Goal: Task Accomplishment & Management: Complete application form

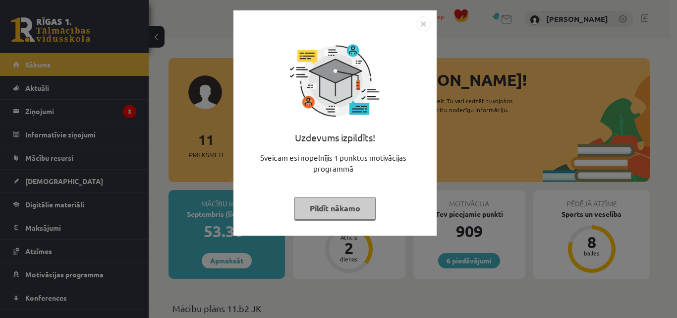
click at [425, 22] on img "Close" at bounding box center [423, 23] width 15 height 15
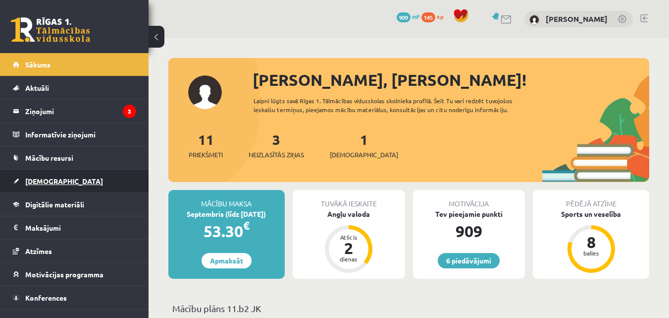
click at [98, 171] on link "[DEMOGRAPHIC_DATA]" at bounding box center [74, 180] width 123 height 23
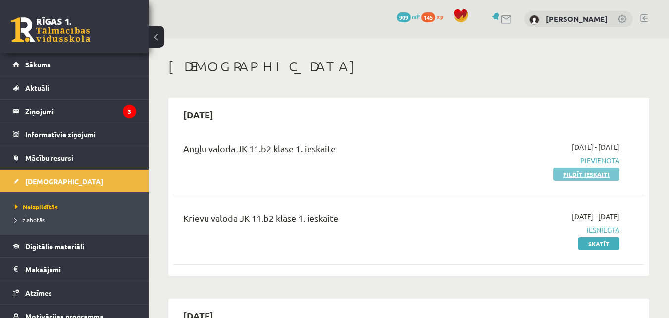
click at [583, 173] on link "Pildīt ieskaiti" at bounding box center [586, 173] width 66 height 13
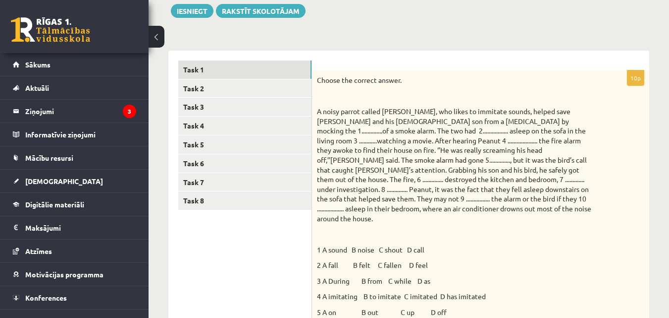
scroll to position [99, 0]
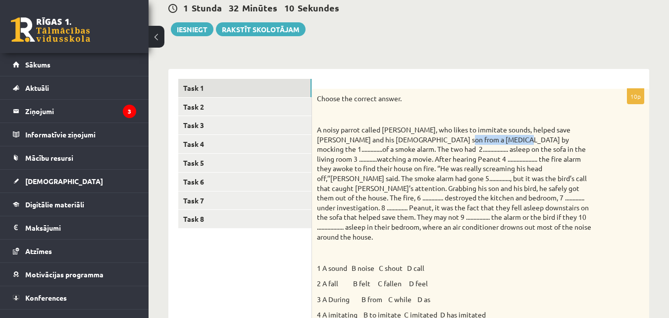
drag, startPoint x: 428, startPoint y: 142, endPoint x: 481, endPoint y: 142, distance: 52.5
click at [481, 142] on p "A noisy parrot called [PERSON_NAME], who likes to immitate sounds, helped save …" at bounding box center [456, 183] width 278 height 116
copy p "fire by mocking"
click at [639, 30] on div "1 [PERSON_NAME] 31 Minūtes 55 Sekundes Ieskaite saglabāta! Iesniegt Rakstīt sko…" at bounding box center [408, 14] width 481 height 45
drag, startPoint x: 459, startPoint y: 140, endPoint x: 479, endPoint y: 140, distance: 19.8
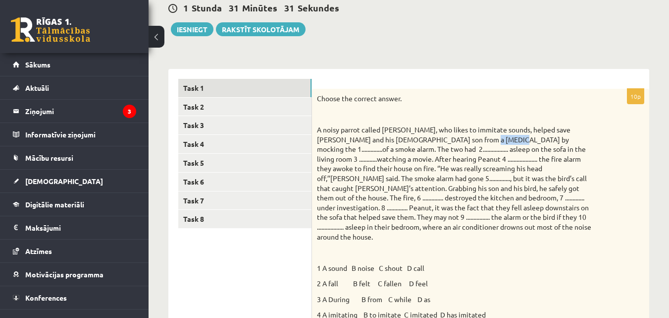
click at [479, 140] on p "A noisy parrot called [PERSON_NAME], who likes to immitate sounds, helped save …" at bounding box center [456, 183] width 278 height 116
copy p "mocking"
drag, startPoint x: 386, startPoint y: 258, endPoint x: 405, endPoint y: 258, distance: 18.8
click at [405, 263] on p "1 A sound B noise C shout D call" at bounding box center [456, 268] width 278 height 10
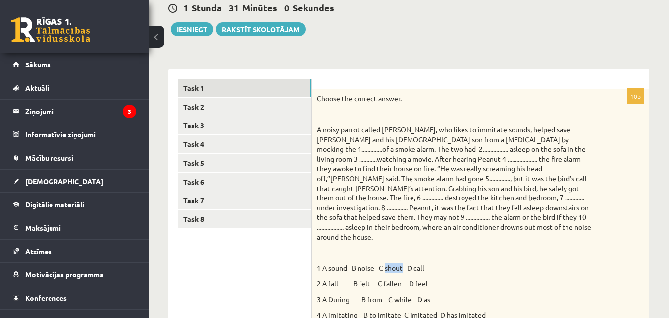
copy p "shout"
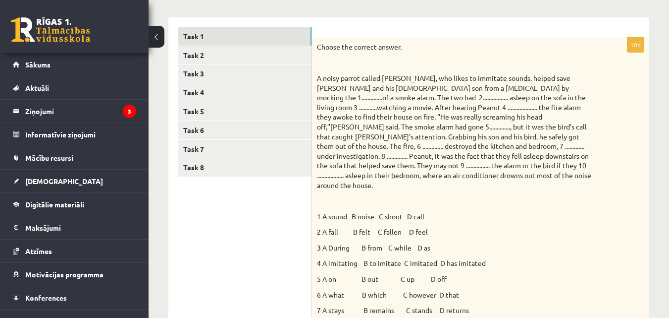
scroll to position [198, 0]
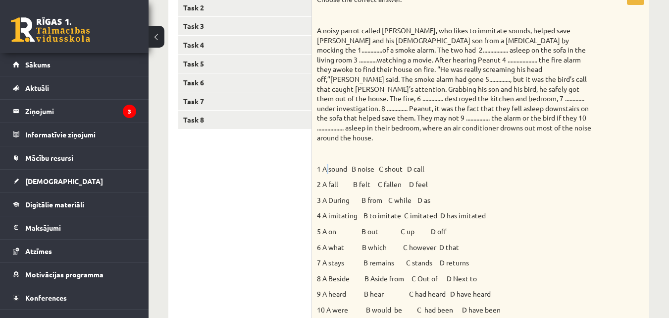
click at [329, 164] on p "1 A sound B noise C shout D call" at bounding box center [456, 169] width 278 height 10
click at [334, 164] on p "1 A sound B noise C shout D call" at bounding box center [456, 169] width 278 height 10
click at [272, 190] on ul "Task 1 Task 2 Task 3 Task 4 Task 5 Task 6 Task 7 Task 8" at bounding box center [245, 305] width 134 height 651
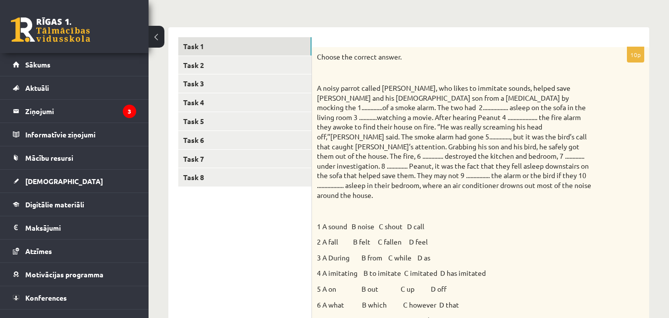
scroll to position [135, 0]
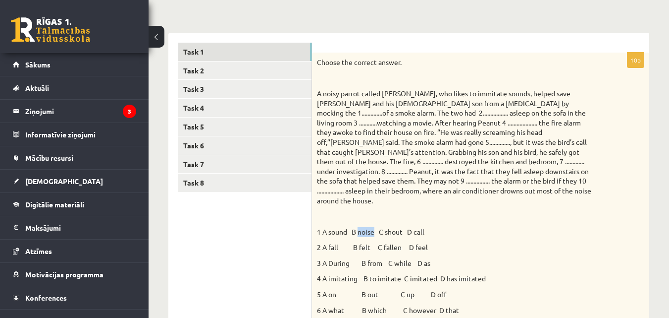
drag, startPoint x: 359, startPoint y: 222, endPoint x: 375, endPoint y: 222, distance: 16.3
click at [375, 227] on p "1 A sound B noise C shout D call" at bounding box center [456, 232] width 278 height 10
copy p "noise"
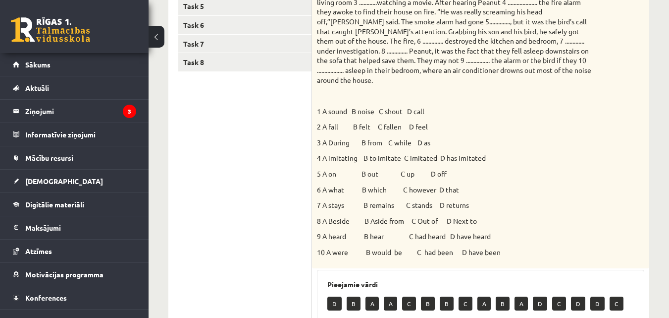
scroll to position [482, 0]
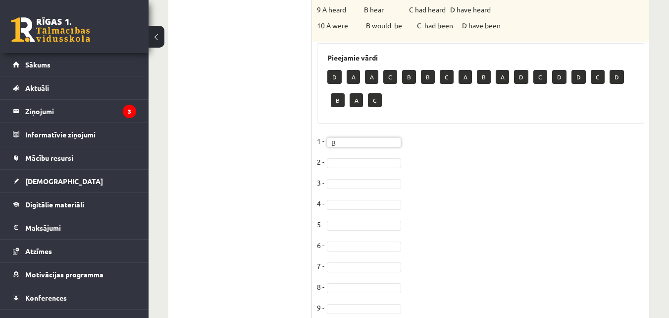
click at [276, 114] on ul "Task 1 Task 2 Task 3 Task 4 Task 5 Task 6 Task 7 Task 8" at bounding box center [245, 21] width 134 height 651
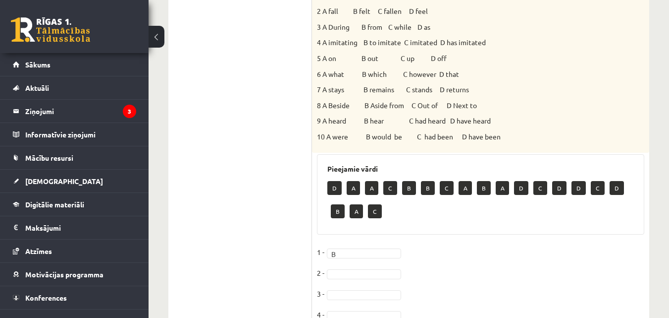
scroll to position [433, 0]
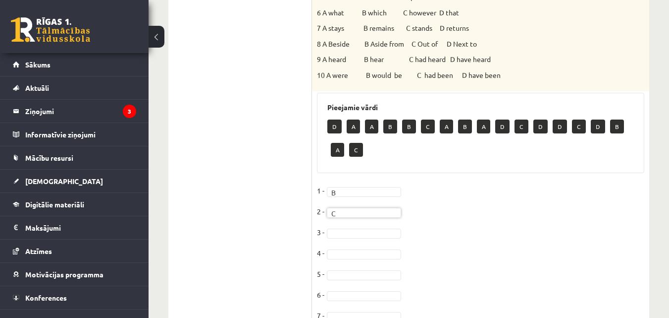
click at [307, 142] on ul "Task 1 Task 2 Task 3 Task 4 Task 5 Task 6 Task 7 Task 8" at bounding box center [245, 70] width 134 height 651
click at [236, 172] on ul "Task 1 Task 2 Task 3 Task 4 Task 5 Task 6 Task 7 Task 8" at bounding box center [245, 70] width 134 height 651
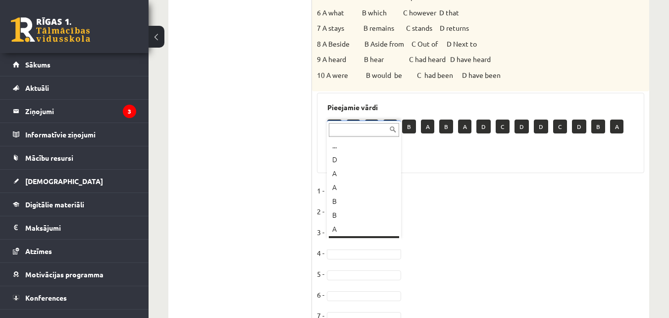
scroll to position [12, 0]
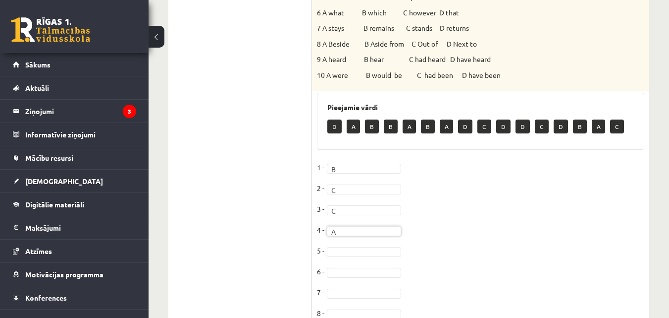
click at [240, 176] on ul "Task 1 Task 2 Task 3 Task 4 Task 5 Task 6 Task 7 Task 8" at bounding box center [245, 59] width 134 height 628
click at [263, 172] on ul "Task 1 Task 2 Task 3 Task 4 Task 5 Task 6 Task 7 Task 8" at bounding box center [245, 59] width 134 height 628
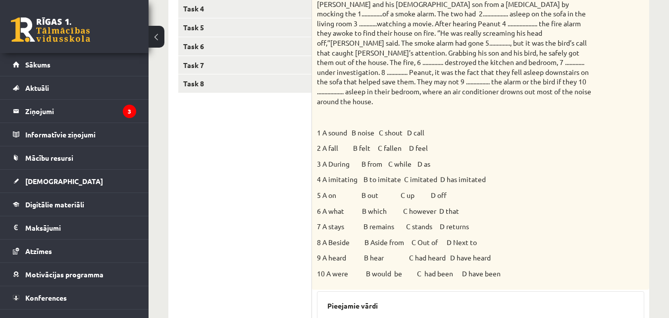
scroll to position [508, 0]
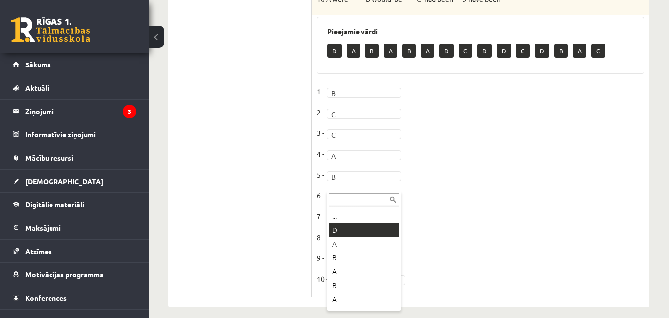
drag, startPoint x: 360, startPoint y: 234, endPoint x: 297, endPoint y: 201, distance: 70.7
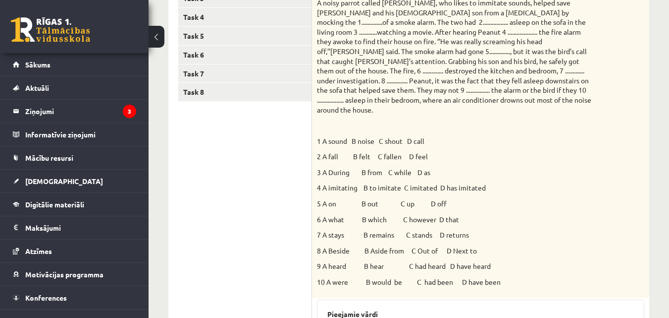
scroll to position [211, 0]
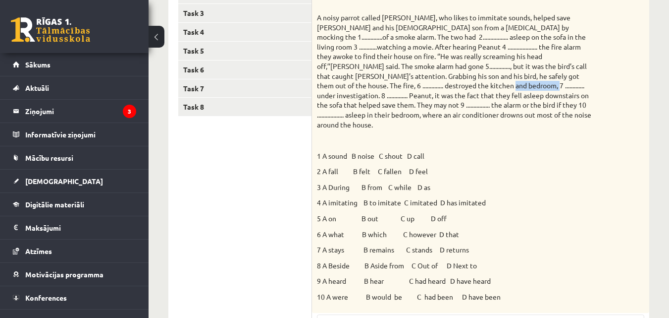
drag, startPoint x: 399, startPoint y: 84, endPoint x: 439, endPoint y: 85, distance: 40.2
click at [439, 85] on p "A noisy parrot called [PERSON_NAME], who likes to immitate sounds, helped save …" at bounding box center [456, 71] width 278 height 116
copy p "investigation"
click at [278, 228] on ul "Task 1 Task 2 Task 3 Task 4 Task 5 Task 6 Task 7 Task 8" at bounding box center [245, 281] width 134 height 628
drag, startPoint x: 370, startPoint y: 237, endPoint x: 399, endPoint y: 237, distance: 28.7
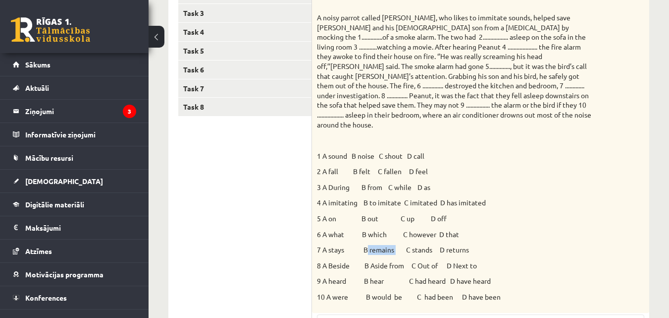
click at [399, 245] on p "7 A stays B remains C stands D returns" at bounding box center [456, 250] width 278 height 10
copy p "remains"
click at [264, 233] on ul "Task 1 Task 2 Task 3 Task 4 Task 5 Task 6 Task 7 Task 8" at bounding box center [245, 281] width 134 height 628
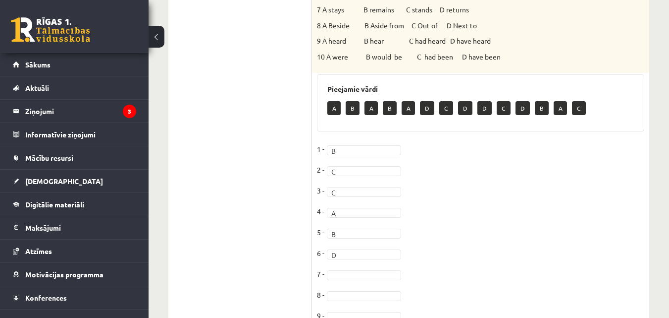
scroll to position [508, 0]
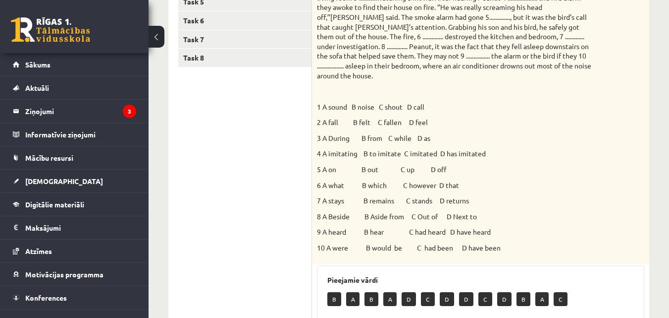
scroll to position [211, 0]
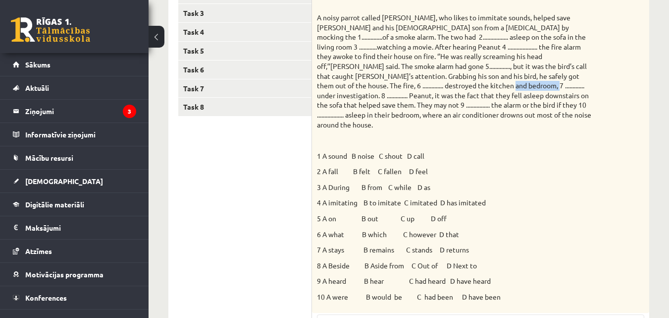
drag, startPoint x: 399, startPoint y: 86, endPoint x: 433, endPoint y: 86, distance: 34.2
click at [437, 86] on p "A noisy parrot called [PERSON_NAME], who likes to immitate sounds, helped save …" at bounding box center [456, 71] width 278 height 116
click at [276, 137] on ul "Task 1 Task 2 Task 3 Task 4 Task 5 Task 6 Task 7 Task 8" at bounding box center [245, 281] width 134 height 628
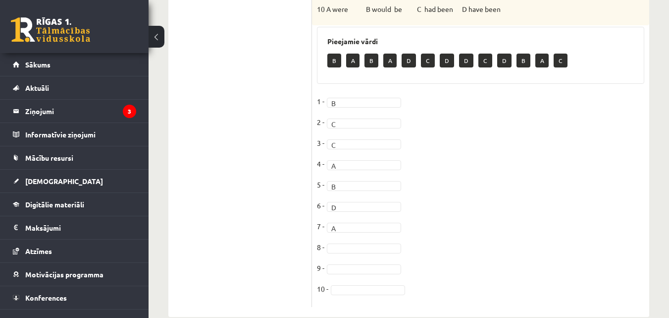
scroll to position [508, 0]
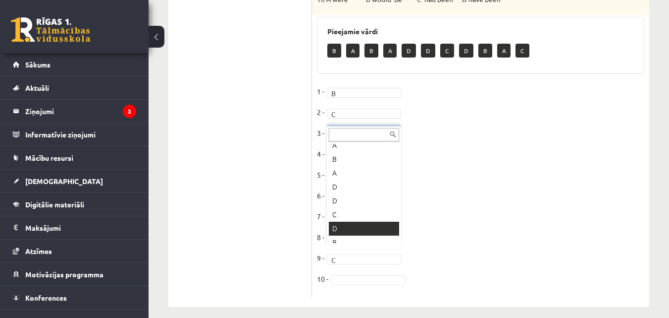
scroll to position [0, 0]
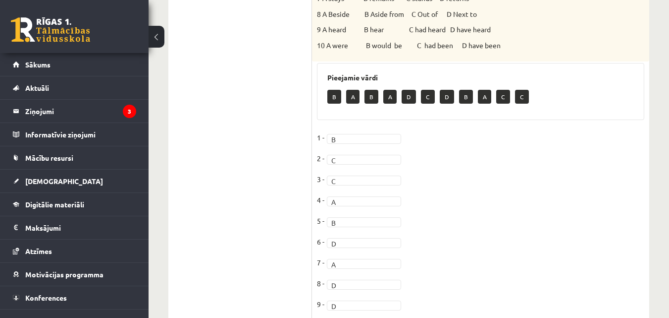
scroll to position [508, 0]
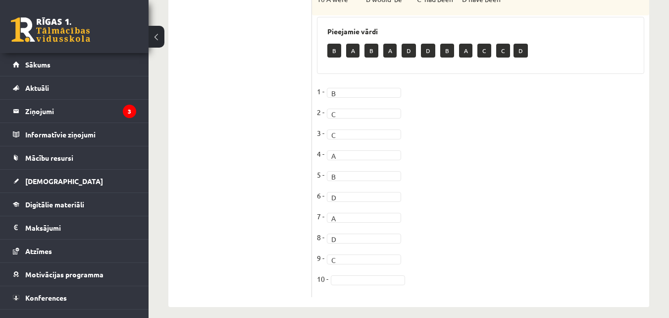
drag, startPoint x: 349, startPoint y: 265, endPoint x: 350, endPoint y: 270, distance: 5.0
click at [349, 268] on fieldset "1 - B * 2 - C * 3 - C * 4 - A * 5 - B * 6 - D * 7 - A * 8 - D * 9 - C * 10 -" at bounding box center [480, 188] width 327 height 208
drag, startPoint x: 295, startPoint y: 209, endPoint x: 292, endPoint y: 204, distance: 6.5
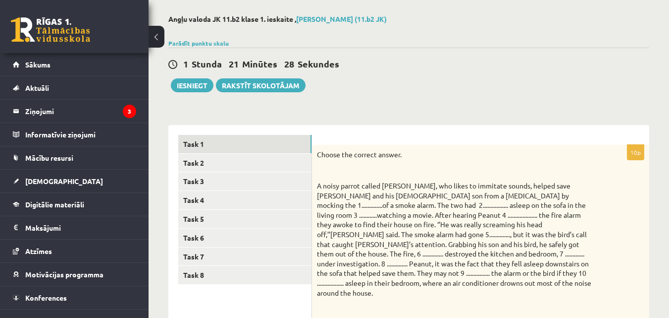
scroll to position [13, 0]
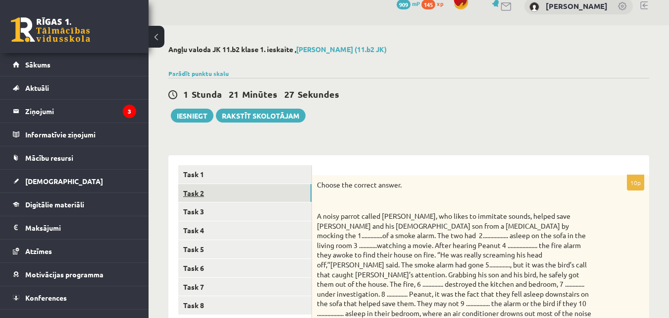
click at [246, 194] on link "Task 2" at bounding box center [244, 193] width 133 height 18
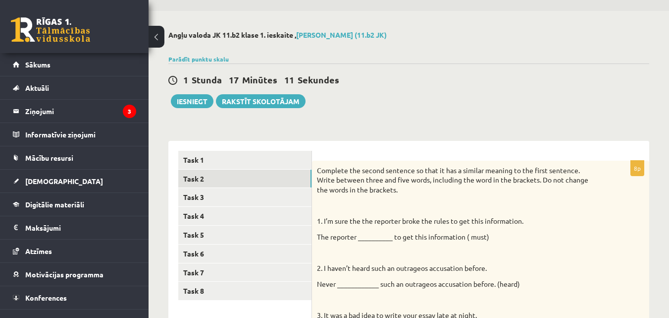
scroll to position [0, 0]
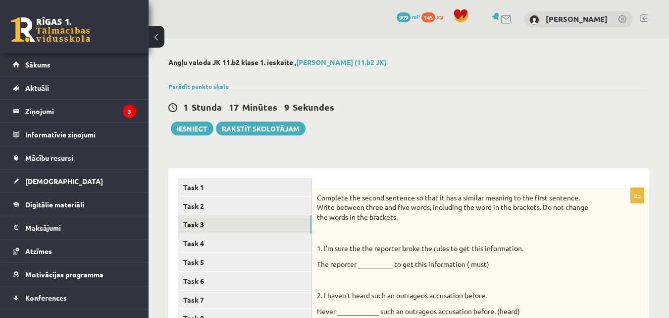
click at [296, 222] on link "Task 3" at bounding box center [244, 224] width 133 height 18
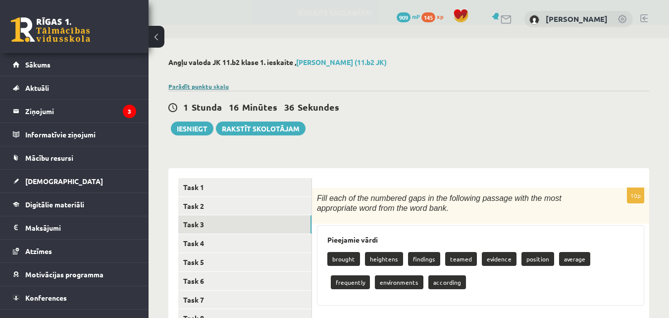
click at [205, 83] on link "Parādīt punktu skalu" at bounding box center [198, 86] width 60 height 8
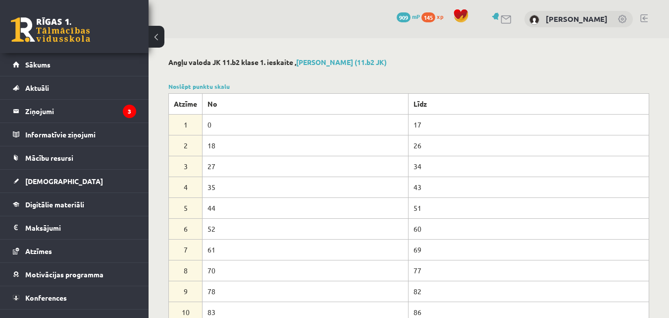
click at [190, 82] on div "Noslēpt punktu skalu Atzīme No Līdz 1 0 17 2 18 26 3 27 34 4 35 43 5 44 51 6 52…" at bounding box center [408, 202] width 481 height 241
click at [194, 82] on link "Noslēpt punktu skalu" at bounding box center [198, 86] width 61 height 8
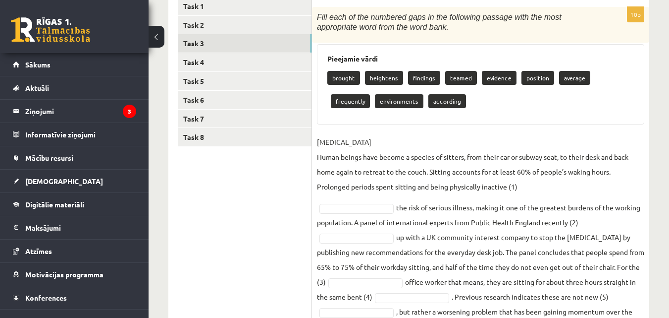
scroll to position [198, 0]
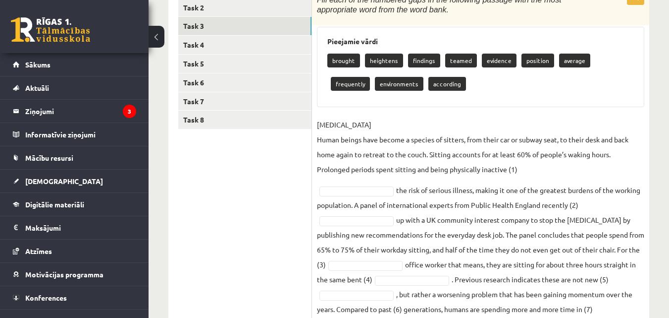
click at [537, 168] on p "[MEDICAL_DATA] Human beings have become a species of sitters, from their car or…" at bounding box center [480, 146] width 327 height 59
click at [534, 168] on p "[MEDICAL_DATA] Human beings have become a species of sitters, from their car or…" at bounding box center [480, 146] width 327 height 59
click at [527, 166] on p "[MEDICAL_DATA] Human beings have become a species of sitters, from their car or…" at bounding box center [480, 146] width 327 height 59
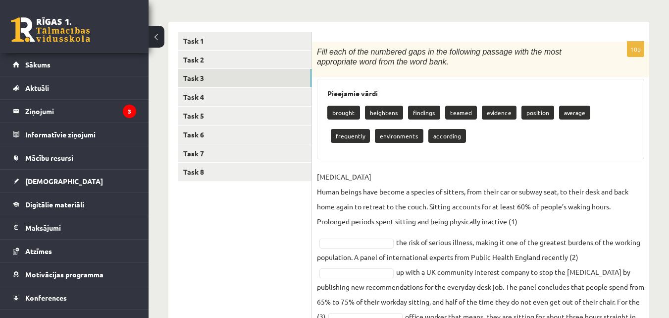
scroll to position [208, 0]
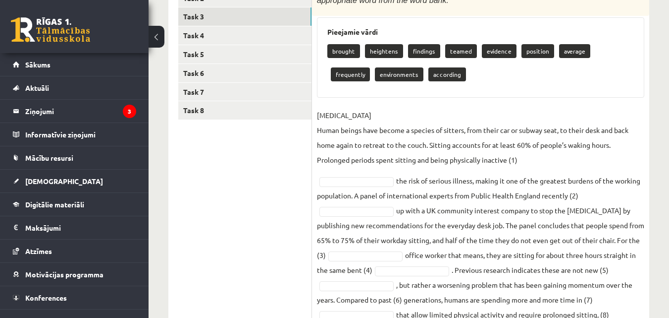
drag, startPoint x: 526, startPoint y: 159, endPoint x: 532, endPoint y: 157, distance: 5.8
click at [532, 156] on p "[MEDICAL_DATA] Human beings have become a species of sitters, from their car or…" at bounding box center [480, 137] width 327 height 59
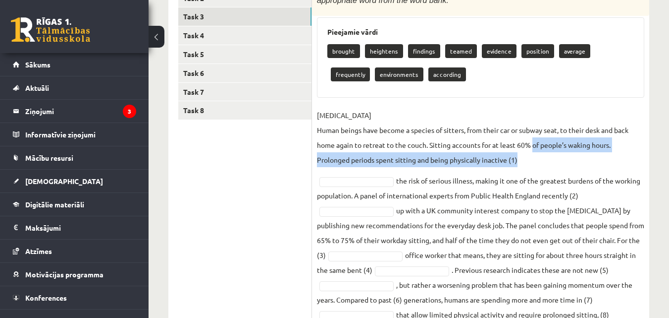
click at [531, 159] on p "[MEDICAL_DATA] Human beings have become a species of sitters, from their car or…" at bounding box center [480, 137] width 327 height 59
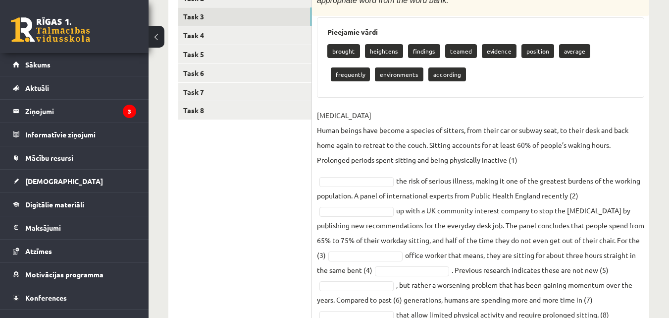
click at [524, 161] on p "[MEDICAL_DATA] Human beings have become a species of sitters, from their car or…" at bounding box center [480, 137] width 327 height 59
drag, startPoint x: 421, startPoint y: 52, endPoint x: 427, endPoint y: 60, distance: 10.3
click at [427, 60] on div "brought heightens findings teamed evidence position average frequently environm…" at bounding box center [480, 64] width 307 height 47
click at [427, 58] on p "findings" at bounding box center [424, 51] width 32 height 14
click at [372, 47] on p "heightens" at bounding box center [384, 51] width 38 height 14
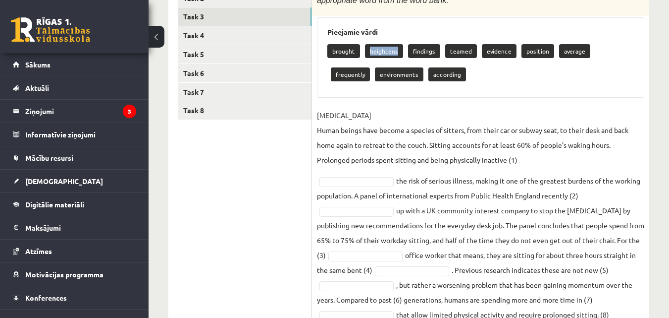
drag, startPoint x: 364, startPoint y: 47, endPoint x: 408, endPoint y: 56, distance: 44.7
click at [402, 58] on div "brought heightens findings teamed evidence position average frequently environm…" at bounding box center [480, 64] width 307 height 47
drag, startPoint x: 531, startPoint y: 161, endPoint x: 542, endPoint y: 155, distance: 12.2
click at [542, 155] on p "[MEDICAL_DATA] Human beings have become a species of sitters, from their car or…" at bounding box center [480, 137] width 327 height 59
click at [535, 157] on p "[MEDICAL_DATA] Human beings have become a species of sitters, from their car or…" at bounding box center [480, 137] width 327 height 59
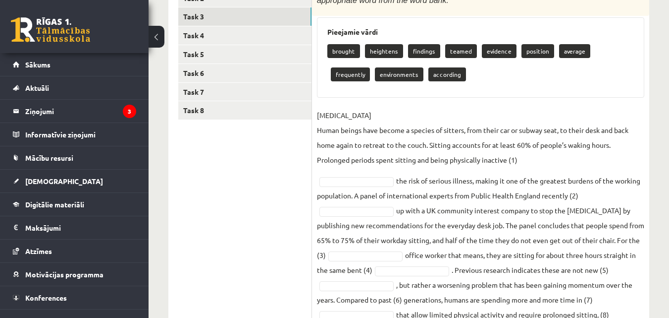
click at [526, 154] on p "[MEDICAL_DATA] Human beings have become a species of sitters, from their car or…" at bounding box center [480, 137] width 327 height 59
drag, startPoint x: 523, startPoint y: 157, endPoint x: 442, endPoint y: 173, distance: 82.3
click at [538, 150] on p "[MEDICAL_DATA] Human beings have become a species of sitters, from their car or…" at bounding box center [480, 137] width 327 height 59
drag, startPoint x: 534, startPoint y: 162, endPoint x: 588, endPoint y: 157, distance: 54.2
drag, startPoint x: 594, startPoint y: 157, endPoint x: 571, endPoint y: 166, distance: 24.5
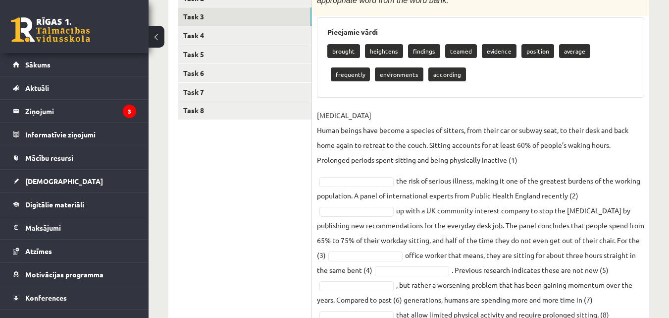
click at [594, 157] on p "[MEDICAL_DATA] Human beings have become a species of sitters, from their car or…" at bounding box center [480, 137] width 327 height 59
drag, startPoint x: 387, startPoint y: 73, endPoint x: 420, endPoint y: 76, distance: 32.3
click at [420, 76] on div "brought heightens findings teamed evidence position average frequently environm…" at bounding box center [480, 64] width 307 height 47
copy p "according"
drag, startPoint x: 290, startPoint y: 216, endPoint x: 300, endPoint y: 213, distance: 10.3
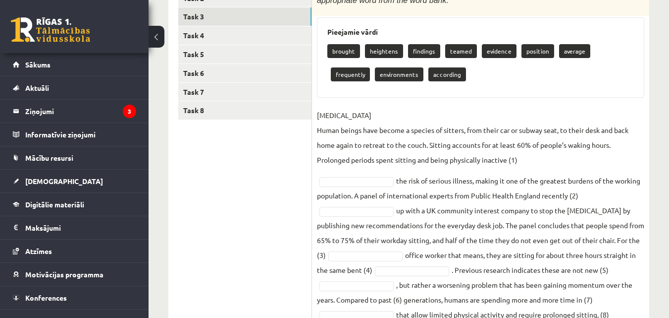
click at [290, 216] on ul "Task 1 Task 2 Task 3 Task 4 Task 5 Task 6 Task 7 Task 8" at bounding box center [245, 178] width 134 height 416
drag, startPoint x: 595, startPoint y: 48, endPoint x: 640, endPoint y: 46, distance: 45.2
click at [640, 46] on div "Pieejamie vārdi brought heightens findings teamed evidence position average fre…" at bounding box center [480, 57] width 327 height 81
click at [370, 67] on p "frequently" at bounding box center [350, 74] width 39 height 14
drag, startPoint x: 591, startPoint y: 52, endPoint x: 631, endPoint y: 53, distance: 39.6
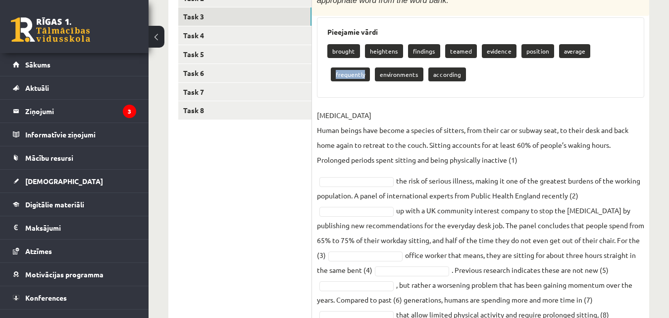
click at [631, 53] on div "brought heightens findings teamed evidence position average frequently environm…" at bounding box center [480, 64] width 307 height 47
copy p "frequently"
click at [260, 179] on ul "Task 1 Task 2 Task 3 Task 4 Task 5 Task 6 Task 7 Task 8" at bounding box center [245, 178] width 134 height 416
drag, startPoint x: 335, startPoint y: 49, endPoint x: 355, endPoint y: 49, distance: 20.3
click at [355, 49] on p "brought" at bounding box center [343, 51] width 33 height 14
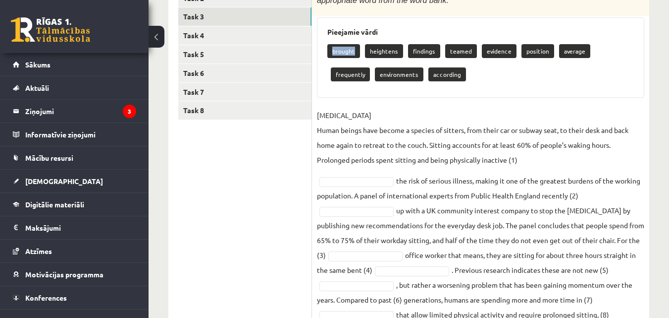
copy p "brought"
drag, startPoint x: 240, startPoint y: 208, endPoint x: 313, endPoint y: 185, distance: 76.8
click at [249, 206] on ul "Task 1 Task 2 Task 3 Task 4 Task 5 Task 6 Task 7 Task 8" at bounding box center [245, 178] width 134 height 416
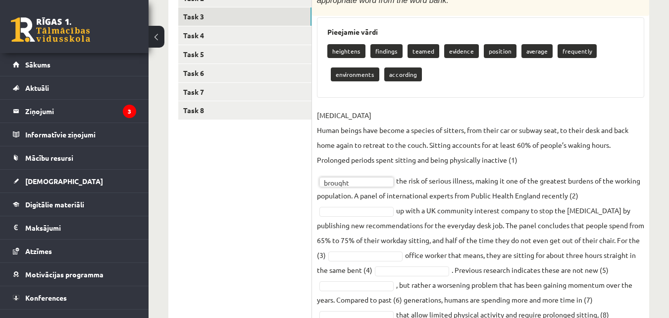
click at [245, 185] on ul "Task 1 Task 2 Task 3 Task 4 Task 5 Task 6 Task 7 Task 8" at bounding box center [245, 178] width 134 height 416
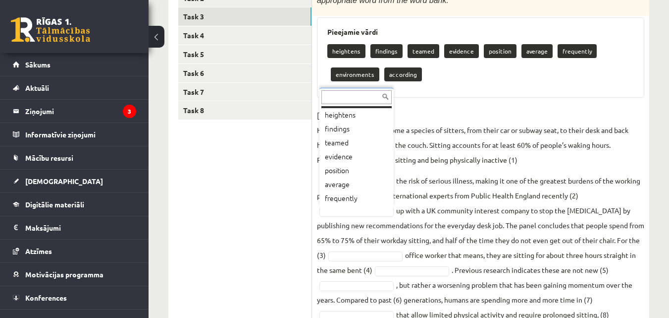
scroll to position [12, 0]
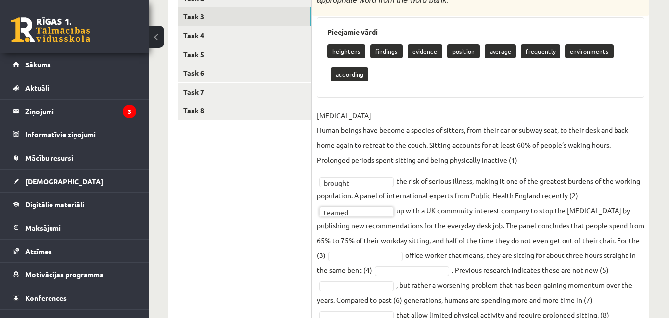
click at [265, 185] on ul "Task 1 Task 2 Task 3 Task 4 Task 5 Task 6 Task 7 Task 8" at bounding box center [245, 178] width 134 height 416
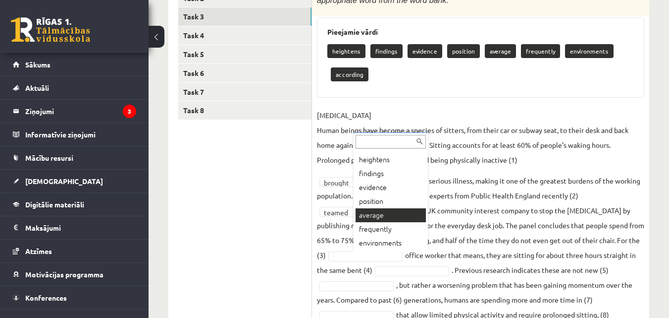
drag, startPoint x: 392, startPoint y: 217, endPoint x: 346, endPoint y: 244, distance: 53.0
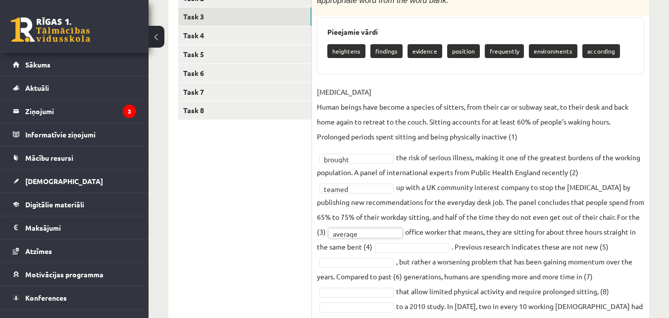
click at [261, 243] on ul "Task 1 Task 2 Task 3 Task 4 Task 5 Task 6 Task 7 Task 8" at bounding box center [245, 166] width 134 height 393
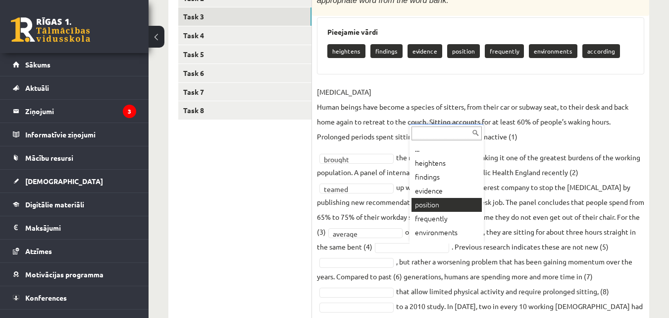
drag, startPoint x: 441, startPoint y: 203, endPoint x: 408, endPoint y: 219, distance: 37.2
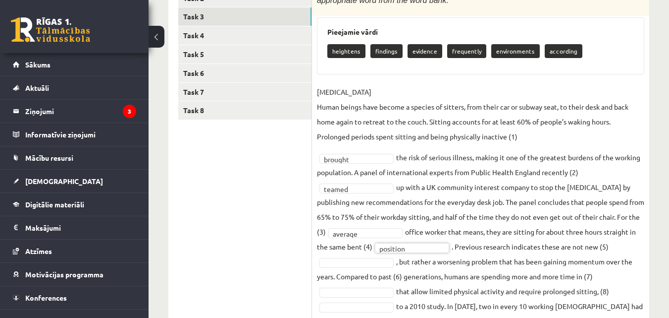
click at [247, 232] on ul "Task 1 Task 2 Task 3 Task 4 Task 5 Task 6 Task 7 Task 8" at bounding box center [245, 166] width 134 height 393
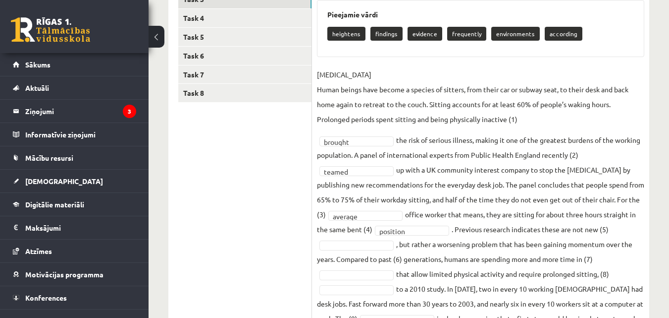
scroll to position [208, 0]
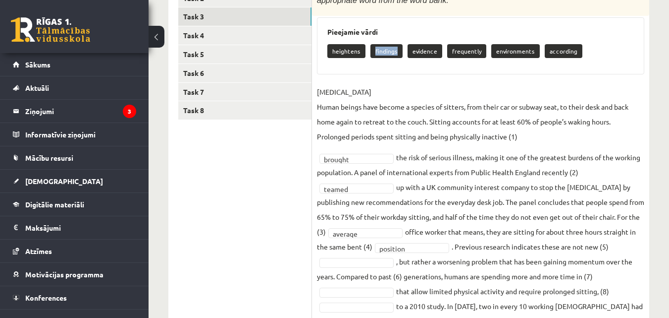
drag, startPoint x: 373, startPoint y: 48, endPoint x: 395, endPoint y: 50, distance: 22.3
click at [395, 50] on p "findings" at bounding box center [387, 51] width 32 height 14
copy p "findings"
drag, startPoint x: 263, startPoint y: 177, endPoint x: 303, endPoint y: 216, distance: 55.4
click at [263, 177] on ul "Task 1 Task 2 Task 3 Task 4 Task 5 Task 6 Task 7 Task 8" at bounding box center [245, 166] width 134 height 393
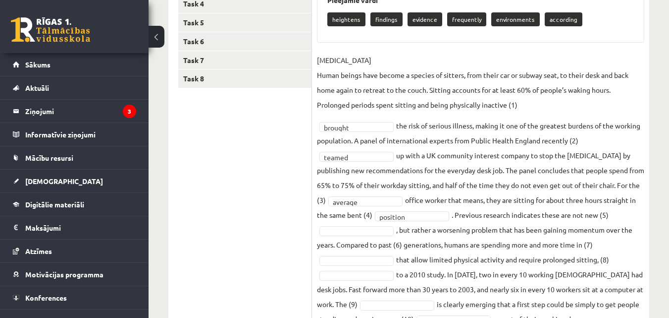
scroll to position [257, 0]
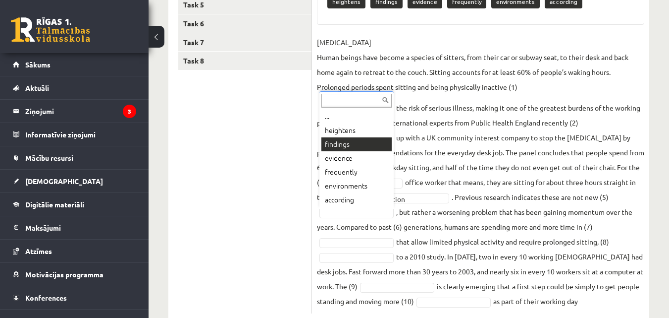
drag, startPoint x: 357, startPoint y: 141, endPoint x: 325, endPoint y: 149, distance: 32.7
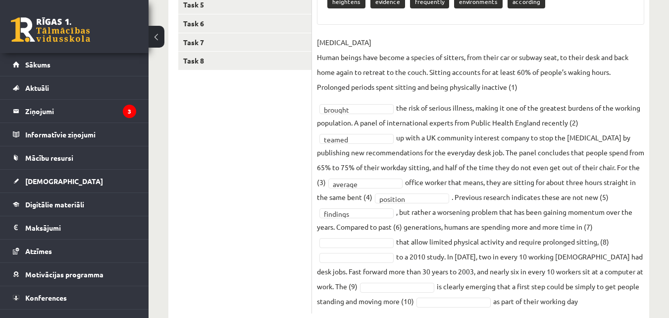
click at [251, 162] on ul "Task 1 Task 2 Task 3 Task 4 Task 5 Task 6 Task 7 Task 8" at bounding box center [245, 117] width 134 height 393
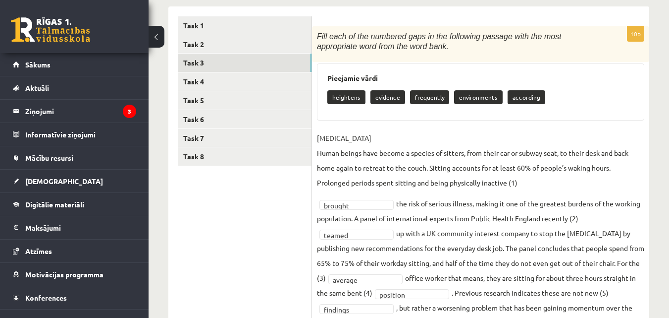
scroll to position [158, 0]
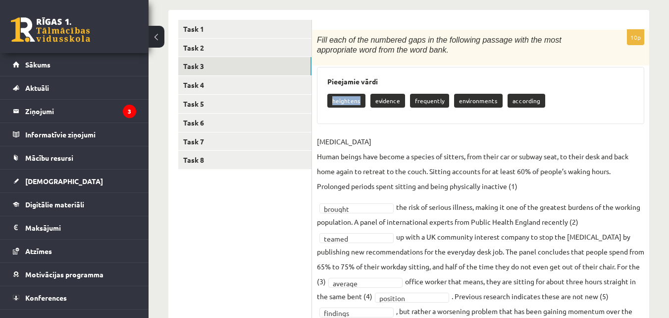
drag, startPoint x: 330, startPoint y: 99, endPoint x: 362, endPoint y: 101, distance: 32.3
click at [362, 101] on p "heightens" at bounding box center [346, 101] width 38 height 14
click at [260, 251] on ul "Task 1 Task 2 Task 3 Task 4 Task 5 Task 6 Task 7 Task 8" at bounding box center [245, 216] width 134 height 393
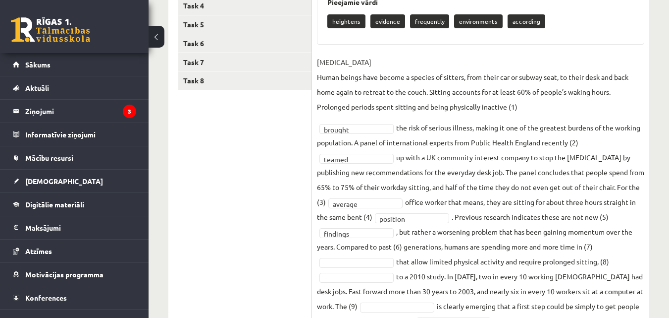
scroll to position [184, 0]
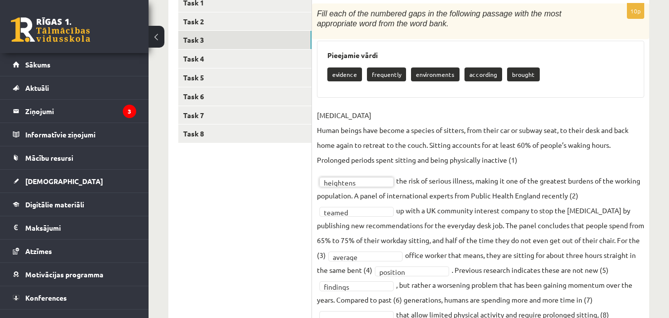
click at [279, 199] on ul "Task 1 Task 2 Task 3 Task 4 Task 5 Task 6 Task 7 Task 8" at bounding box center [245, 190] width 134 height 393
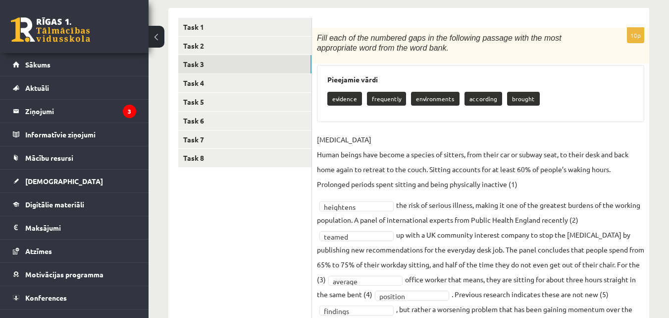
scroll to position [135, 0]
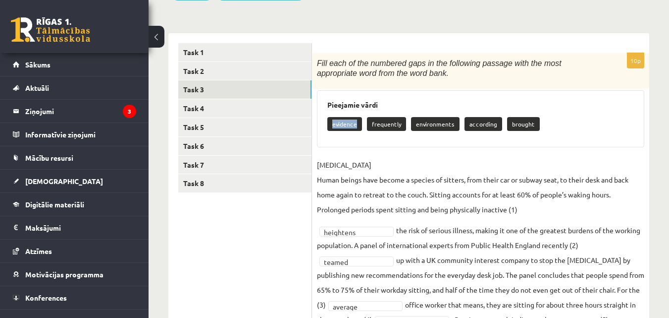
drag, startPoint x: 330, startPoint y: 124, endPoint x: 358, endPoint y: 121, distance: 27.9
click at [358, 121] on p "evidence" at bounding box center [344, 124] width 35 height 14
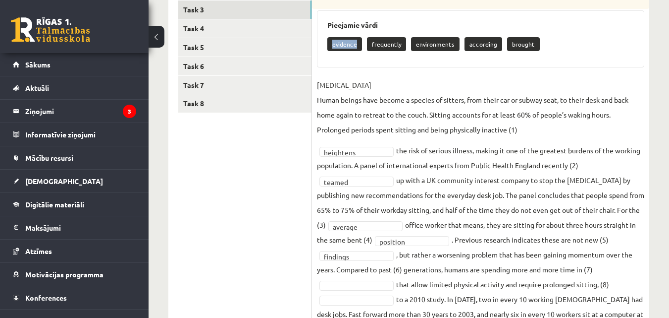
scroll to position [234, 0]
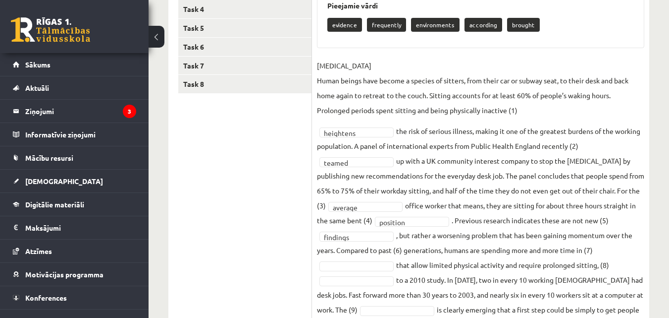
drag, startPoint x: 223, startPoint y: 173, endPoint x: 242, endPoint y: 155, distance: 26.3
click at [223, 173] on ul "Task 1 Task 2 Task 3 Task 4 Task 5 Task 6 Task 7 Task 8" at bounding box center [245, 140] width 134 height 393
drag, startPoint x: 416, startPoint y: 22, endPoint x: 452, endPoint y: 20, distance: 36.2
click at [452, 20] on p "environments" at bounding box center [435, 25] width 49 height 14
click at [223, 195] on ul "Task 1 Task 2 Task 3 Task 4 Task 5 Task 6 Task 7 Task 8" at bounding box center [245, 140] width 134 height 393
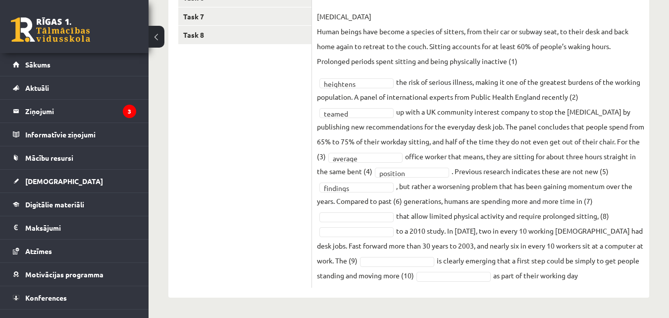
scroll to position [283, 0]
drag, startPoint x: 275, startPoint y: 173, endPoint x: 281, endPoint y: 173, distance: 5.4
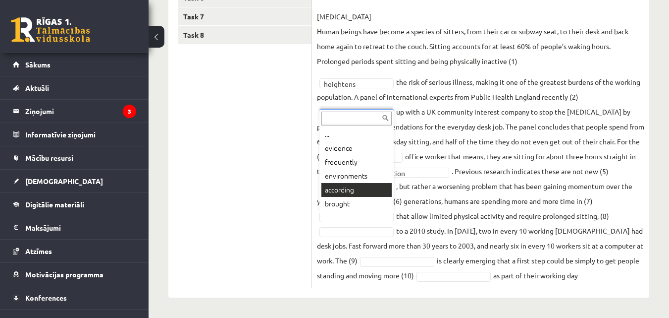
drag, startPoint x: 219, startPoint y: 241, endPoint x: 255, endPoint y: 226, distance: 38.6
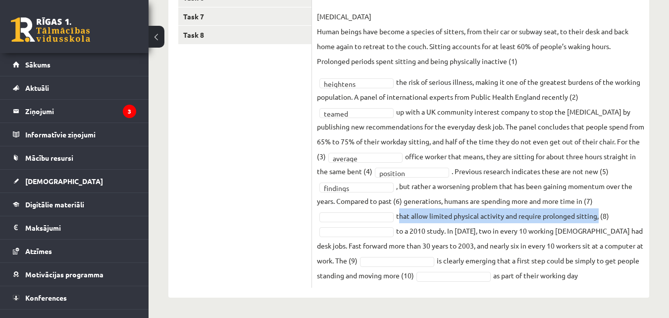
drag, startPoint x: 398, startPoint y: 214, endPoint x: 572, endPoint y: 217, distance: 173.9
click at [596, 214] on fieldset "[MEDICAL_DATA] Human beings have become a species of sitters, from their car or…" at bounding box center [480, 145] width 327 height 273
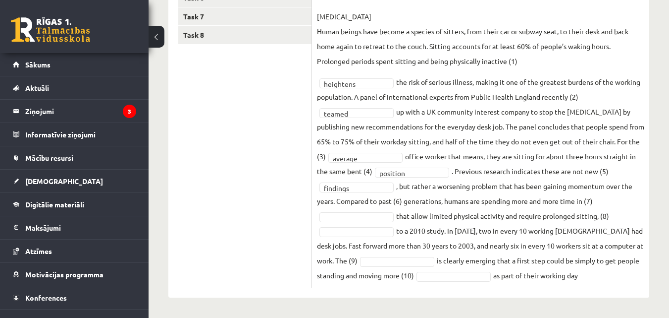
click at [274, 243] on ul "Task 1 Task 2 Task 3 Task 4 Task 5 Task 6 Task 7 Task 8" at bounding box center [245, 91] width 134 height 393
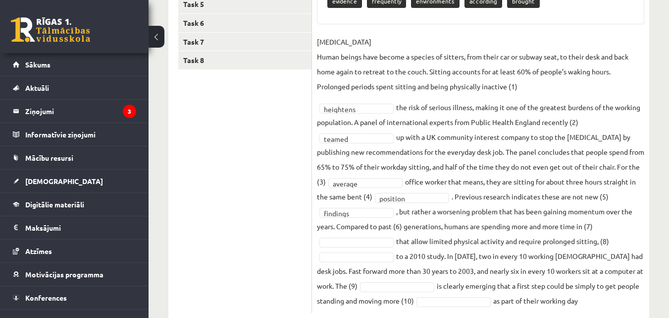
scroll to position [234, 0]
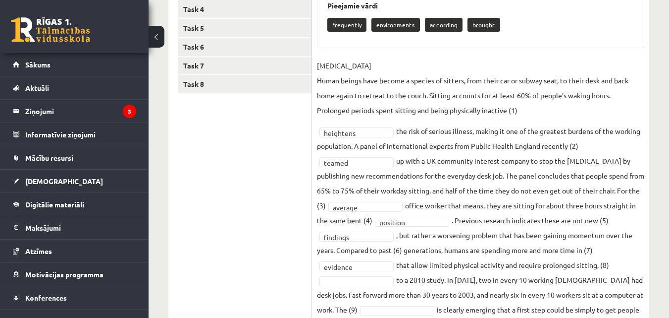
click at [263, 213] on ul "Task 1 Task 2 Task 3 Task 4 Task 5 Task 6 Task 7 Task 8" at bounding box center [245, 140] width 134 height 393
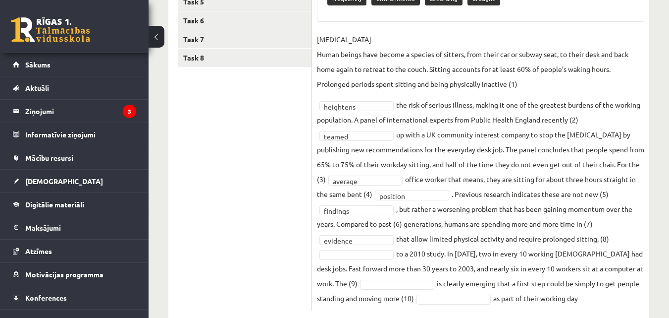
scroll to position [283, 0]
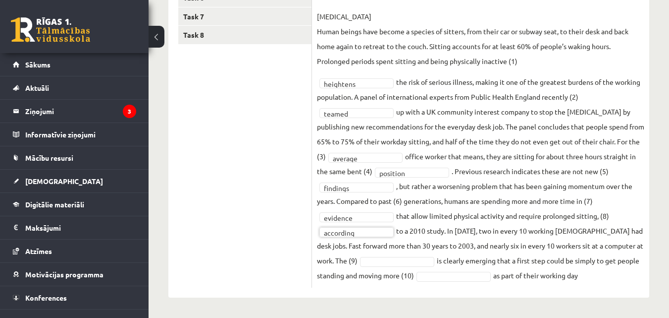
click at [291, 207] on ul "Task 1 Task 2 Task 3 Task 4 Task 5 Task 6 Task 7 Task 8" at bounding box center [245, 91] width 134 height 393
drag, startPoint x: 533, startPoint y: 58, endPoint x: 531, endPoint y: 65, distance: 7.2
click at [533, 58] on p "[MEDICAL_DATA] Human beings have become a species of sitters, from their car or…" at bounding box center [480, 38] width 327 height 59
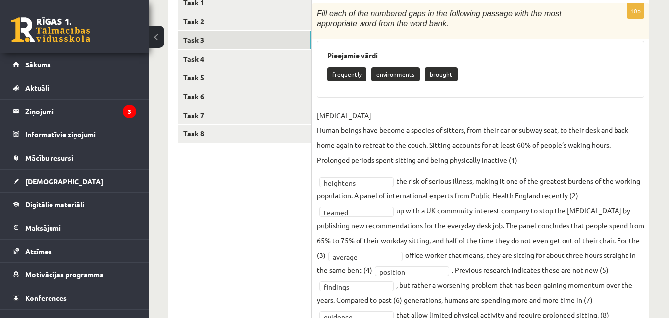
click at [270, 228] on ul "Task 1 Task 2 Task 3 Task 4 Task 5 Task 6 Task 7 Task 8" at bounding box center [245, 190] width 134 height 393
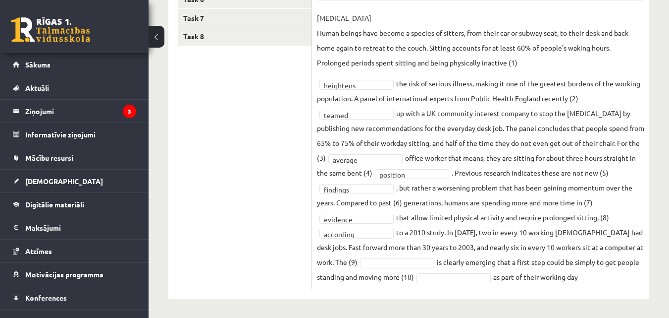
scroll to position [283, 0]
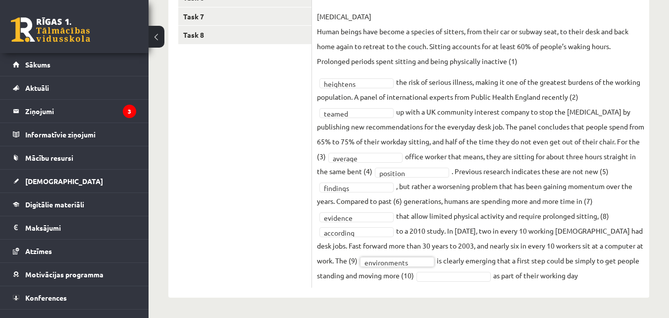
click at [269, 222] on ul "Task 1 Task 2 Task 3 Task 4 Task 5 Task 6 Task 7 Task 8" at bounding box center [245, 91] width 134 height 393
drag, startPoint x: 452, startPoint y: 261, endPoint x: 447, endPoint y: 260, distance: 5.5
click at [478, 257] on fieldset "[MEDICAL_DATA] Human beings have become a species of sitters, from their car or…" at bounding box center [480, 145] width 327 height 273
click at [206, 225] on ul "Task 1 Task 2 Task 3 Task 4 Task 5 Task 6 Task 7 Task 8" at bounding box center [245, 91] width 134 height 393
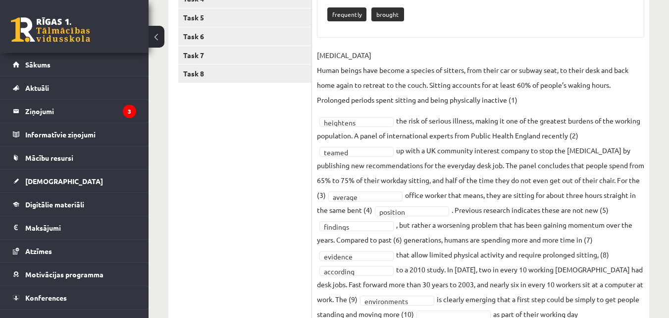
scroll to position [184, 0]
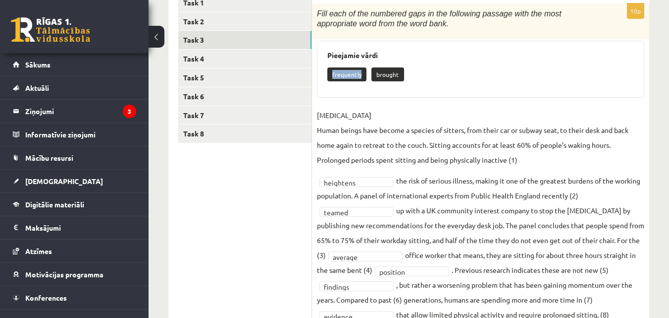
drag, startPoint x: 332, startPoint y: 72, endPoint x: 362, endPoint y: 78, distance: 30.8
click at [362, 78] on p "frequently" at bounding box center [346, 74] width 39 height 14
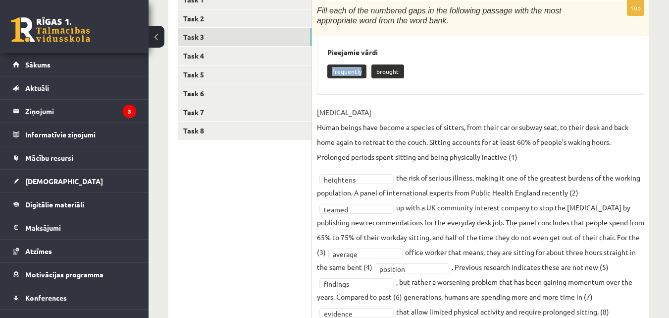
scroll to position [283, 0]
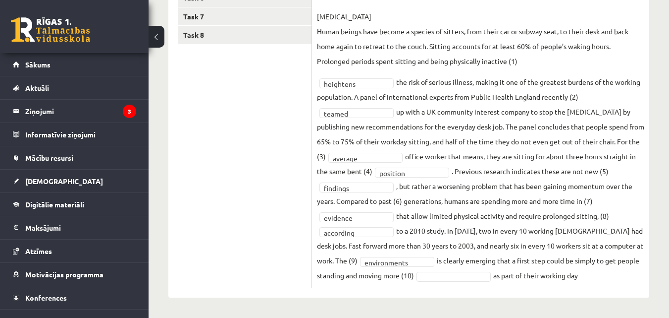
click at [235, 253] on ul "Task 1 Task 2 Task 3 Task 4 Task 5 Task 6 Task 7 Task 8" at bounding box center [245, 91] width 134 height 393
click at [267, 202] on ul "Task 1 Task 2 Task 3 Task 4 Task 5 Task 6 Task 7 Task 8" at bounding box center [245, 91] width 134 height 393
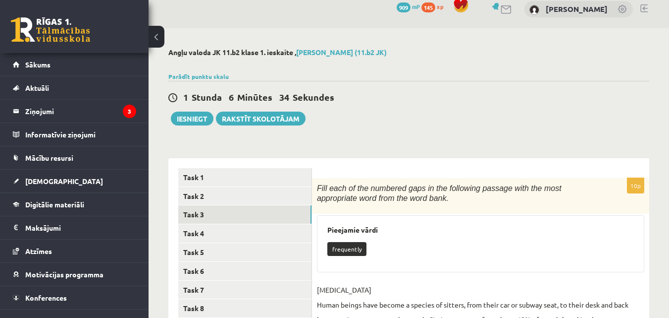
scroll to position [0, 0]
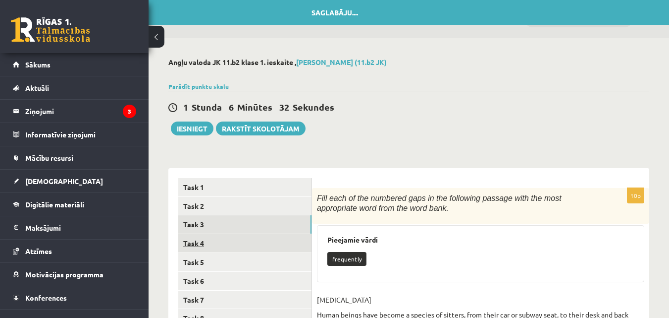
click at [250, 250] on link "Task 4" at bounding box center [244, 243] width 133 height 18
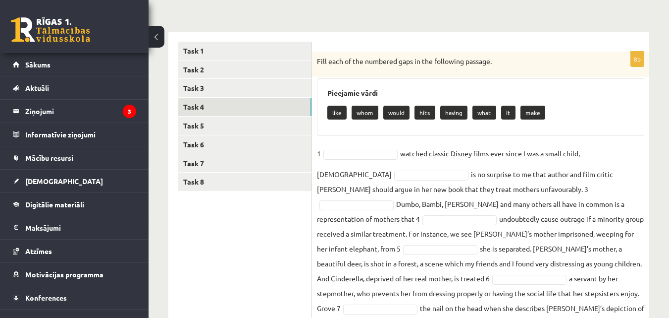
scroll to position [115, 0]
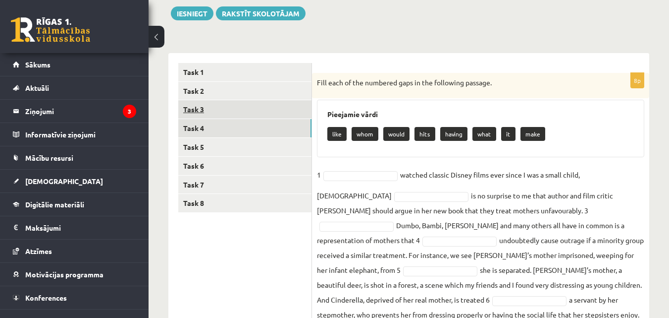
click at [266, 109] on link "Task 3" at bounding box center [244, 109] width 133 height 18
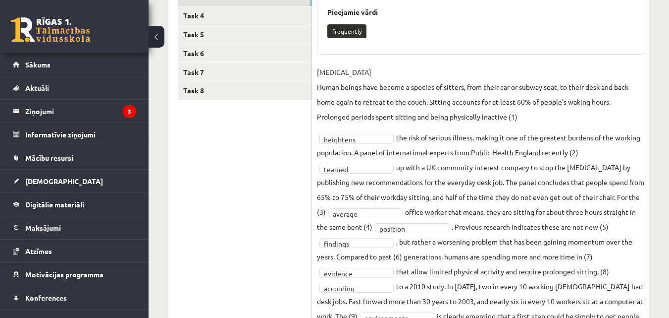
scroll to position [85, 0]
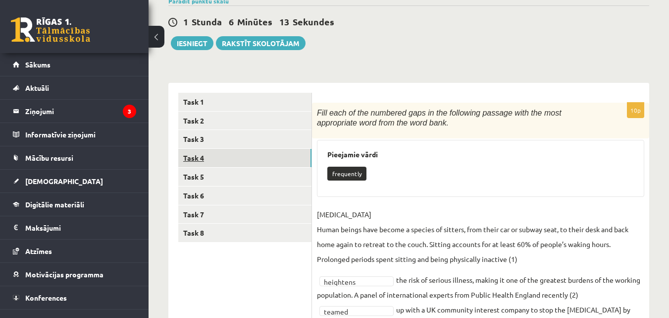
click at [249, 158] on link "Task 4" at bounding box center [244, 158] width 133 height 18
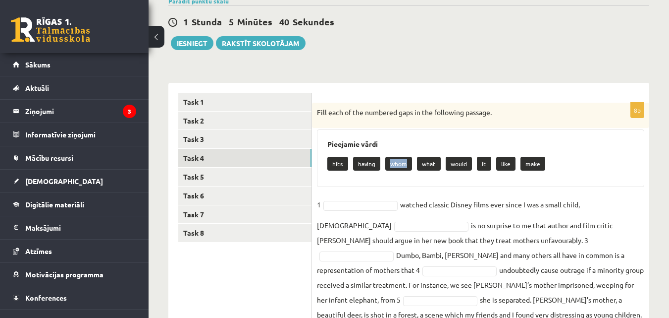
drag, startPoint x: 392, startPoint y: 159, endPoint x: 407, endPoint y: 163, distance: 14.9
click at [405, 164] on p "whom" at bounding box center [398, 164] width 27 height 14
click at [270, 271] on ul "Task 1 Task 2 Task 3 Task 4 Task 5 Task 6 Task 7 Task 8" at bounding box center [245, 254] width 134 height 323
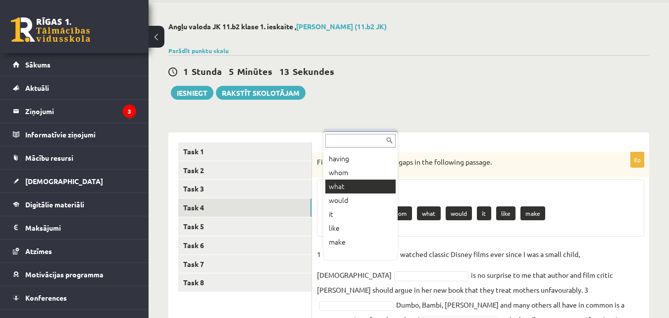
scroll to position [0, 0]
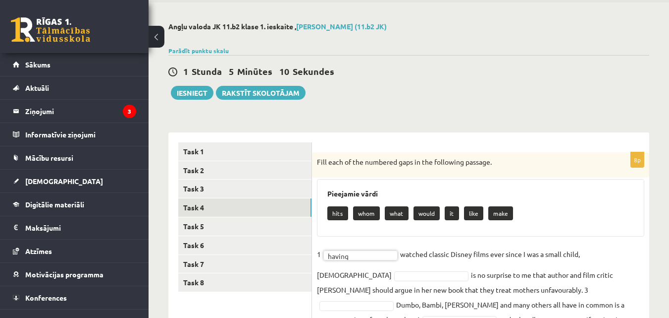
click at [656, 186] on div "Angļu valoda JK 11.b2 [PERSON_NAME] 1. ieskaite , [PERSON_NAME] (11.b2 JK) Parā…" at bounding box center [409, 248] width 521 height 492
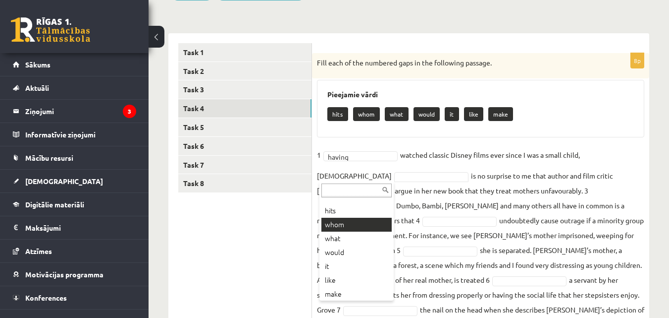
scroll to position [12, 0]
drag, startPoint x: 352, startPoint y: 234, endPoint x: 359, endPoint y: 232, distance: 6.7
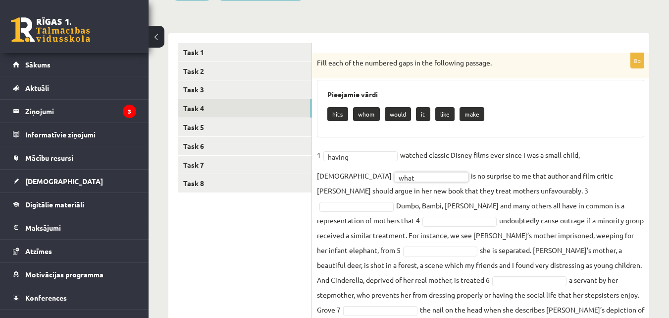
click at [276, 223] on ul "Task 1 Task 2 Task 3 Task 4 Task 5 Task 6 Task 7 Task 8" at bounding box center [245, 204] width 134 height 323
drag, startPoint x: 405, startPoint y: 217, endPoint x: 425, endPoint y: 218, distance: 19.9
click at [425, 218] on fieldset "1 having ****** watched classic Disney films ever since I was a small child, [D…" at bounding box center [480, 254] width 327 height 214
click at [262, 254] on ul "Task 1 Task 2 Task 3 Task 4 Task 5 Task 6 Task 7 Task 8" at bounding box center [245, 204] width 134 height 323
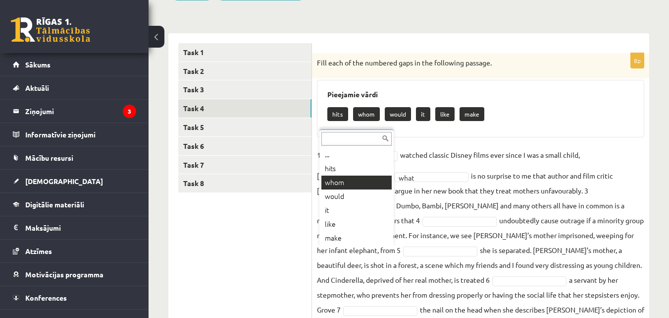
drag, startPoint x: 352, startPoint y: 182, endPoint x: 314, endPoint y: 199, distance: 42.0
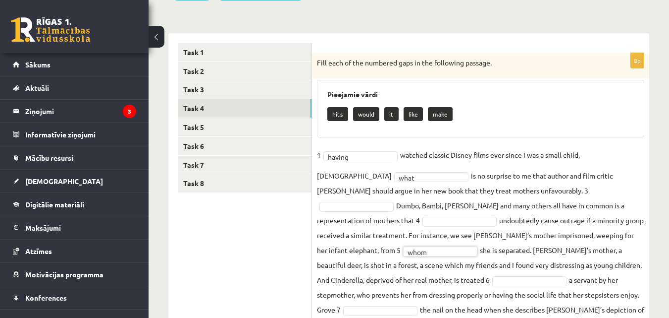
click at [277, 249] on ul "Task 1 Task 2 Task 3 Task 4 Task 5 Task 6 Task 7 Task 8" at bounding box center [245, 204] width 134 height 323
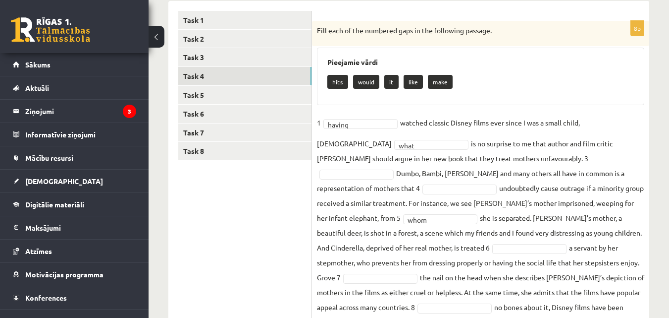
scroll to position [184, 0]
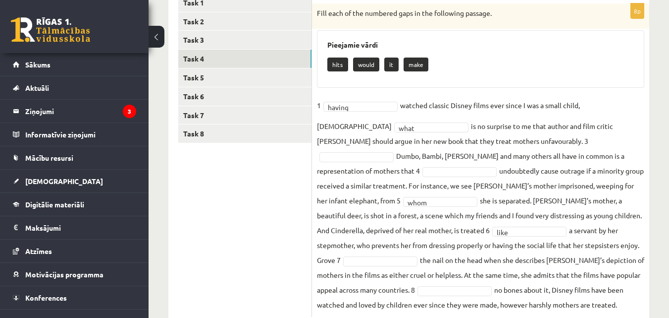
click at [281, 228] on ul "Task 1 Task 2 Task 3 Task 4 Task 5 Task 6 Task 7 Task 8" at bounding box center [245, 155] width 134 height 323
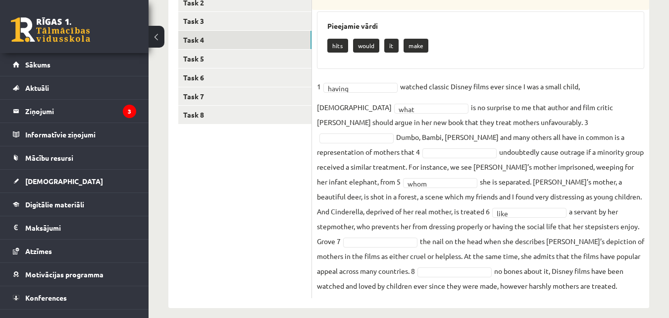
scroll to position [214, 0]
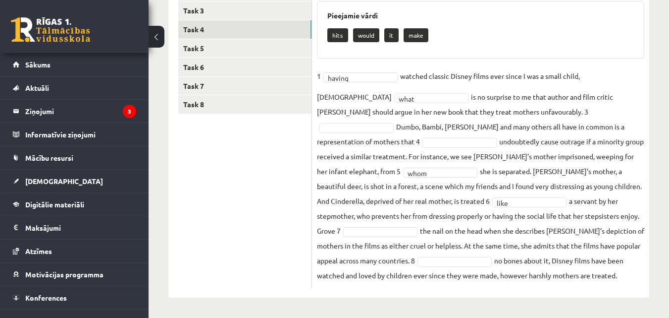
click at [568, 199] on fieldset "1 having ****** watched classic Disney films ever since I was a small child, [D…" at bounding box center [480, 175] width 327 height 214
click at [567, 200] on fieldset "1 having ****** watched classic Disney films ever since I was a small child, [D…" at bounding box center [480, 175] width 327 height 214
drag, startPoint x: 571, startPoint y: 199, endPoint x: 581, endPoint y: 199, distance: 9.9
click at [582, 199] on fieldset "1 having ****** watched classic Disney films ever since I was a small child, [D…" at bounding box center [480, 175] width 327 height 214
click at [571, 200] on fieldset "1 having ****** watched classic Disney films ever since I was a small child, [D…" at bounding box center [480, 175] width 327 height 214
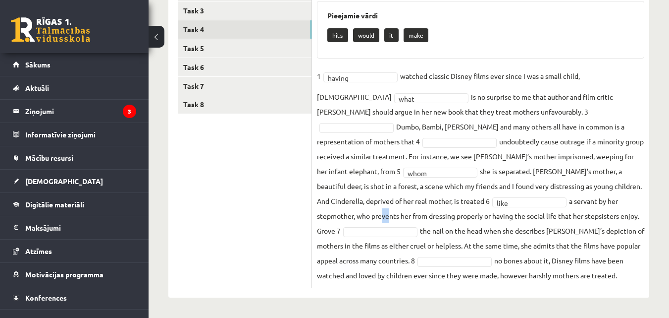
drag, startPoint x: 574, startPoint y: 200, endPoint x: 569, endPoint y: 201, distance: 5.2
click at [579, 201] on fieldset "1 having ****** watched classic Disney films ever since I was a small child, [D…" at bounding box center [480, 175] width 327 height 214
click at [569, 201] on fieldset "1 having ****** watched classic Disney films ever since I was a small child, [D…" at bounding box center [480, 175] width 327 height 214
drag, startPoint x: 569, startPoint y: 201, endPoint x: 593, endPoint y: 199, distance: 24.4
click at [593, 199] on fieldset "1 having ****** watched classic Disney films ever since I was a small child, [D…" at bounding box center [480, 175] width 327 height 214
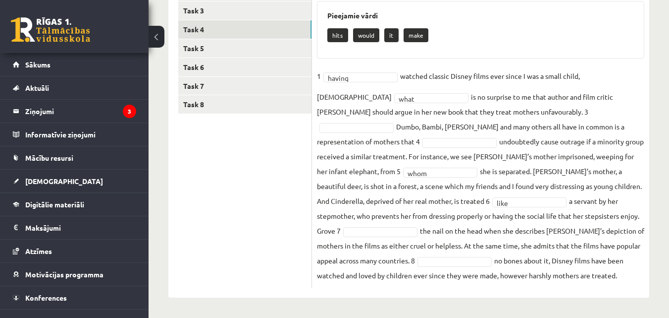
click at [242, 211] on ul "Task 1 Task 2 Task 3 Task 4 Task 5 Task 6 Task 7 Task 8" at bounding box center [245, 125] width 134 height 323
click at [267, 199] on ul "Task 1 Task 2 Task 3 Task 4 Task 5 Task 6 Task 7 Task 8" at bounding box center [245, 125] width 134 height 323
click at [260, 156] on ul "Task 1 Task 2 Task 3 Task 4 Task 5 Task 6 Task 7 Task 8" at bounding box center [245, 125] width 134 height 323
drag, startPoint x: 263, startPoint y: 150, endPoint x: 275, endPoint y: 150, distance: 12.4
click at [264, 150] on ul "Task 1 Task 2 Task 3 Task 4 Task 5 Task 6 Task 7 Task 8" at bounding box center [245, 125] width 134 height 323
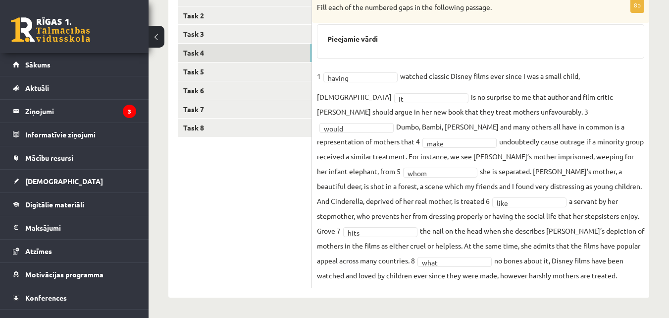
click at [278, 233] on ul "Task 1 Task 2 Task 3 Task 4 Task 5 Task 6 Task 7 Task 8" at bounding box center [245, 138] width 134 height 300
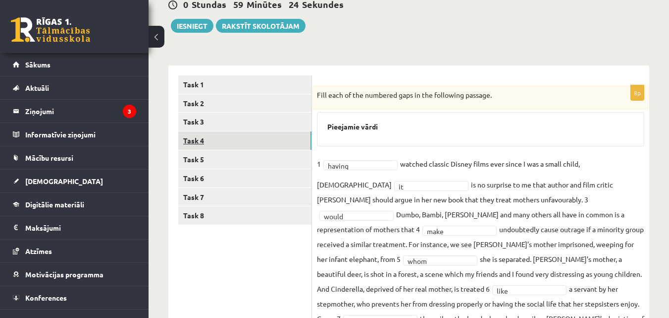
scroll to position [42, 0]
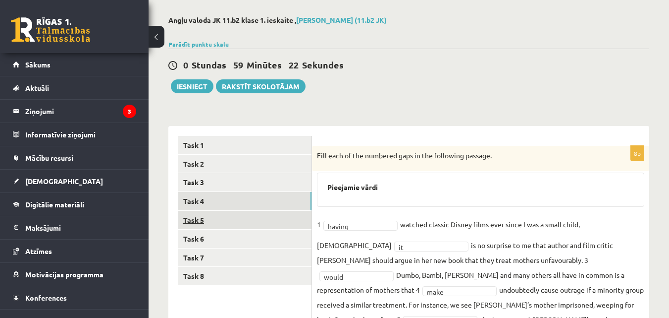
click at [246, 217] on link "Task 5" at bounding box center [244, 220] width 133 height 18
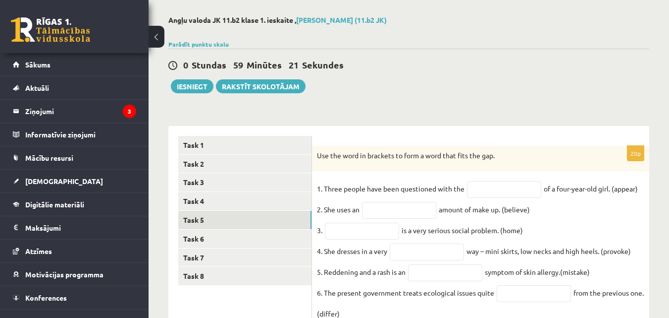
scroll to position [92, 0]
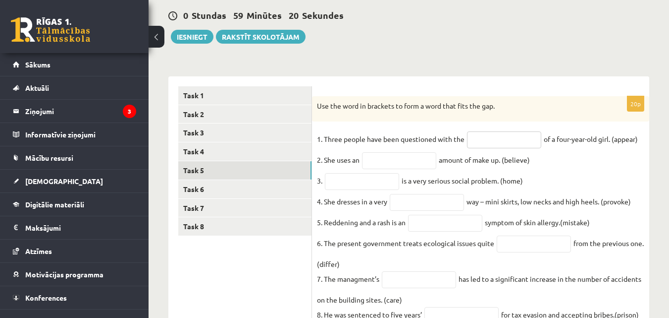
click at [485, 137] on input "text" at bounding box center [504, 139] width 74 height 17
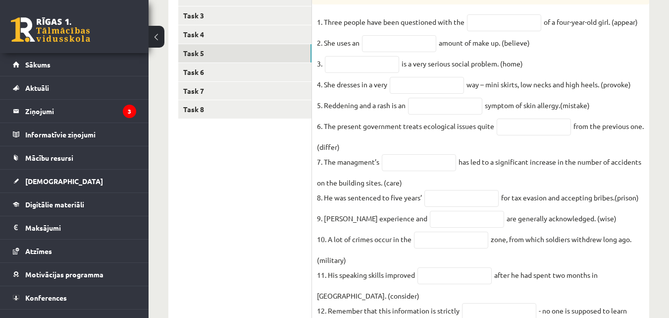
scroll to position [0, 0]
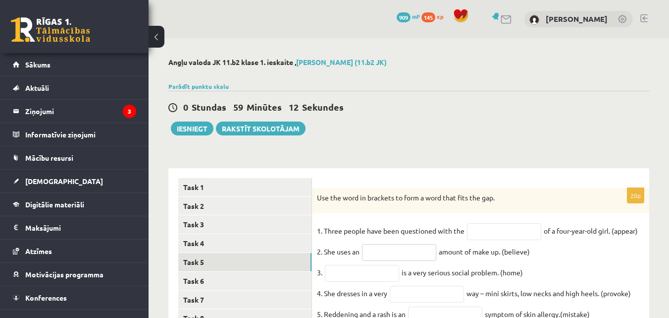
click at [405, 250] on input "text" at bounding box center [399, 252] width 74 height 17
click at [484, 106] on div "0 Stundas 59 Minūtes 11 Sekundes" at bounding box center [408, 107] width 481 height 13
click at [471, 229] on input "text" at bounding box center [504, 231] width 74 height 17
click at [549, 96] on div "0 Stundas 59 Minūtes 8 Sekundes Ieskaite saglabāta! Iesniegt Rakstīt skolotājam" at bounding box center [408, 113] width 481 height 45
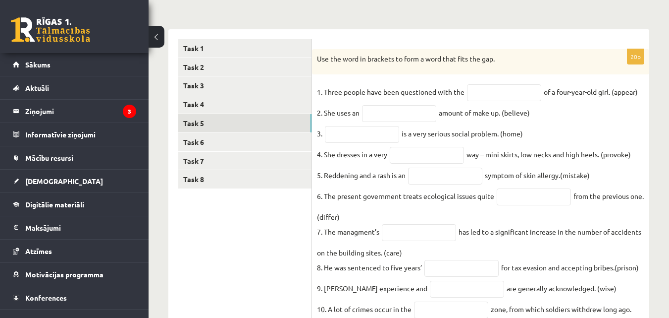
scroll to position [149, 0]
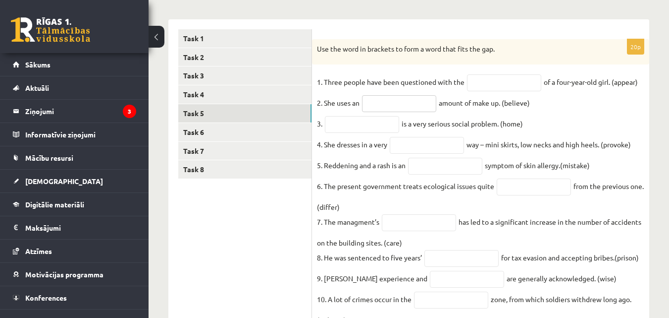
click at [406, 111] on input "text" at bounding box center [399, 103] width 74 height 17
click at [358, 121] on input "text" at bounding box center [362, 124] width 74 height 17
click at [493, 87] on input "text" at bounding box center [504, 82] width 74 height 17
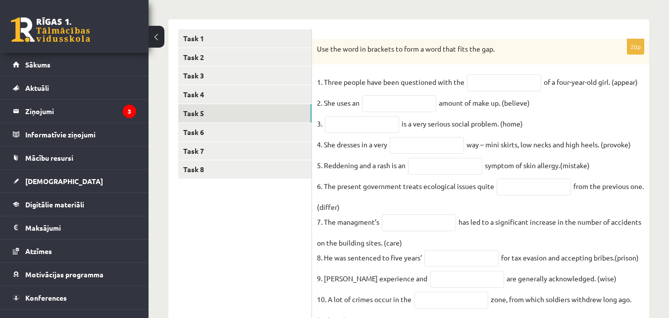
drag, startPoint x: 529, startPoint y: 43, endPoint x: 512, endPoint y: 68, distance: 30.4
click at [528, 43] on div "Use the word in brackets to form a word that fits the gap." at bounding box center [480, 52] width 337 height 26
click at [490, 83] on input "text" at bounding box center [504, 82] width 74 height 17
click at [486, 82] on input "text" at bounding box center [504, 82] width 74 height 17
type input "*"
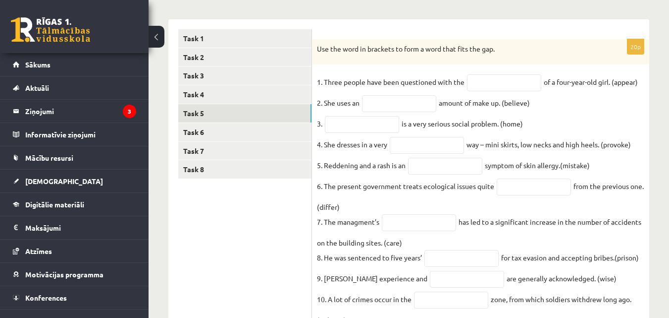
click at [504, 79] on input "text" at bounding box center [504, 82] width 74 height 17
click at [509, 42] on div "Use the word in brackets to form a word that fits the gap." at bounding box center [480, 52] width 337 height 26
drag, startPoint x: 320, startPoint y: 47, endPoint x: 333, endPoint y: 42, distance: 13.8
click at [347, 44] on p "Use the word in brackets to form a word that fits the gap." at bounding box center [456, 49] width 278 height 10
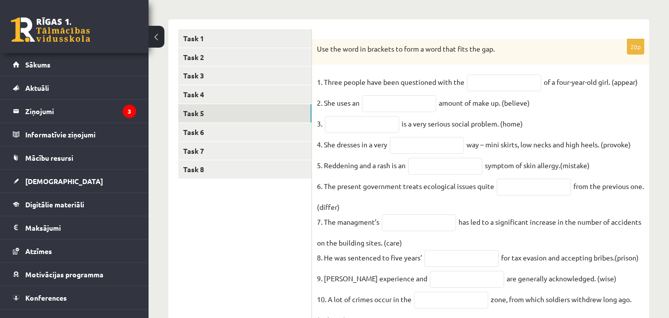
click at [317, 49] on p "Use the word in brackets to form a word that fits the gap." at bounding box center [456, 49] width 278 height 10
drag, startPoint x: 317, startPoint y: 49, endPoint x: 502, endPoint y: 48, distance: 185.3
click at [502, 48] on p "Use the word in brackets to form a word that fits the gap." at bounding box center [456, 49] width 278 height 10
click at [516, 87] on input "text" at bounding box center [504, 82] width 74 height 17
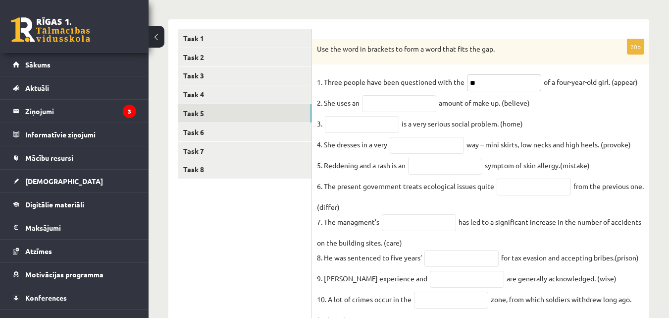
type input "*"
type input "**********"
click at [385, 101] on input "text" at bounding box center [399, 103] width 74 height 17
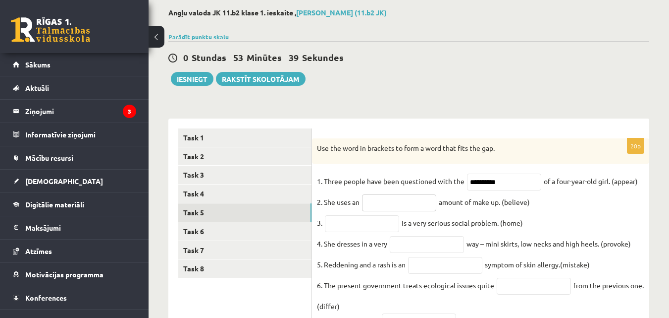
scroll to position [99, 0]
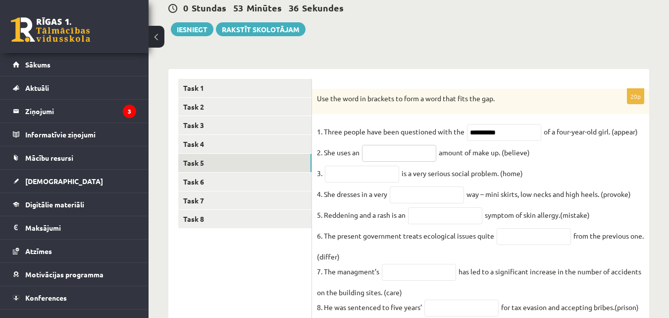
click at [388, 152] on input "text" at bounding box center [399, 153] width 74 height 17
type input "******"
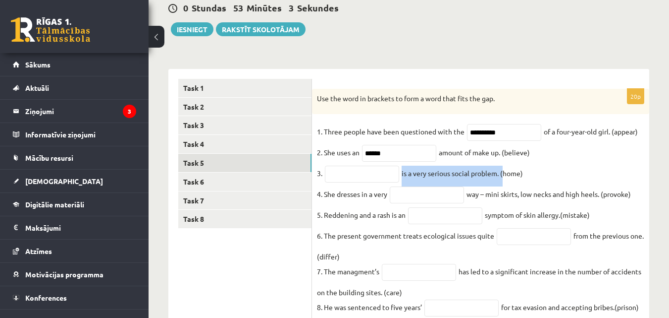
drag, startPoint x: 401, startPoint y: 176, endPoint x: 501, endPoint y: 175, distance: 100.1
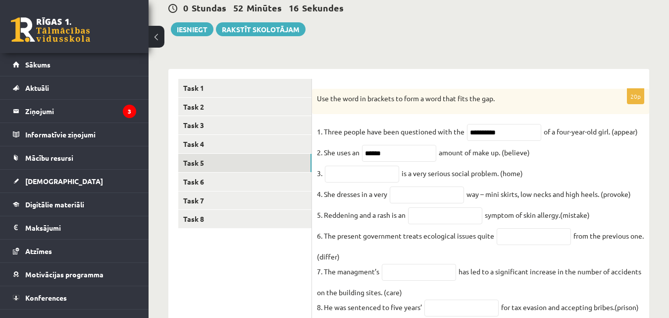
drag, startPoint x: 606, startPoint y: 199, endPoint x: 635, endPoint y: 195, distance: 29.5
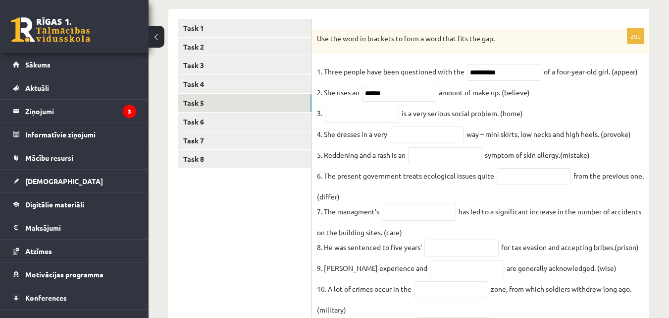
scroll to position [109, 0]
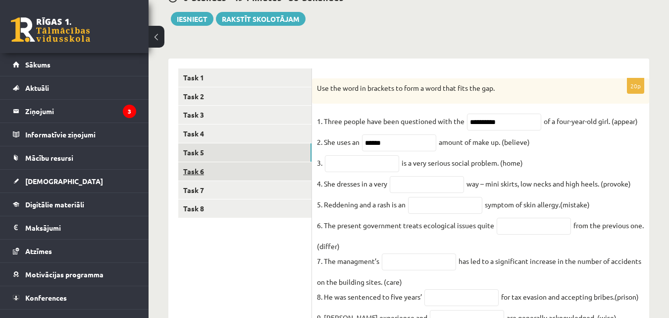
click at [254, 176] on link "Task 6" at bounding box center [244, 171] width 133 height 18
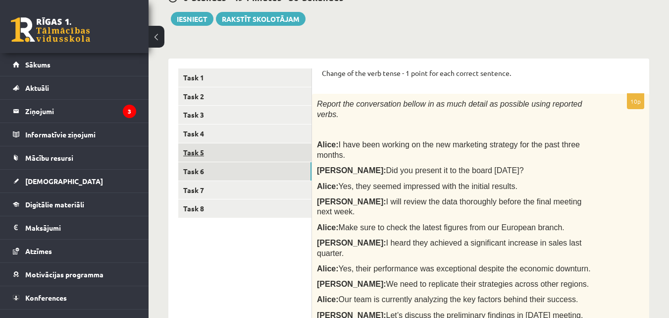
scroll to position [0, 0]
click at [266, 150] on link "Task 5" at bounding box center [244, 152] width 133 height 18
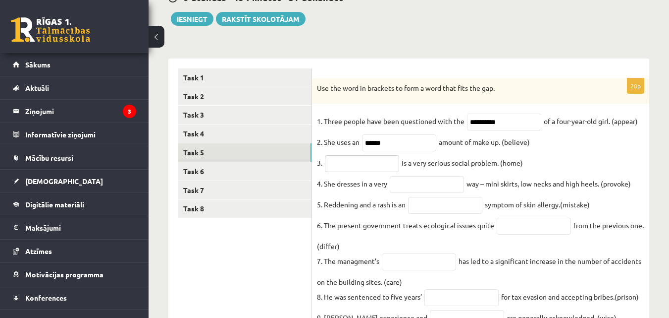
click at [345, 167] on input "text" at bounding box center [362, 163] width 74 height 17
click at [429, 188] on input "text" at bounding box center [427, 184] width 74 height 17
click at [438, 192] on input "text" at bounding box center [427, 184] width 74 height 17
type input "******"
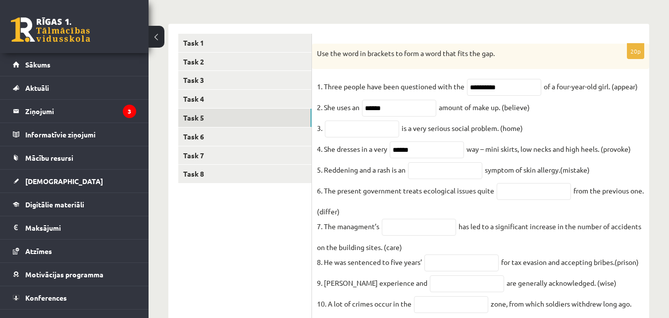
scroll to position [159, 0]
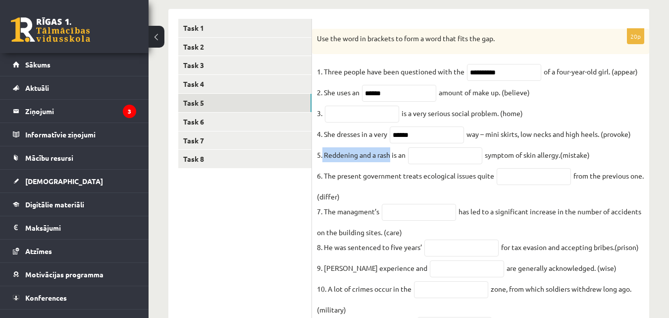
drag, startPoint x: 323, startPoint y: 157, endPoint x: 391, endPoint y: 161, distance: 68.0
click at [391, 161] on p "5. Reddening and a rash is an" at bounding box center [361, 154] width 89 height 15
click at [442, 162] on input "text" at bounding box center [445, 155] width 74 height 17
type input "*****"
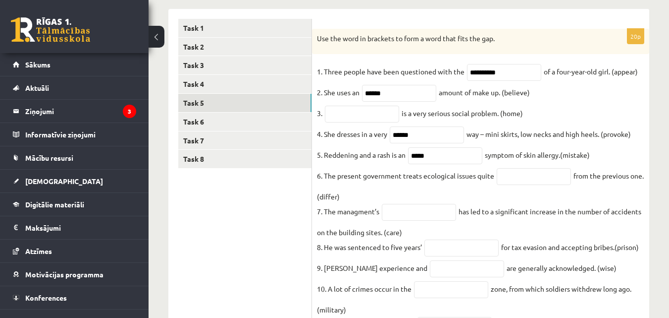
drag, startPoint x: 334, startPoint y: 201, endPoint x: 352, endPoint y: 201, distance: 17.8
click at [511, 178] on input "text" at bounding box center [534, 176] width 74 height 17
type input "*********"
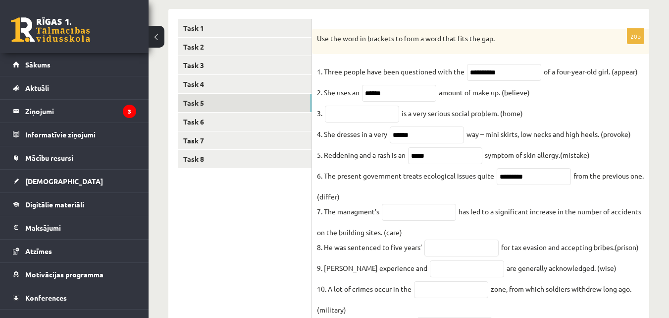
drag, startPoint x: 385, startPoint y: 241, endPoint x: 397, endPoint y: 240, distance: 11.9
click at [409, 217] on input "text" at bounding box center [419, 212] width 74 height 17
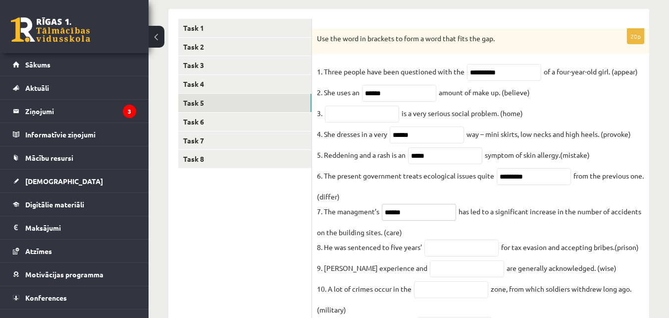
type input "******"
click at [440, 251] on input "text" at bounding box center [462, 247] width 74 height 17
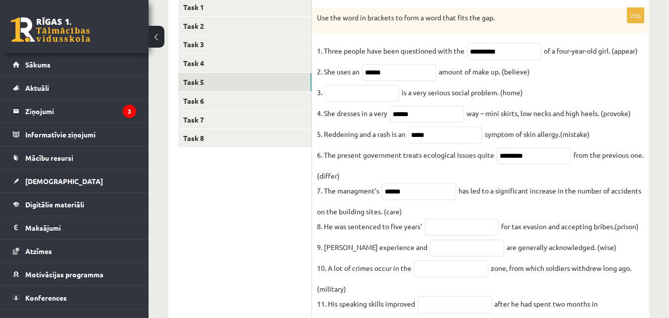
scroll to position [248, 0]
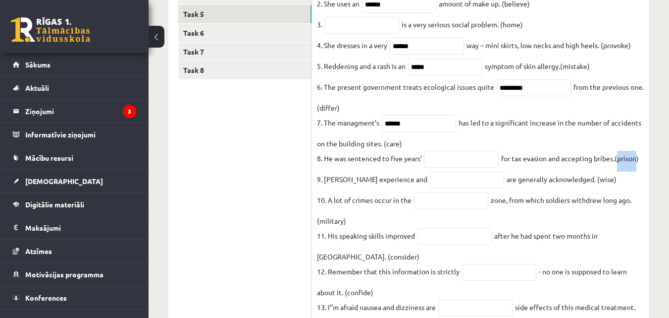
drag, startPoint x: 619, startPoint y: 164, endPoint x: 637, endPoint y: 164, distance: 17.3
click at [637, 164] on fieldset "**********" at bounding box center [480, 272] width 327 height 595
click at [647, 145] on div "**********" at bounding box center [480, 257] width 337 height 635
drag, startPoint x: 621, startPoint y: 166, endPoint x: 633, endPoint y: 170, distance: 12.2
click at [641, 165] on fieldset "**********" at bounding box center [480, 272] width 327 height 595
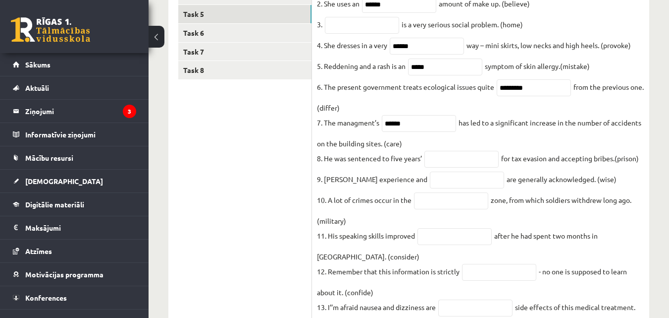
click at [236, 168] on ul "Task 1 Task 2 Task 3 Task 4 Task 5 Task 6 Task 7 Task 8" at bounding box center [245, 252] width 134 height 645
click at [462, 161] on input "text" at bounding box center [462, 159] width 74 height 17
type input "********"
click at [265, 182] on ul "Task 1 Task 2 Task 3 Task 4 Task 5 Task 6 Task 7 Task 8" at bounding box center [245, 252] width 134 height 645
drag, startPoint x: 591, startPoint y: 187, endPoint x: 607, endPoint y: 187, distance: 15.9
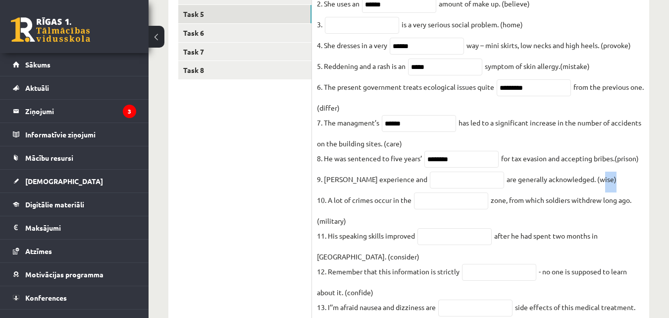
click at [607, 187] on fieldset "**********" at bounding box center [480, 272] width 327 height 595
click at [267, 190] on ul "Task 1 Task 2 Task 3 Task 4 Task 5 Task 6 Task 7 Task 8" at bounding box center [245, 252] width 134 height 645
click at [433, 188] on input "text" at bounding box center [467, 179] width 74 height 17
type input "****"
click at [251, 164] on ul "Task 1 Task 2 Task 3 Task 4 Task 5 Task 6 Task 7 Task 8" at bounding box center [245, 252] width 134 height 645
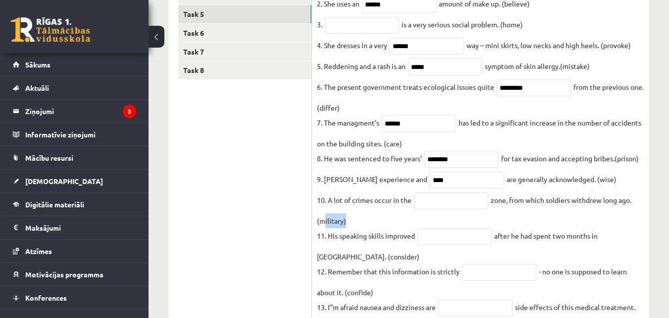
drag, startPoint x: 325, startPoint y: 231, endPoint x: 343, endPoint y: 231, distance: 18.8
click at [343, 231] on fieldset "**********" at bounding box center [480, 272] width 327 height 595
drag, startPoint x: 339, startPoint y: 232, endPoint x: 381, endPoint y: 119, distance: 119.9
click at [381, 119] on fieldset "**********" at bounding box center [480, 272] width 327 height 595
drag, startPoint x: 319, startPoint y: 231, endPoint x: 343, endPoint y: 231, distance: 24.3
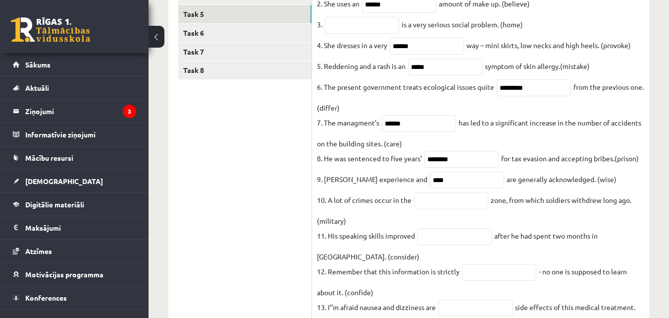
click at [344, 230] on fieldset "**********" at bounding box center [480, 272] width 327 height 595
click at [274, 217] on ul "Task 1 Task 2 Task 3 Task 4 Task 5 Task 6 Task 7 Task 8" at bounding box center [245, 252] width 134 height 645
click at [453, 209] on input "text" at bounding box center [451, 200] width 74 height 17
type input "********"
click at [188, 108] on ul "Task 1 Task 2 Task 3 Task 4 Task 5 Task 6 Task 7 Task 8" at bounding box center [245, 252] width 134 height 645
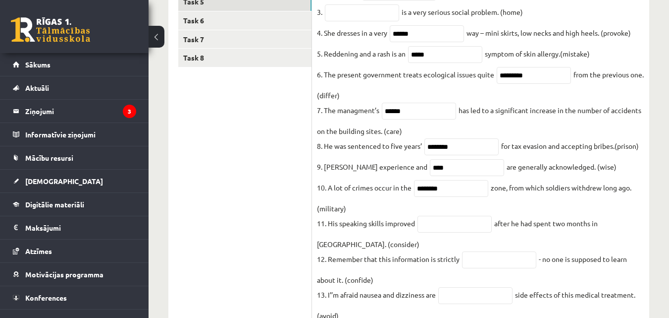
scroll to position [297, 0]
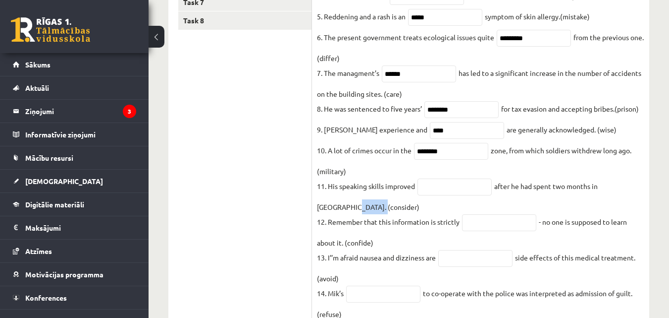
drag, startPoint x: 319, startPoint y: 216, endPoint x: 346, endPoint y: 217, distance: 26.8
click at [346, 217] on fieldset "**********" at bounding box center [480, 223] width 327 height 595
drag, startPoint x: 229, startPoint y: 177, endPoint x: 238, endPoint y: 176, distance: 9.5
click at [231, 176] on ul "Task 1 Task 2 Task 3 Task 4 Task 5 Task 6 Task 7 Task 8" at bounding box center [245, 203] width 134 height 645
click at [245, 124] on ul "Task 1 Task 2 Task 3 Task 4 Task 5 Task 6 Task 7 Task 8" at bounding box center [245, 203] width 134 height 645
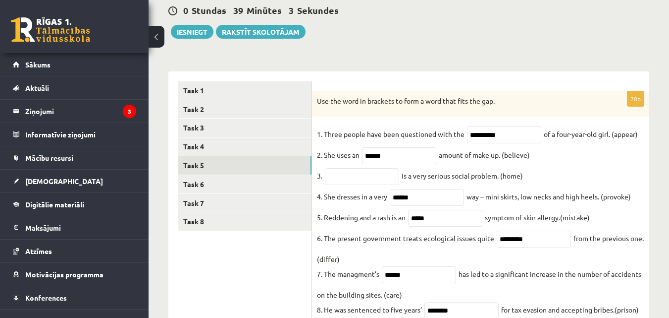
scroll to position [99, 0]
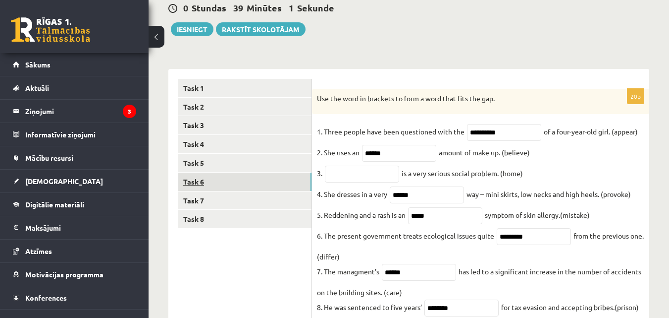
click at [264, 185] on link "Task 6" at bounding box center [244, 181] width 133 height 18
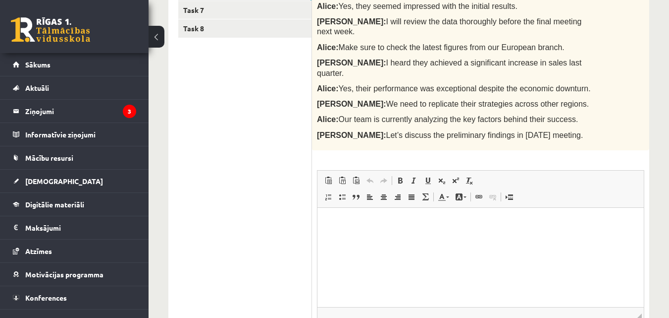
scroll to position [139, 0]
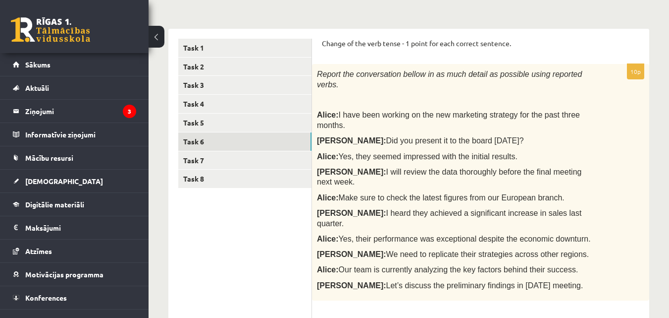
click at [249, 215] on ul "Task 1 Task 2 Task 3 Task 4 Task 5 Task 6 Task 7 Task 8" at bounding box center [245, 283] width 134 height 488
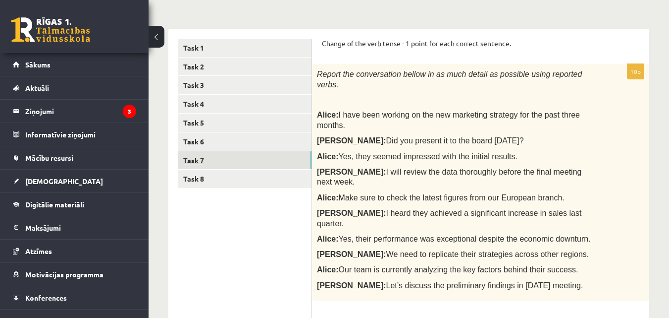
click at [238, 161] on link "Task 7" at bounding box center [244, 160] width 133 height 18
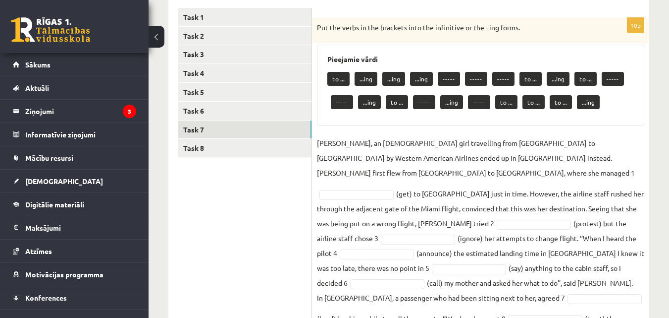
scroll to position [189, 0]
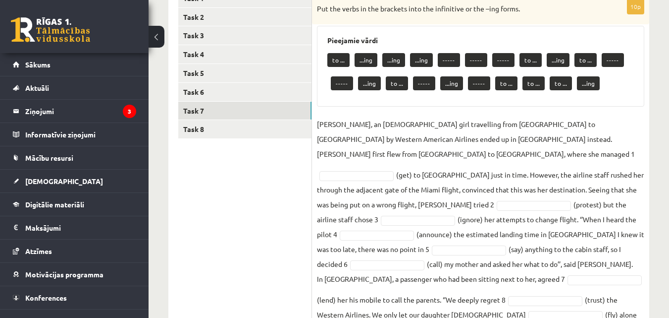
click at [539, 156] on p "[PERSON_NAME], an [DEMOGRAPHIC_DATA] girl travelling from [GEOGRAPHIC_DATA] to …" at bounding box center [480, 138] width 327 height 45
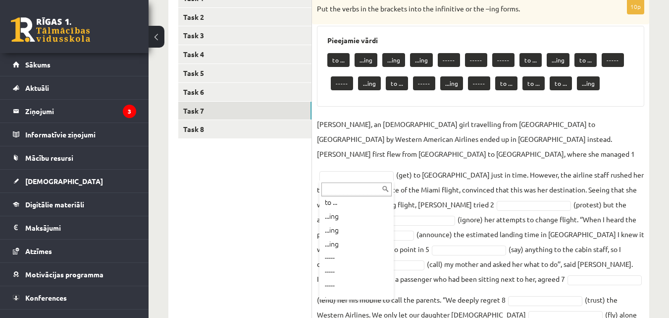
scroll to position [0, 0]
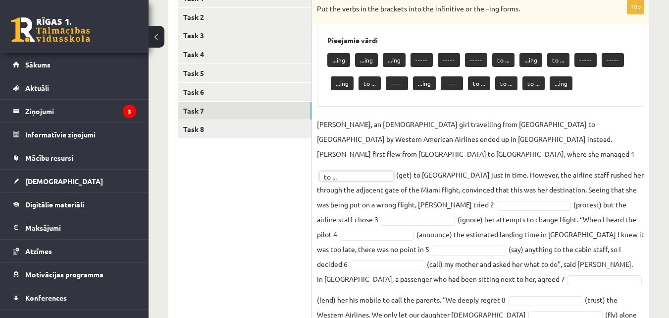
click at [274, 188] on ul "Task 1 Task 2 Task 3 Task 4 Task 5 Task 6 Task 7 Task 8" at bounding box center [245, 172] width 134 height 367
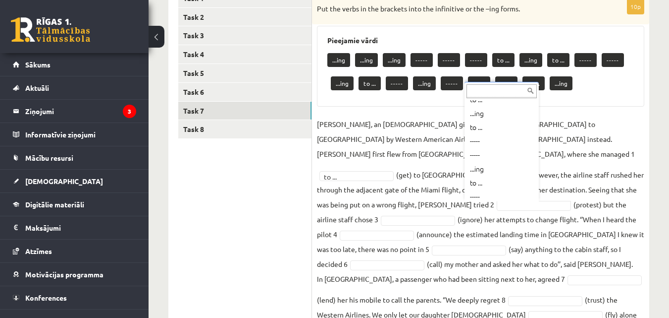
scroll to position [149, 0]
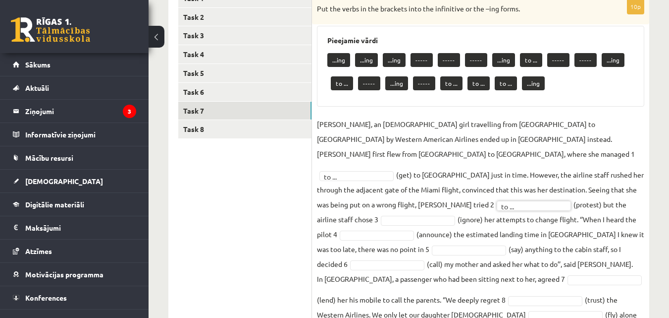
click at [201, 182] on ul "Task 1 Task 2 Task 3 Task 4 Task 5 Task 6 Task 7 Task 8" at bounding box center [245, 172] width 134 height 367
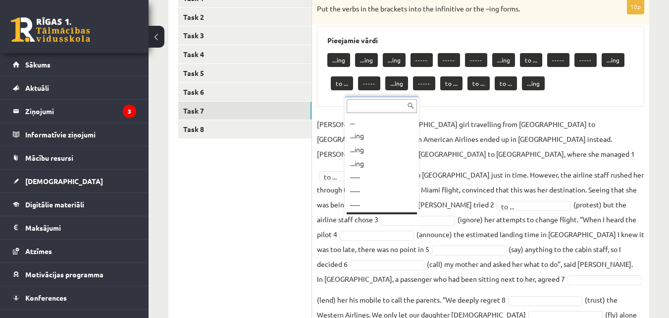
scroll to position [12, 0]
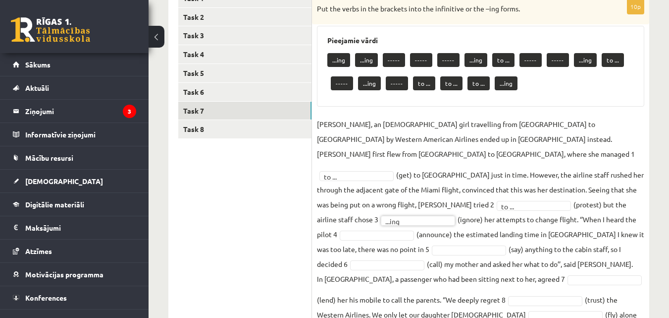
click at [281, 194] on ul "Task 1 Task 2 Task 3 Task 4 Task 5 Task 6 Task 7 Task 8" at bounding box center [245, 172] width 134 height 367
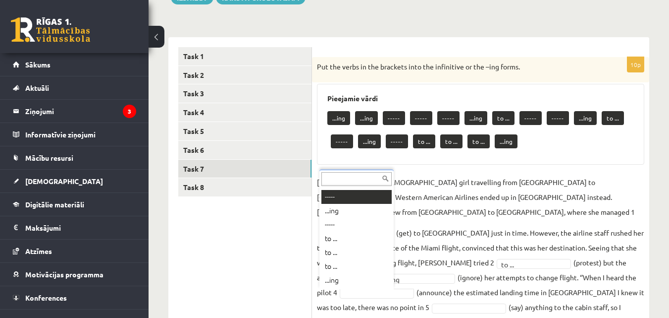
scroll to position [139, 0]
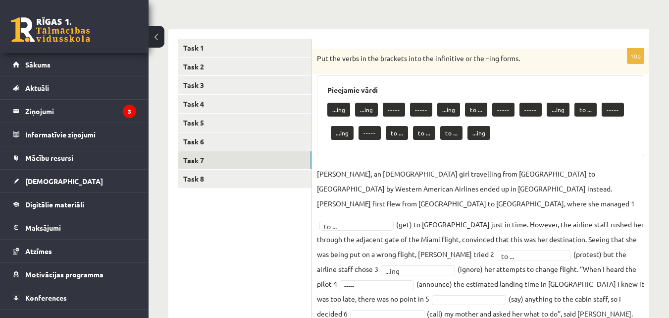
click at [281, 237] on ul "Task 1 Task 2 Task 3 Task 4 Task 5 Task 6 Task 7 Task 8" at bounding box center [245, 222] width 134 height 367
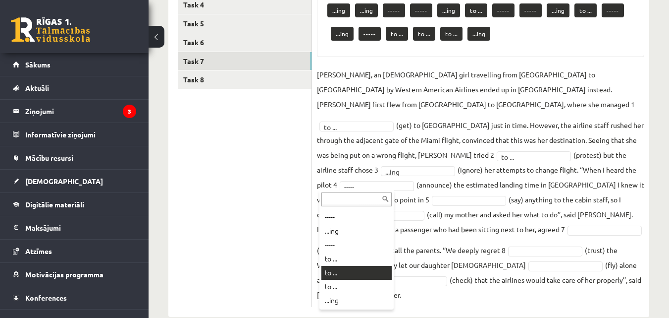
scroll to position [243, 0]
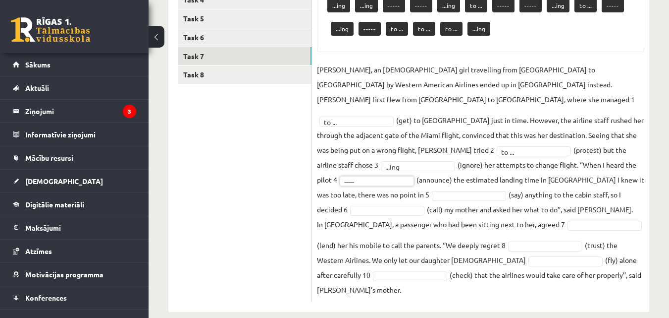
click at [292, 211] on ul "Task 1 Task 2 Task 3 Task 4 Task 5 Task 6 Task 7 Task 8" at bounding box center [245, 118] width 134 height 367
click at [232, 197] on ul "Task 1 Task 2 Task 3 Task 4 Task 5 Task 6 Task 7 Task 8" at bounding box center [245, 118] width 134 height 367
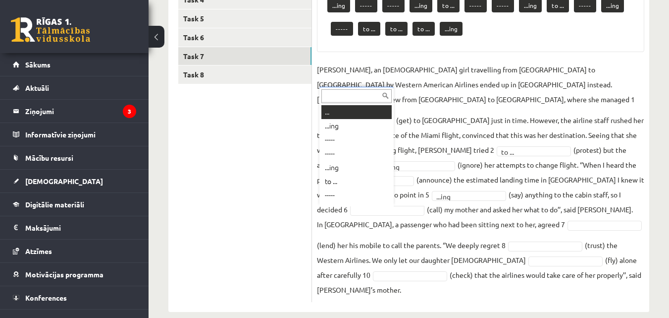
scroll to position [12, 0]
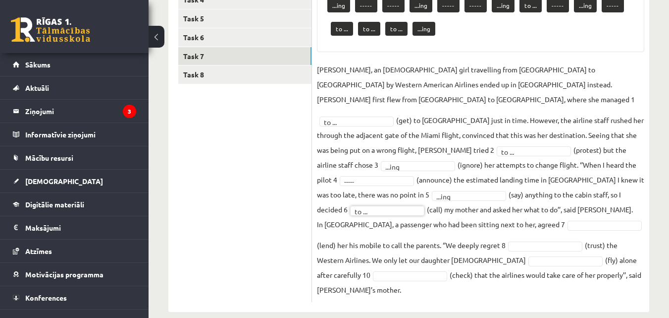
click at [209, 191] on ul "Task 1 Task 2 Task 3 Task 4 Task 5 Task 6 Task 7 Task 8" at bounding box center [245, 118] width 134 height 367
click at [237, 188] on ul "Task 1 Task 2 Task 3 Task 4 Task 5 Task 6 Task 7 Task 8" at bounding box center [245, 118] width 134 height 367
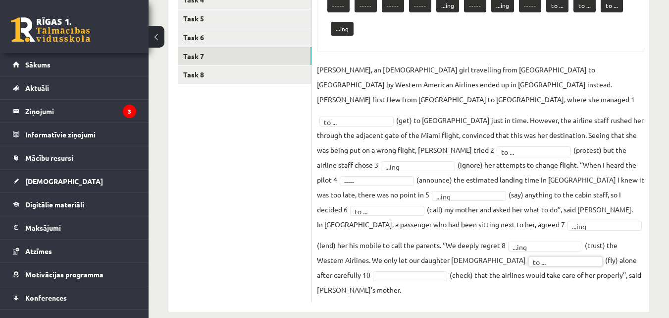
scroll to position [220, 0]
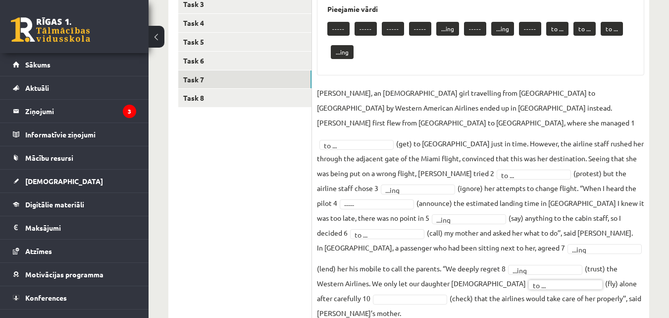
click at [256, 207] on ul "Task 1 Task 2 Task 3 Task 4 Task 5 Task 6 Task 7 Task 8" at bounding box center [245, 141] width 134 height 367
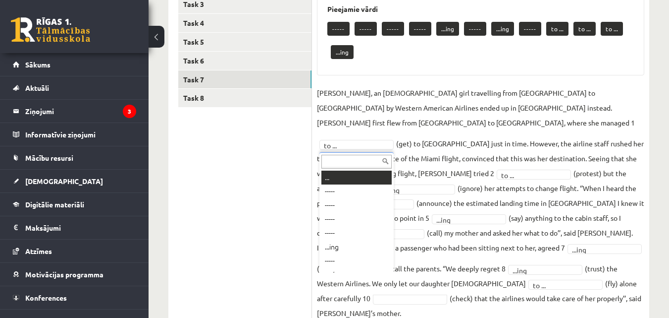
scroll to position [12, 0]
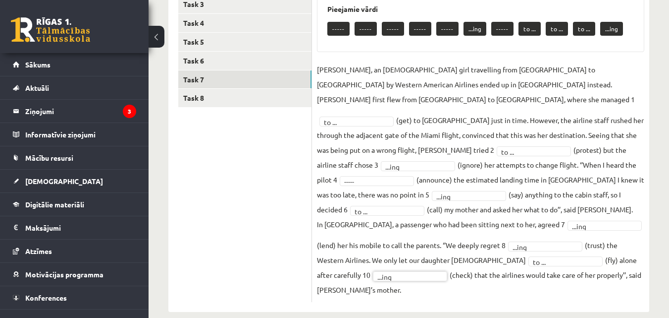
click at [262, 213] on ul "Task 1 Task 2 Task 3 Task 4 Task 5 Task 6 Task 7 Task 8" at bounding box center [245, 130] width 134 height 344
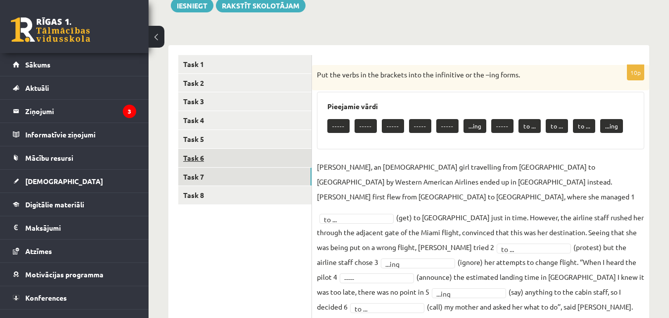
scroll to position [121, 0]
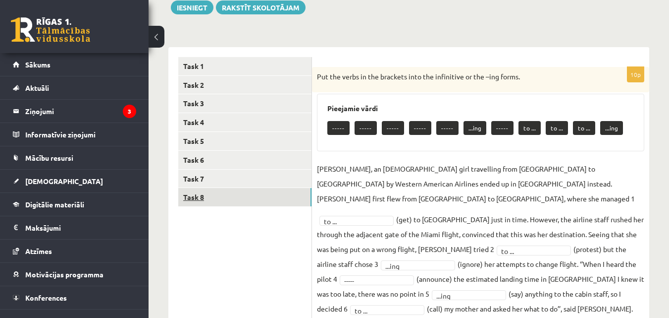
click at [245, 202] on link "Task 8" at bounding box center [244, 197] width 133 height 18
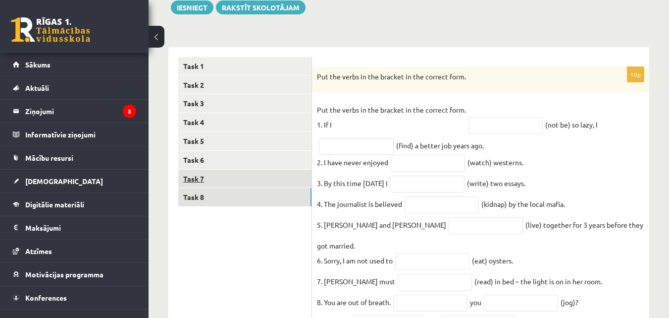
click at [234, 176] on link "Task 7" at bounding box center [244, 178] width 133 height 18
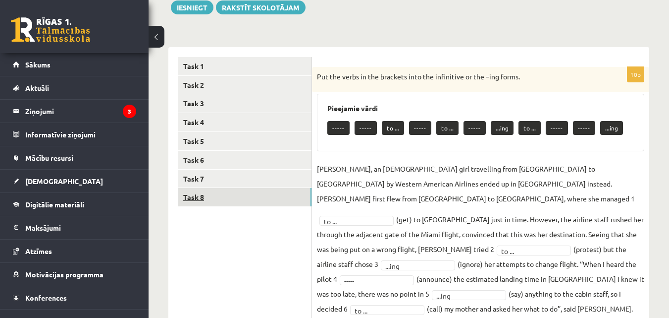
click at [223, 199] on link "Task 8" at bounding box center [244, 197] width 133 height 18
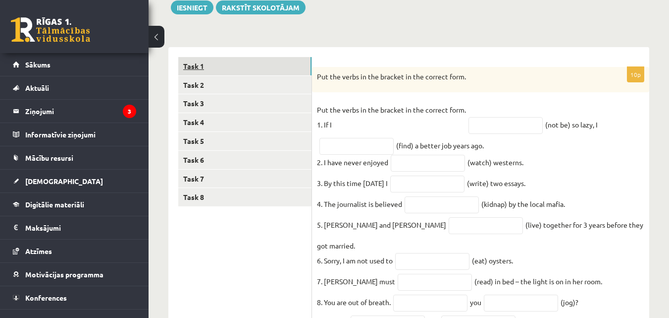
click at [231, 63] on link "Task 1" at bounding box center [244, 66] width 133 height 18
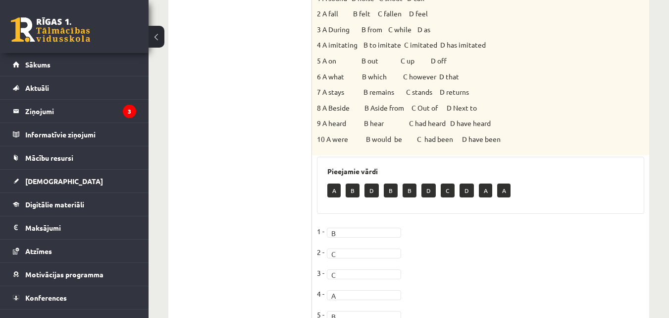
scroll to position [22, 0]
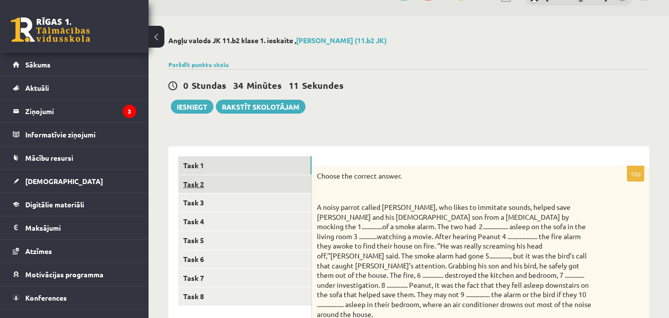
click at [252, 193] on link "Task 2" at bounding box center [244, 184] width 133 height 18
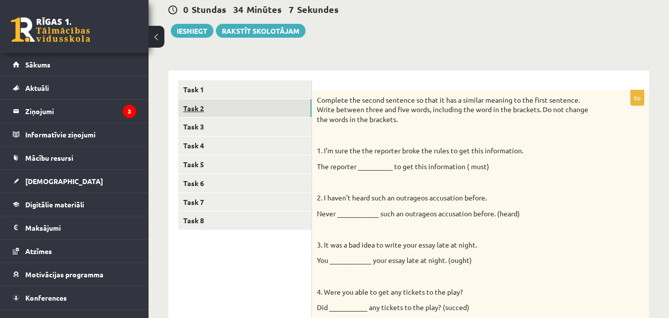
scroll to position [71, 0]
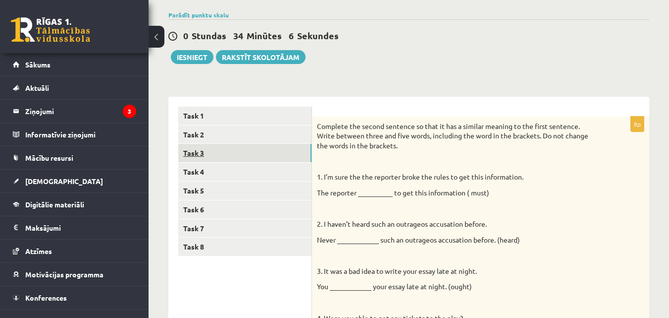
click at [268, 156] on link "Task 3" at bounding box center [244, 153] width 133 height 18
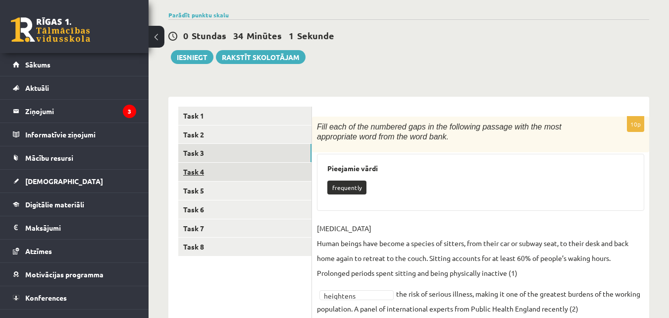
click at [289, 177] on link "Task 4" at bounding box center [244, 172] width 133 height 18
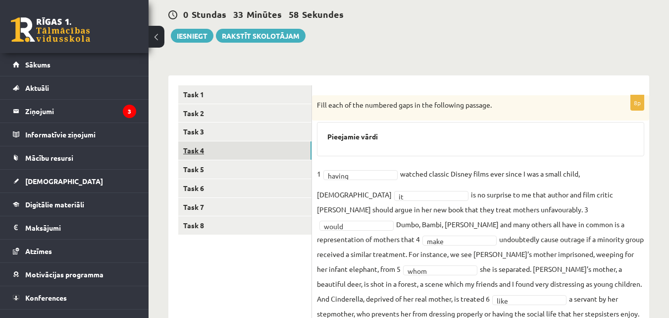
scroll to position [92, 0]
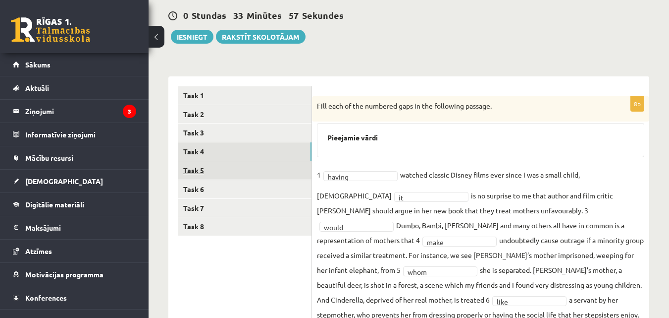
click at [256, 173] on link "Task 5" at bounding box center [244, 170] width 133 height 18
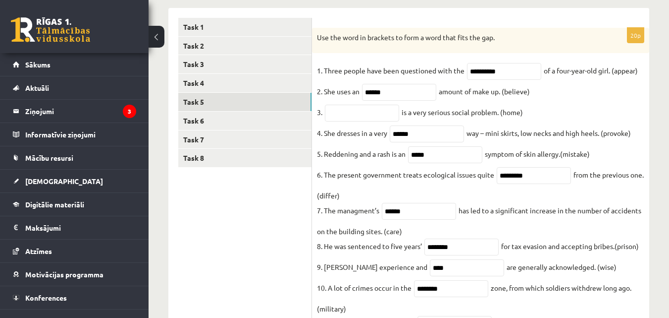
scroll to position [141, 0]
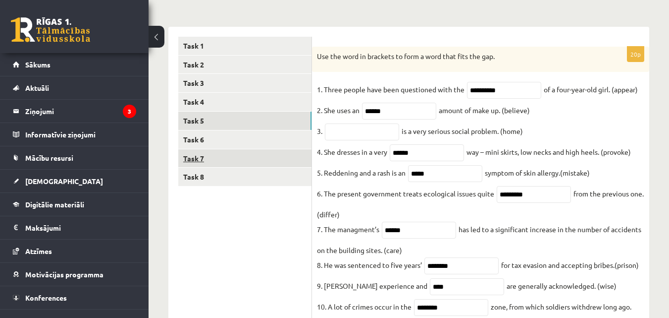
click at [279, 152] on link "Task 7" at bounding box center [244, 158] width 133 height 18
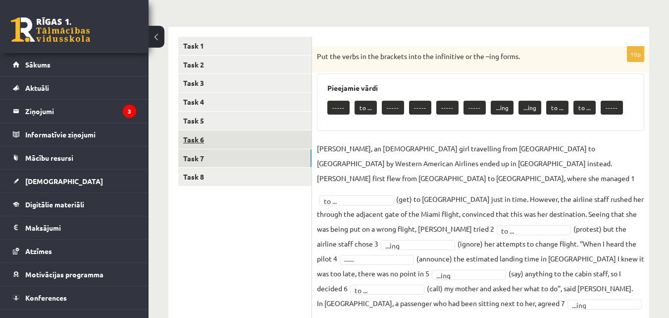
click at [280, 140] on link "Task 6" at bounding box center [244, 139] width 133 height 18
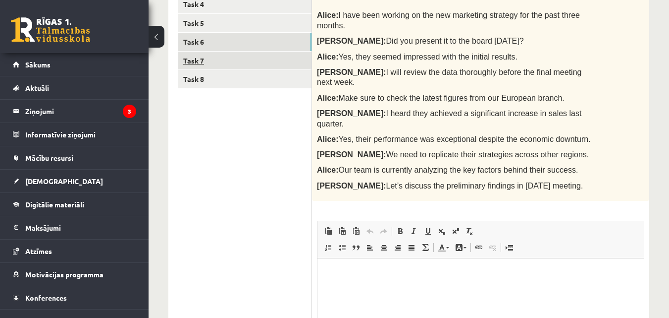
scroll to position [0, 0]
click at [269, 61] on link "Task 7" at bounding box center [244, 61] width 133 height 18
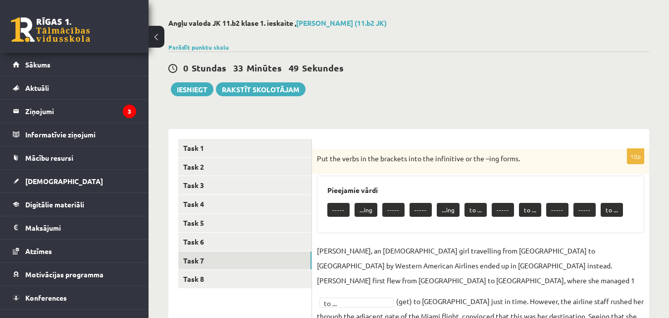
scroll to position [22, 0]
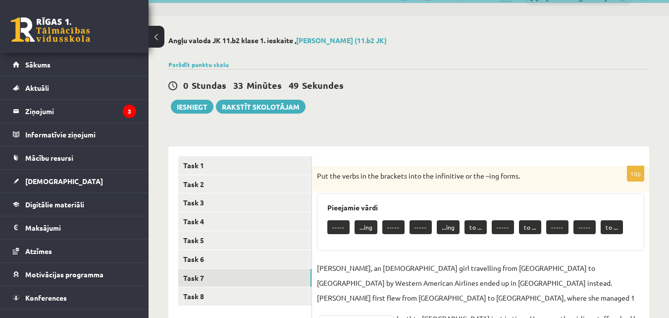
click at [220, 60] on div "Parādīt punktu skalu Atzīme No Līdz 1 0 17 2 18 26 3 27 34 4 35 43 5 44 51 6 52…" at bounding box center [408, 64] width 481 height 9
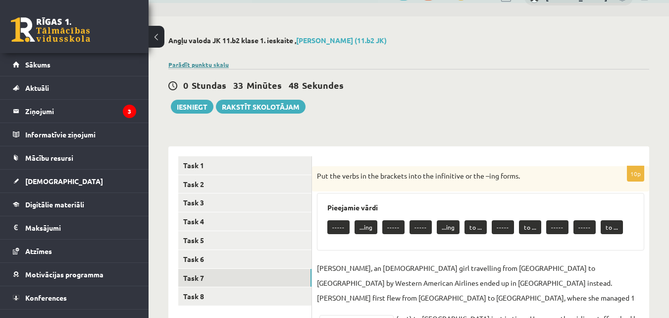
click at [220, 61] on link "Parādīt punktu skalu" at bounding box center [198, 64] width 60 height 8
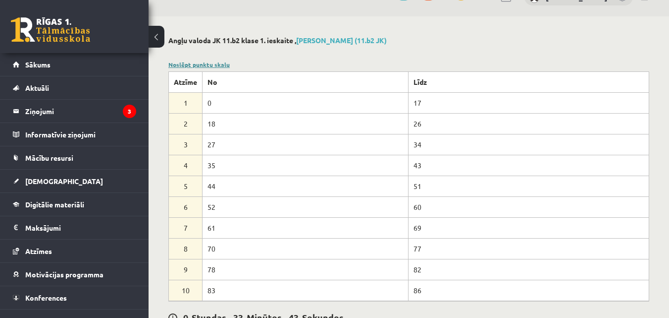
click at [217, 60] on link "Noslēpt punktu skalu" at bounding box center [198, 64] width 61 height 8
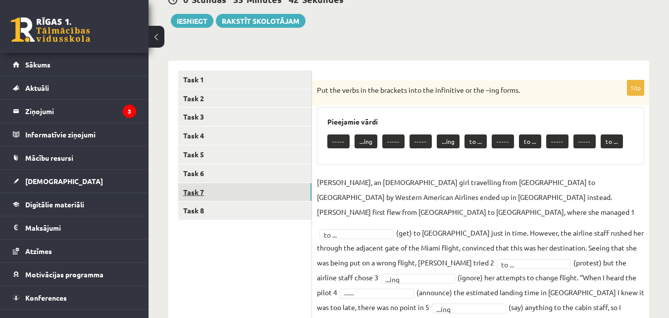
scroll to position [121, 0]
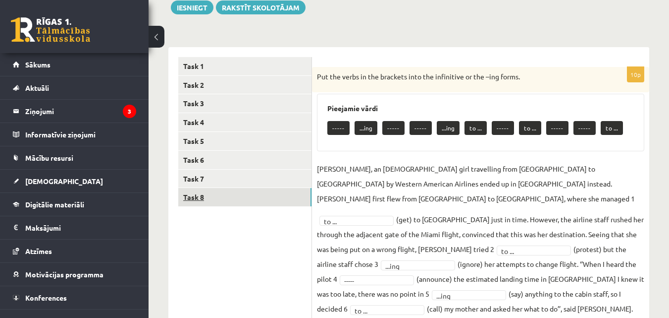
click at [281, 201] on link "Task 8" at bounding box center [244, 197] width 133 height 18
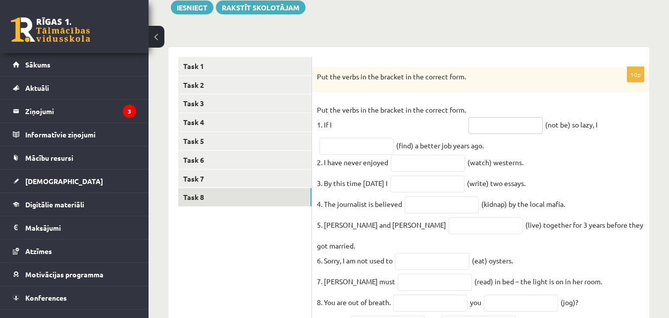
click at [490, 126] on input "text" at bounding box center [506, 125] width 74 height 17
type input "**********"
click at [369, 144] on input "text" at bounding box center [357, 146] width 74 height 17
click at [367, 144] on input "text" at bounding box center [357, 146] width 74 height 17
type input "*"
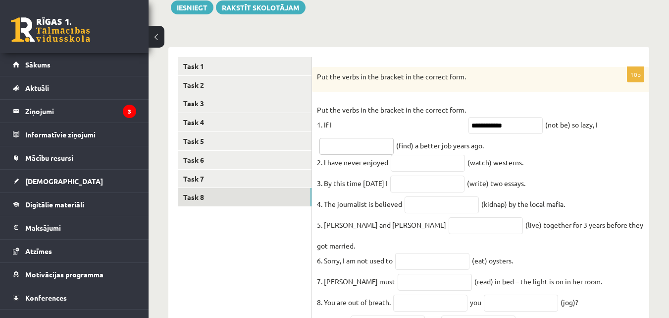
click at [361, 146] on input "text" at bounding box center [357, 146] width 74 height 17
click at [604, 172] on fieldset "**********" at bounding box center [480, 229] width 327 height 255
click at [612, 162] on fieldset "**********" at bounding box center [480, 229] width 327 height 255
click at [367, 145] on input "text" at bounding box center [357, 146] width 74 height 17
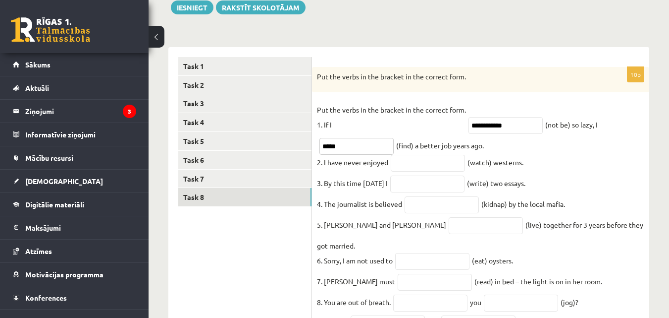
type input "*****"
click at [261, 258] on ul "Task 1 Task 2 Task 3 Task 4 Task 5 Task 6 Task 7 Task 8" at bounding box center [245, 209] width 134 height 305
drag, startPoint x: 406, startPoint y: 164, endPoint x: 399, endPoint y: 167, distance: 8.0
click at [408, 163] on input "text" at bounding box center [428, 163] width 74 height 17
click at [426, 170] on input "text" at bounding box center [428, 163] width 74 height 17
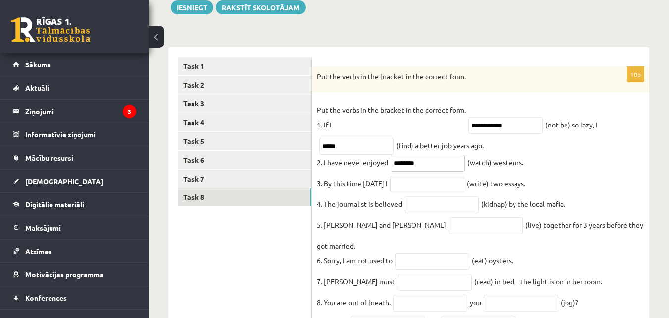
scroll to position [170, 0]
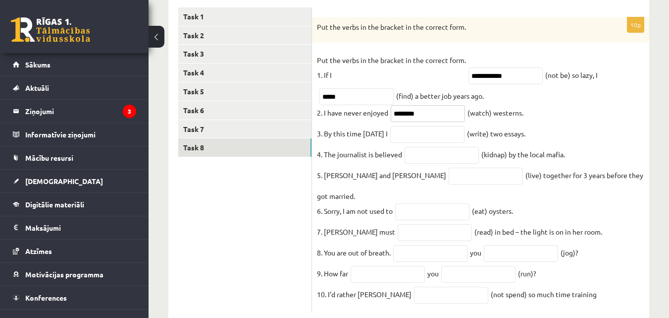
type input "********"
click at [424, 134] on input "text" at bounding box center [427, 134] width 74 height 17
type input "**********"
click at [432, 162] on input "text" at bounding box center [442, 155] width 74 height 17
click at [613, 134] on fieldset "**********" at bounding box center [480, 180] width 327 height 255
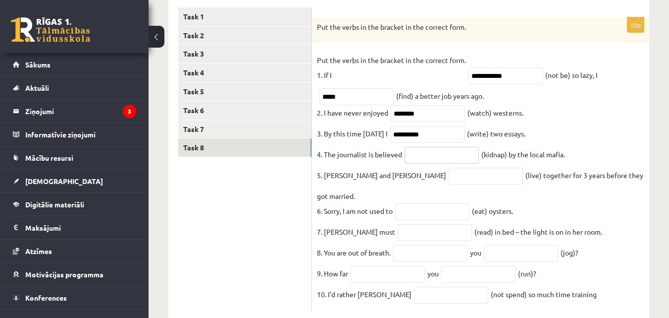
click at [435, 161] on input "text" at bounding box center [442, 155] width 74 height 17
drag, startPoint x: 325, startPoint y: 156, endPoint x: 404, endPoint y: 153, distance: 79.3
click at [404, 153] on fieldset "**********" at bounding box center [480, 180] width 327 height 255
click at [269, 247] on ul "Task 1 Task 2 Task 3 Task 4 Task 5 Task 6 Task 7 Task 8" at bounding box center [245, 159] width 134 height 305
click at [431, 159] on input "text" at bounding box center [442, 155] width 74 height 17
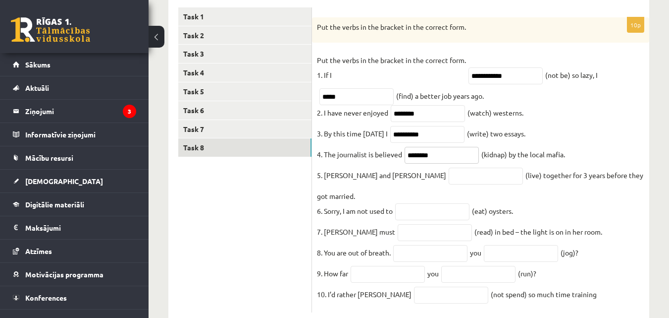
type input "********"
drag, startPoint x: 267, startPoint y: 212, endPoint x: 275, endPoint y: 207, distance: 9.1
click at [268, 211] on ul "Task 1 Task 2 Task 3 Task 4 Task 5 Task 6 Task 7 Task 8" at bounding box center [245, 159] width 134 height 305
click at [408, 188] on fieldset "**********" at bounding box center [480, 180] width 327 height 255
type input "*****"
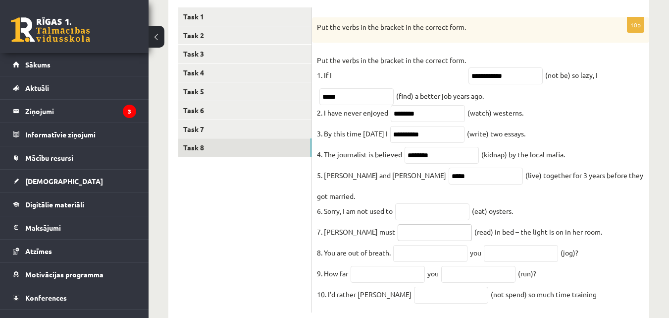
click at [412, 224] on input "text" at bounding box center [435, 232] width 74 height 17
click at [408, 225] on input "text" at bounding box center [435, 232] width 74 height 17
click at [416, 204] on input "text" at bounding box center [432, 211] width 74 height 17
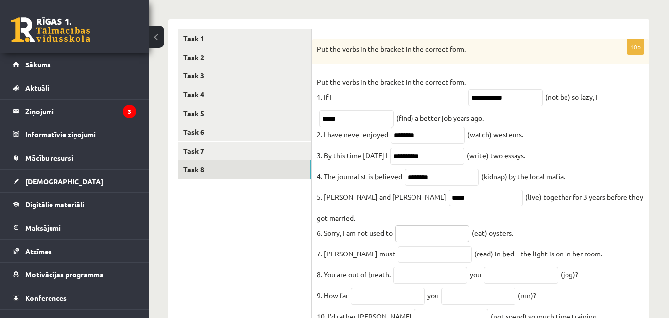
scroll to position [190, 0]
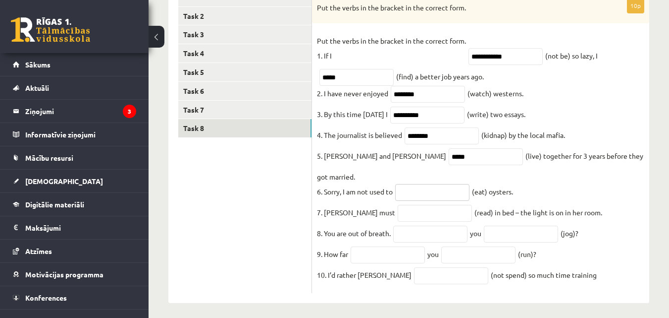
type input "*"
type input "***"
click at [253, 198] on ul "Task 1 Task 2 Task 3 Task 4 Task 5 Task 6 Task 7 Task 8" at bounding box center [245, 140] width 134 height 305
click at [410, 205] on input "text" at bounding box center [435, 213] width 74 height 17
type input "*******"
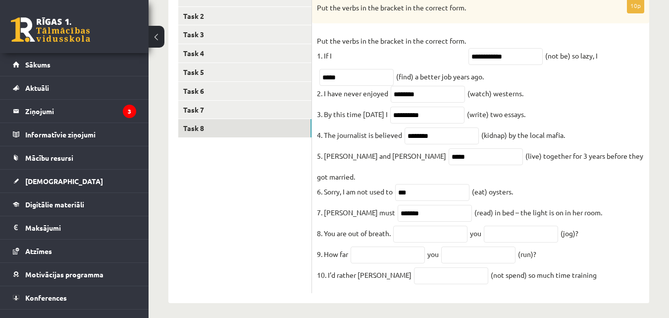
click at [245, 184] on ul "Task 1 Task 2 Task 3 Task 4 Task 5 Task 6 Task 7 Task 8" at bounding box center [245, 140] width 134 height 305
click at [446, 225] on input "text" at bounding box center [430, 233] width 74 height 17
click at [289, 231] on ul "Task 1 Task 2 Task 3 Task 4 Task 5 Task 6 Task 7 Task 8" at bounding box center [245, 140] width 134 height 305
click at [445, 225] on input "text" at bounding box center [430, 233] width 74 height 17
type input "*"
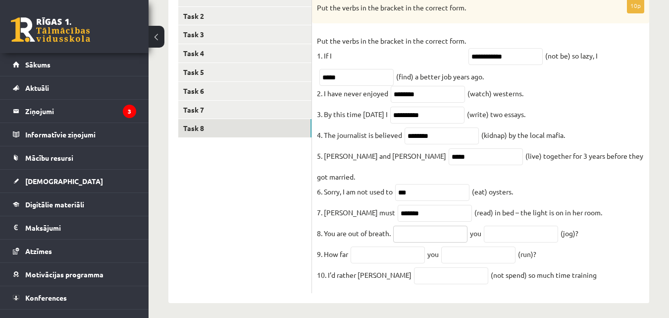
click at [412, 225] on input "text" at bounding box center [430, 233] width 74 height 17
type input "****"
click at [501, 225] on input "text" at bounding box center [521, 233] width 74 height 17
type input "*******"
drag, startPoint x: 306, startPoint y: 239, endPoint x: 300, endPoint y: 240, distance: 6.1
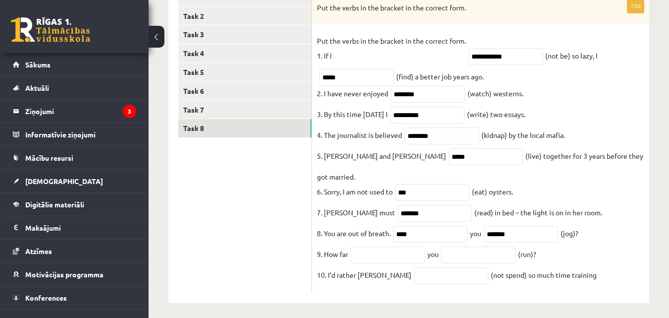
click at [301, 240] on ul "Task 1 Task 2 Task 3 Task 4 Task 5 Task 6 Task 7 Task 8" at bounding box center [245, 140] width 134 height 305
click at [364, 247] on input "text" at bounding box center [388, 254] width 74 height 17
type input "***"
click at [467, 246] on input "text" at bounding box center [478, 254] width 74 height 17
type input "***"
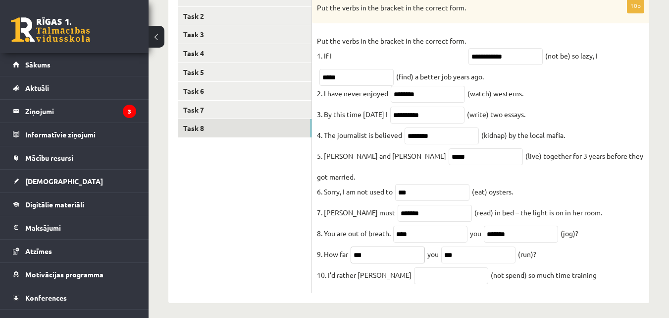
drag, startPoint x: 354, startPoint y: 247, endPoint x: 366, endPoint y: 246, distance: 12.0
click at [366, 246] on input "***" at bounding box center [388, 254] width 74 height 17
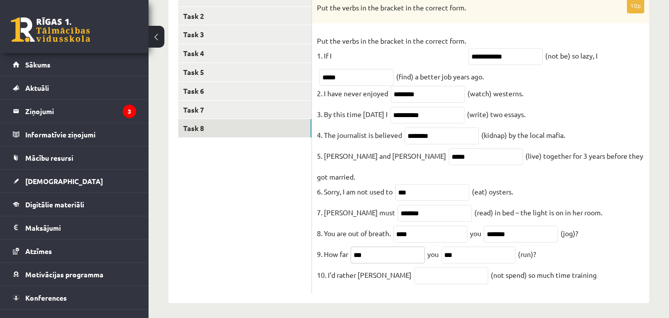
click at [366, 246] on input "***" at bounding box center [388, 254] width 74 height 17
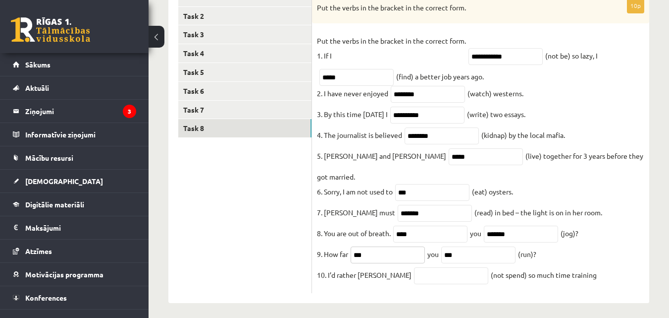
click at [366, 246] on input "***" at bounding box center [388, 254] width 74 height 17
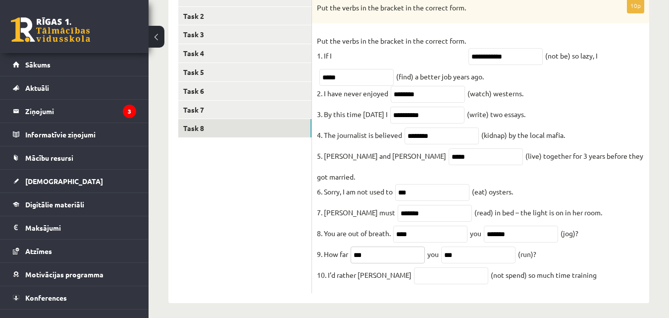
click at [366, 246] on input "***" at bounding box center [388, 254] width 74 height 17
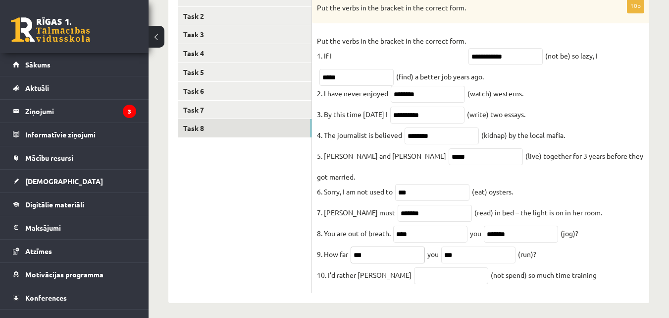
click at [366, 246] on input "***" at bounding box center [388, 254] width 74 height 17
click at [279, 248] on ul "Task 1 Task 2 Task 3 Task 4 Task 5 Task 6 Task 7 Task 8" at bounding box center [245, 140] width 134 height 305
click at [387, 248] on input "***" at bounding box center [388, 254] width 74 height 17
type input "*"
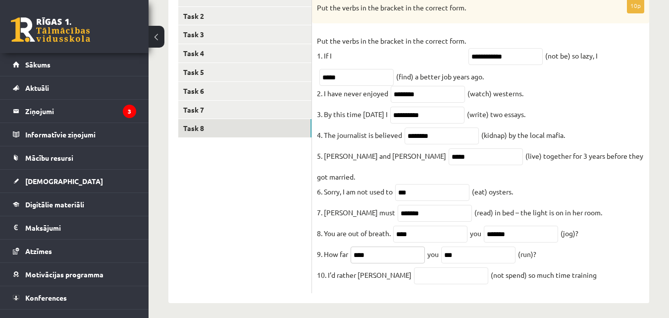
type input "****"
click at [481, 249] on input "***" at bounding box center [478, 254] width 74 height 17
type input "*******"
click at [417, 267] on input "text" at bounding box center [451, 275] width 74 height 17
drag, startPoint x: 363, startPoint y: 269, endPoint x: 377, endPoint y: 269, distance: 14.4
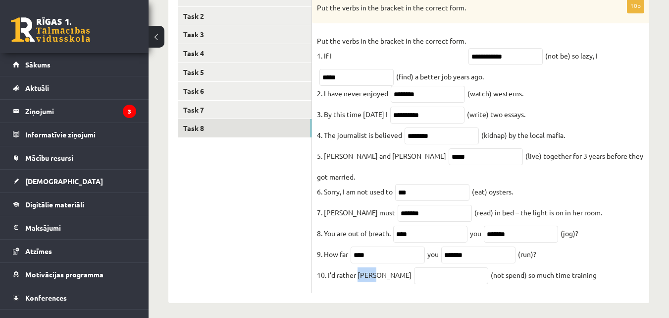
click at [377, 269] on p "10. I’d rather [PERSON_NAME]" at bounding box center [364, 274] width 95 height 15
click at [215, 217] on ul "Task 1 Task 2 Task 3 Task 4 Task 5 Task 6 Task 7 Task 8" at bounding box center [245, 140] width 134 height 305
click at [414, 268] on input "text" at bounding box center [451, 275] width 74 height 17
drag, startPoint x: 360, startPoint y: 267, endPoint x: 377, endPoint y: 268, distance: 17.3
click at [377, 268] on p "10. I’d rather [PERSON_NAME]" at bounding box center [364, 274] width 95 height 15
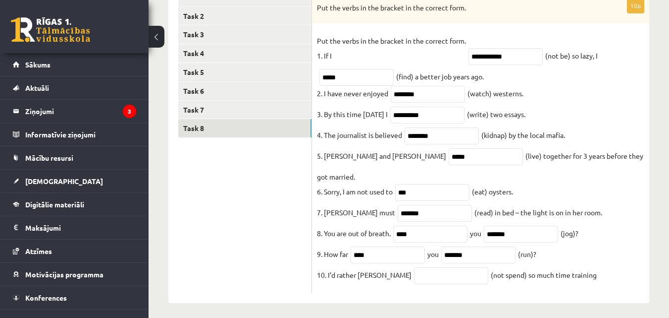
click at [261, 266] on ul "Task 1 Task 2 Task 3 Task 4 Task 5 Task 6 Task 7 Task 8" at bounding box center [245, 140] width 134 height 305
click at [415, 274] on input "text" at bounding box center [451, 275] width 74 height 17
click at [417, 274] on input "text" at bounding box center [451, 275] width 74 height 17
click at [188, 232] on ul "Task 1 Task 2 Task 3 Task 4 Task 5 Task 6 Task 7 Task 8" at bounding box center [245, 140] width 134 height 305
click at [423, 272] on input "**********" at bounding box center [451, 275] width 74 height 17
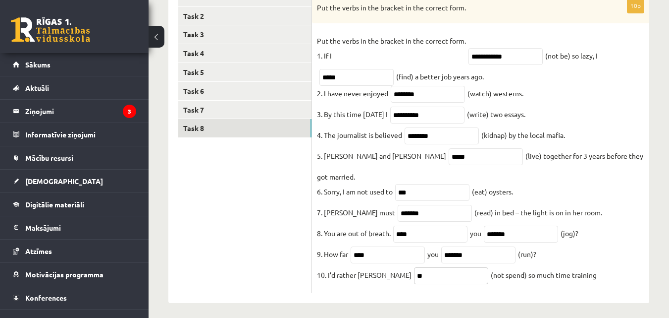
type input "*"
click at [225, 237] on ul "Task 1 Task 2 Task 3 Task 4 Task 5 Task 6 Task 7 Task 8" at bounding box center [245, 140] width 134 height 305
click at [414, 269] on input "**********" at bounding box center [451, 275] width 74 height 17
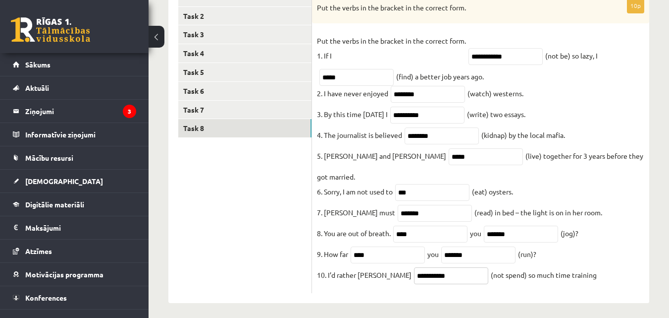
click at [414, 269] on input "**********" at bounding box center [451, 275] width 74 height 17
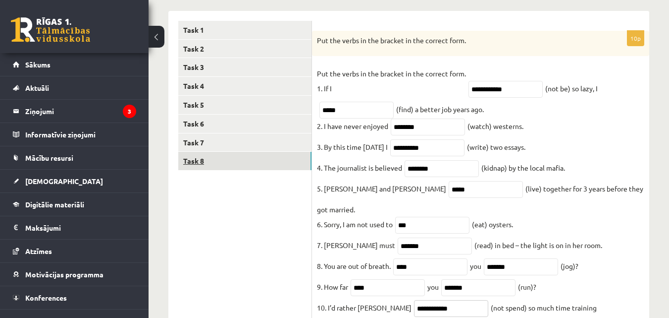
scroll to position [140, 0]
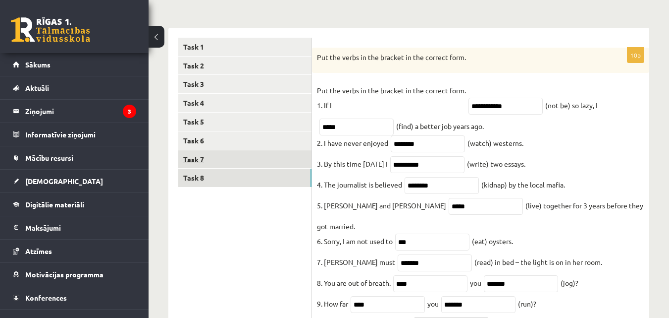
type input "**********"
click at [247, 164] on link "Task 7" at bounding box center [244, 159] width 133 height 18
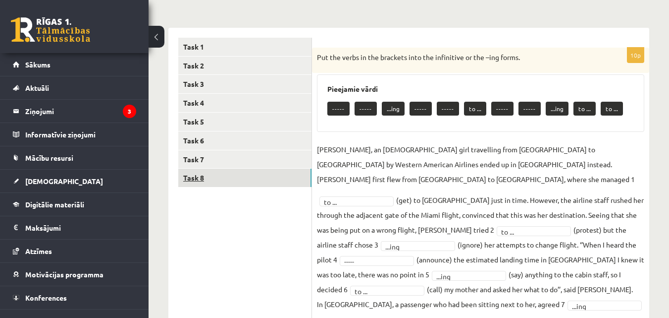
click at [238, 173] on link "Task 8" at bounding box center [244, 177] width 133 height 18
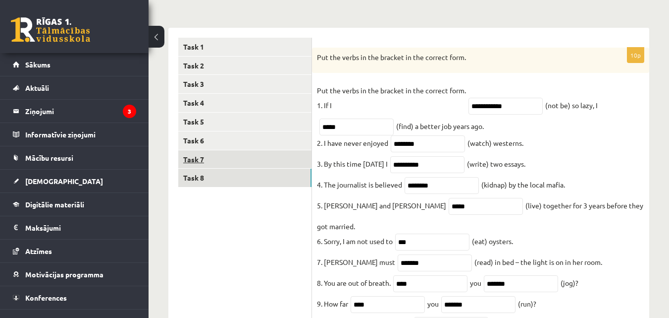
click at [274, 165] on link "Task 7" at bounding box center [244, 159] width 133 height 18
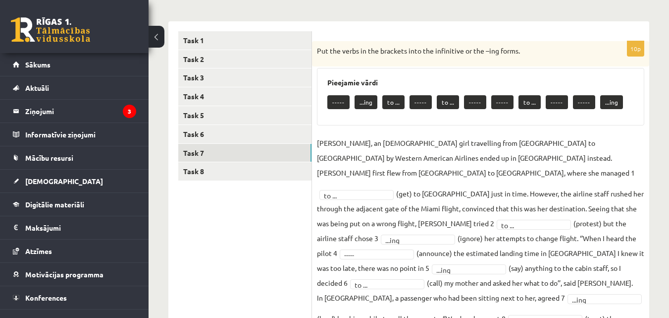
scroll to position [190, 0]
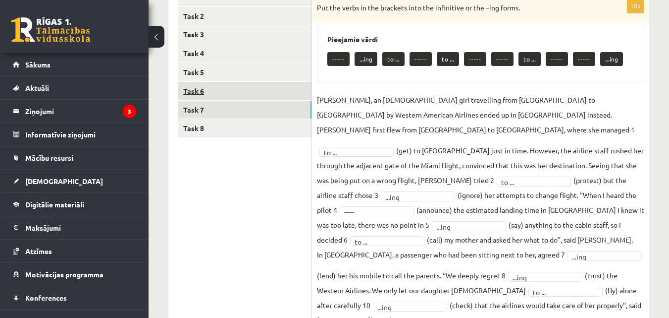
click at [282, 92] on link "Task 6" at bounding box center [244, 91] width 133 height 18
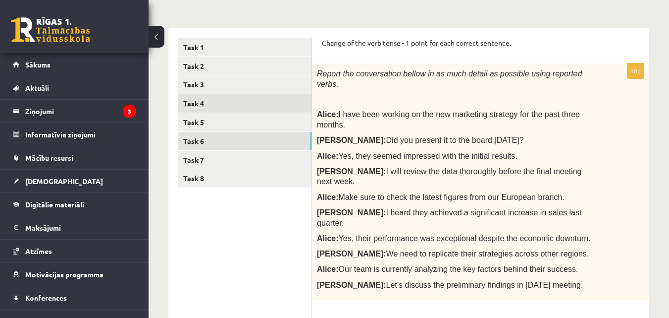
scroll to position [0, 0]
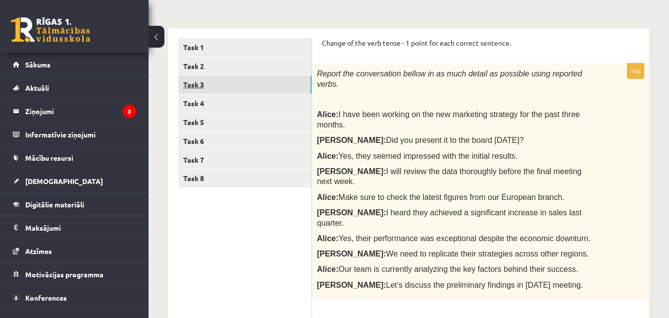
click at [271, 81] on link "Task 3" at bounding box center [244, 84] width 133 height 18
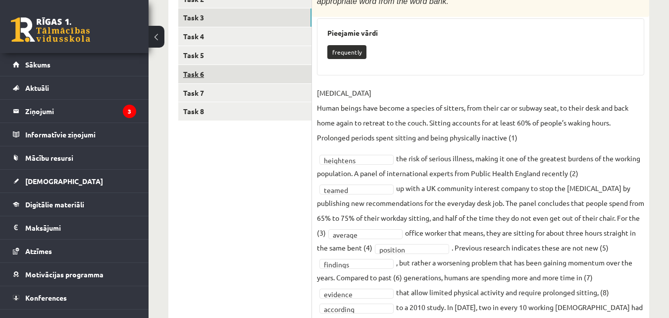
scroll to position [189, 0]
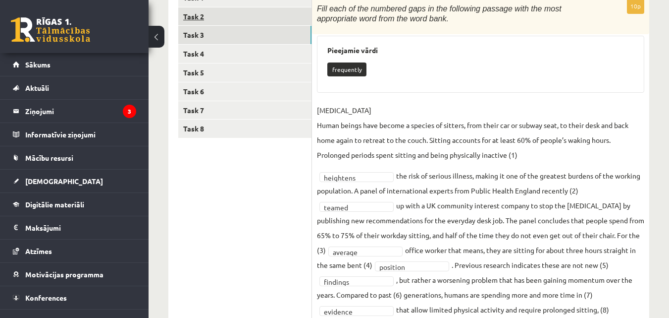
click at [262, 25] on link "Task 2" at bounding box center [244, 16] width 133 height 18
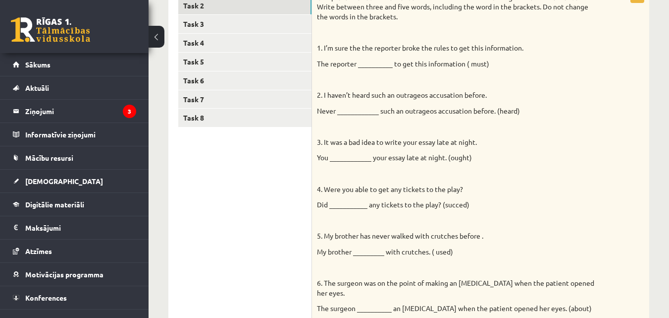
scroll to position [41, 0]
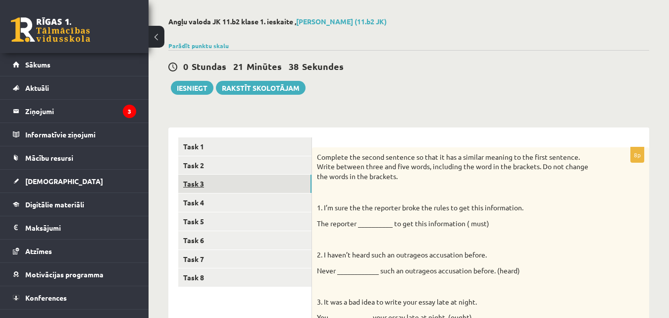
click at [269, 186] on link "Task 3" at bounding box center [244, 183] width 133 height 18
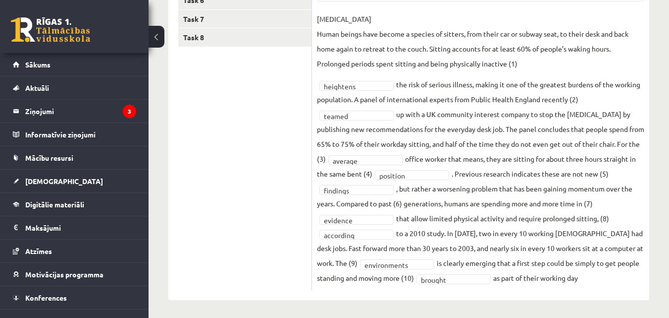
scroll to position [184, 0]
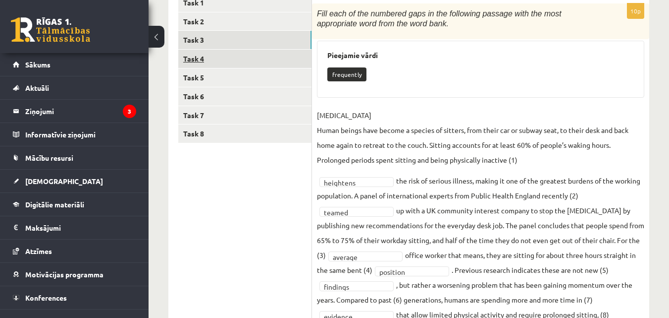
click at [245, 62] on link "Task 4" at bounding box center [244, 59] width 133 height 18
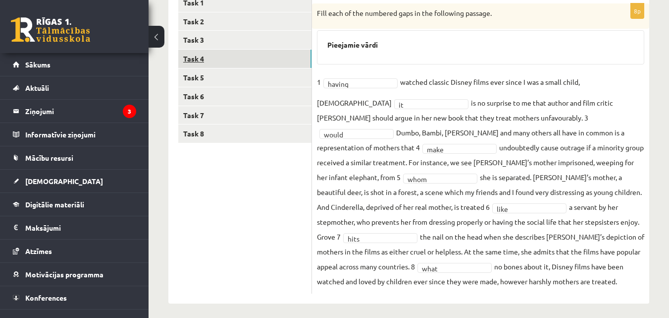
click at [241, 58] on link "Task 4" at bounding box center [244, 59] width 133 height 18
click at [237, 77] on link "Task 5" at bounding box center [244, 77] width 133 height 18
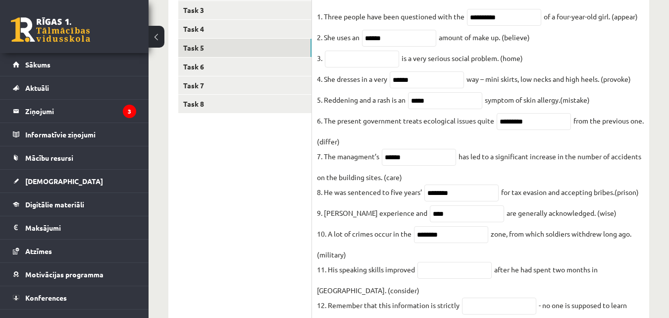
scroll to position [234, 0]
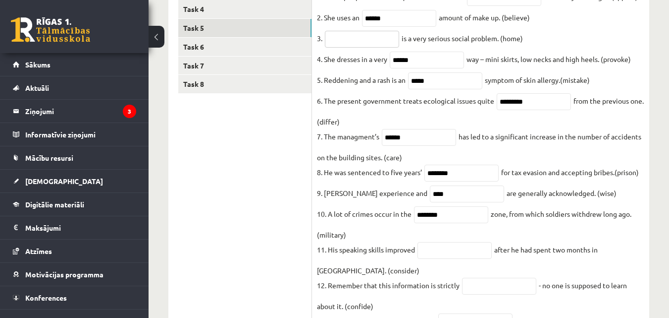
click at [369, 42] on input "text" at bounding box center [362, 39] width 74 height 17
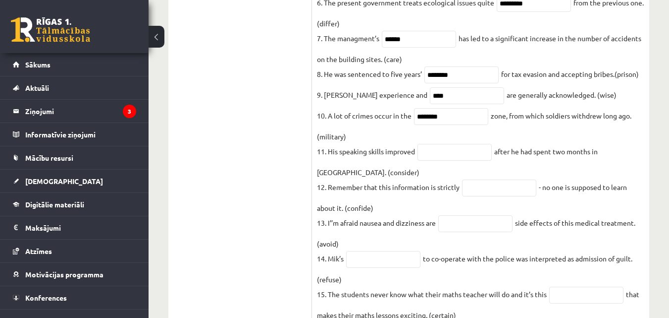
scroll to position [333, 0]
type input "*******"
click at [471, 160] on input "text" at bounding box center [455, 151] width 74 height 17
drag, startPoint x: 322, startPoint y: 180, endPoint x: 328, endPoint y: 179, distance: 6.5
click at [331, 180] on fieldset "**********" at bounding box center [480, 187] width 327 height 595
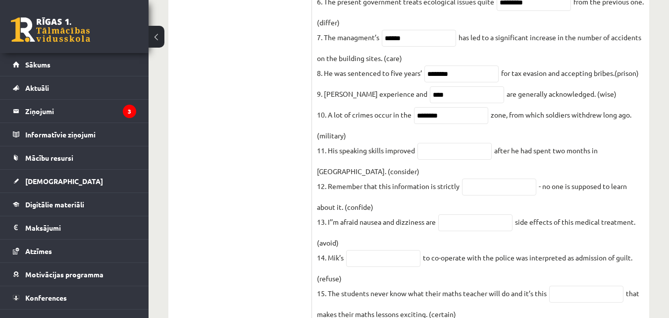
drag, startPoint x: 269, startPoint y: 159, endPoint x: 316, endPoint y: 178, distance: 51.2
click at [272, 161] on ul "Task 1 Task 2 Task 3 Task 4 Task 5 Task 6 Task 7 Task 8" at bounding box center [245, 167] width 134 height 645
drag, startPoint x: 319, startPoint y: 180, endPoint x: 346, endPoint y: 183, distance: 26.9
click at [346, 183] on fieldset "**********" at bounding box center [480, 187] width 327 height 595
click at [267, 191] on ul "Task 1 Task 2 Task 3 Task 4 Task 5 Task 6 Task 7 Task 8" at bounding box center [245, 167] width 134 height 645
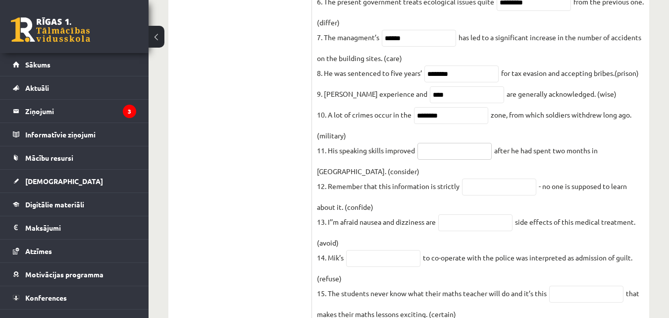
click at [441, 160] on input "text" at bounding box center [455, 151] width 74 height 17
type input "*****"
click at [469, 195] on input "text" at bounding box center [499, 186] width 74 height 17
click at [234, 217] on ul "Task 1 Task 2 Task 3 Task 4 Task 5 Task 6 Task 7 Task 8" at bounding box center [245, 167] width 134 height 645
drag, startPoint x: 356, startPoint y: 216, endPoint x: 371, endPoint y: 217, distance: 15.4
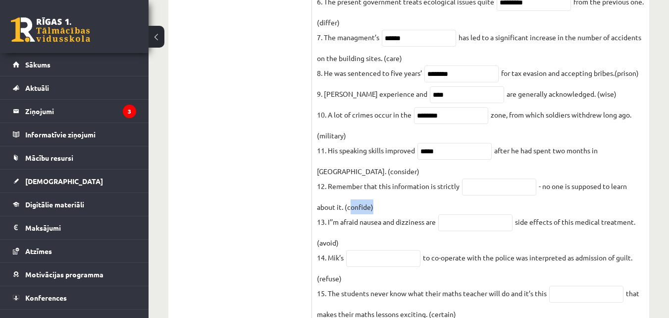
click at [371, 217] on fieldset "**********" at bounding box center [480, 187] width 327 height 595
drag, startPoint x: 435, startPoint y: 211, endPoint x: 443, endPoint y: 209, distance: 7.7
click at [437, 211] on fieldset "**********" at bounding box center [480, 187] width 327 height 595
click at [479, 194] on input "text" at bounding box center [499, 186] width 74 height 17
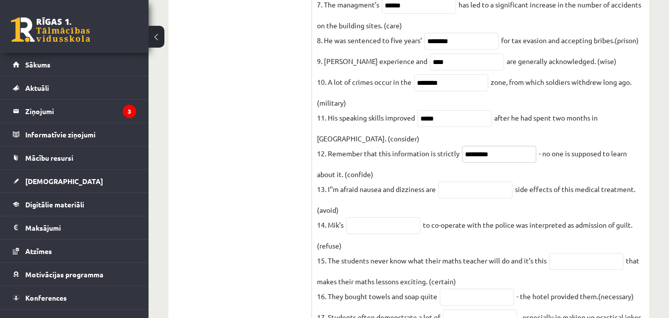
scroll to position [382, 0]
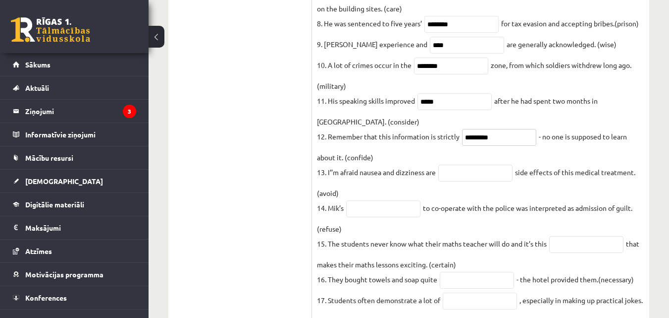
type input "*********"
click at [446, 181] on input "text" at bounding box center [475, 172] width 74 height 17
click at [271, 161] on ul "Task 1 Task 2 Task 3 Task 4 Task 5 Task 6 Task 7 Task 8" at bounding box center [245, 117] width 134 height 645
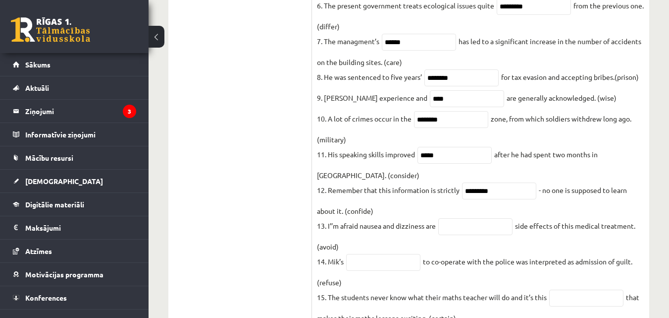
scroll to position [347, 0]
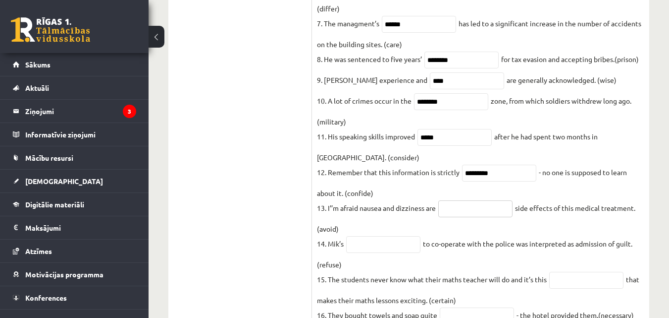
click at [463, 217] on input "text" at bounding box center [475, 208] width 74 height 17
drag, startPoint x: 320, startPoint y: 240, endPoint x: 337, endPoint y: 240, distance: 17.3
click at [337, 240] on fieldset "**********" at bounding box center [480, 173] width 327 height 595
drag, startPoint x: 233, startPoint y: 209, endPoint x: 299, endPoint y: 234, distance: 71.2
click at [232, 209] on ul "Task 1 Task 2 Task 3 Task 4 Task 5 Task 6 Task 7 Task 8" at bounding box center [245, 153] width 134 height 645
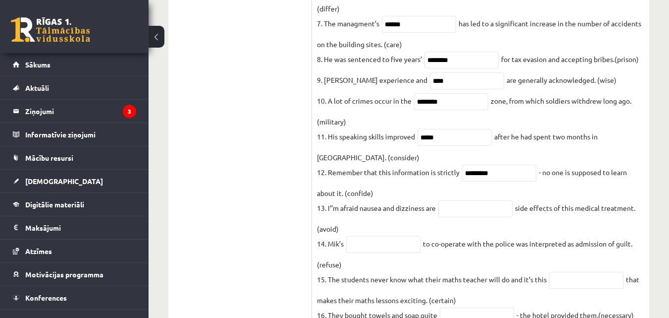
drag, startPoint x: 319, startPoint y: 237, endPoint x: 338, endPoint y: 241, distance: 19.7
click at [338, 241] on fieldset "**********" at bounding box center [480, 173] width 327 height 595
click at [272, 198] on ul "Task 1 Task 2 Task 3 Task 4 Task 5 Task 6 Task 7 Task 8" at bounding box center [245, 153] width 134 height 645
click at [473, 217] on input "text" at bounding box center [475, 208] width 74 height 17
click at [265, 209] on ul "Task 1 Task 2 Task 3 Task 4 Task 5 Task 6 Task 7 Task 8" at bounding box center [245, 153] width 134 height 645
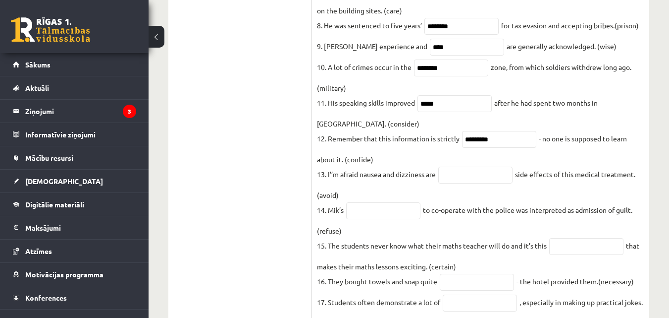
scroll to position [396, 0]
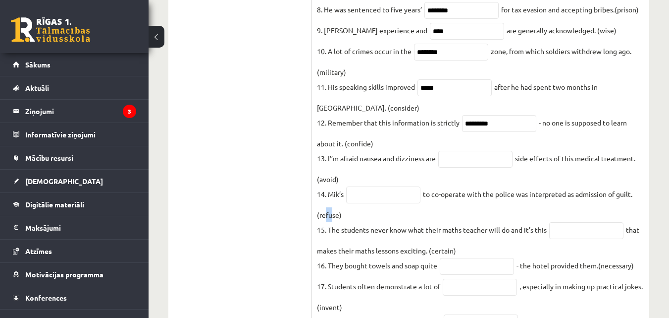
click at [328, 225] on fieldset "**********" at bounding box center [480, 124] width 327 height 595
click at [298, 217] on ul "Task 1 Task 2 Task 3 Task 4 Task 5 Task 6 Task 7 Task 8" at bounding box center [245, 104] width 134 height 645
drag, startPoint x: 318, startPoint y: 227, endPoint x: 339, endPoint y: 226, distance: 20.8
click at [339, 226] on fieldset "**********" at bounding box center [480, 124] width 327 height 595
click at [311, 221] on ul "Task 1 Task 2 Task 3 Task 4 Task 5 Task 6 Task 7 Task 8" at bounding box center [245, 104] width 134 height 645
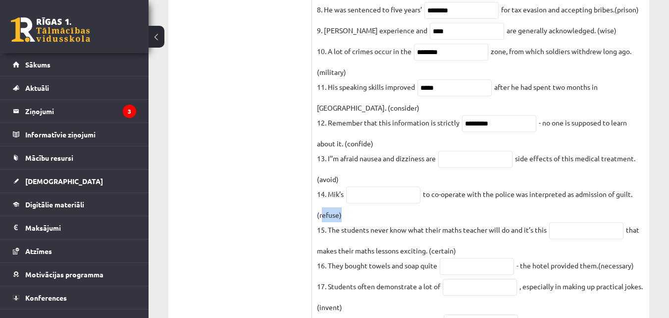
drag, startPoint x: 320, startPoint y: 227, endPoint x: 339, endPoint y: 229, distance: 19.5
click at [339, 229] on fieldset "**********" at bounding box center [480, 124] width 327 height 595
drag, startPoint x: 338, startPoint y: 228, endPoint x: 301, endPoint y: 140, distance: 95.4
click at [301, 140] on ul "Task 1 Task 2 Task 3 Task 4 Task 5 Task 6 Task 7 Task 8" at bounding box center [245, 104] width 134 height 645
click at [507, 167] on input "text" at bounding box center [475, 159] width 74 height 17
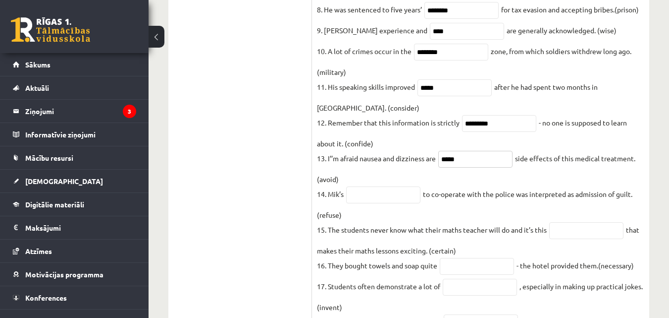
type input "*****"
click at [379, 203] on input "text" at bounding box center [383, 194] width 74 height 17
click at [320, 226] on fieldset "**********" at bounding box center [480, 124] width 327 height 595
drag, startPoint x: 320, startPoint y: 227, endPoint x: 325, endPoint y: 226, distance: 5.5
click at [326, 226] on fieldset "**********" at bounding box center [480, 124] width 327 height 595
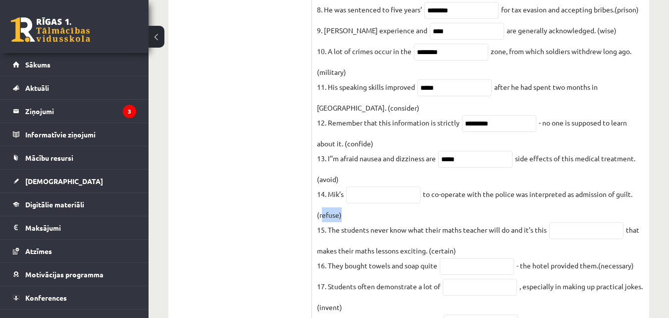
drag, startPoint x: 320, startPoint y: 227, endPoint x: 339, endPoint y: 228, distance: 19.8
click at [339, 228] on fieldset "**********" at bounding box center [480, 124] width 327 height 595
click at [389, 198] on fieldset "**********" at bounding box center [480, 124] width 327 height 595
click at [389, 203] on input "text" at bounding box center [383, 194] width 74 height 17
type input "****"
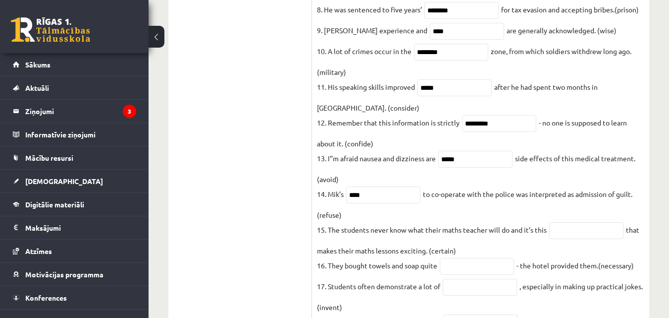
click at [231, 191] on ul "Task 1 Task 2 Task 3 Task 4 Task 5 Task 6 Task 7 Task 8" at bounding box center [245, 104] width 134 height 645
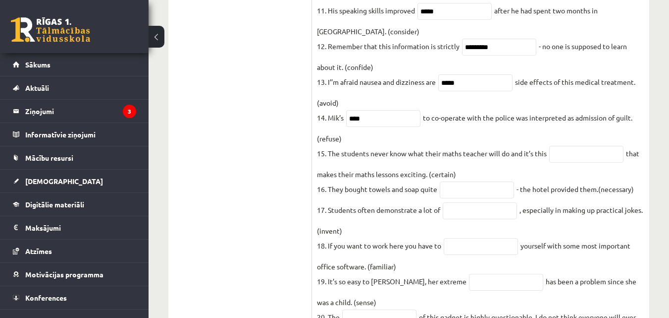
scroll to position [495, 0]
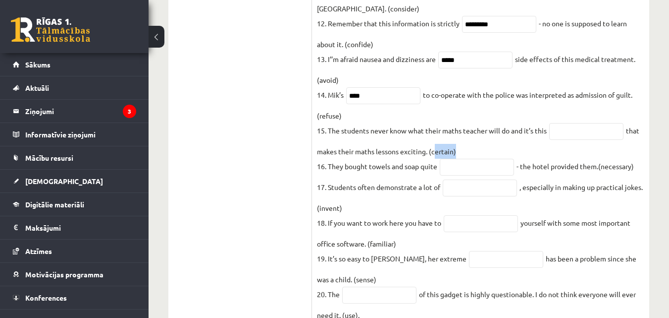
drag, startPoint x: 435, startPoint y: 165, endPoint x: 454, endPoint y: 165, distance: 18.8
click at [454, 165] on fieldset "**********" at bounding box center [480, 25] width 327 height 595
drag, startPoint x: 553, startPoint y: 139, endPoint x: 557, endPoint y: 144, distance: 6.5
click at [555, 140] on input "text" at bounding box center [586, 131] width 74 height 17
type input "********"
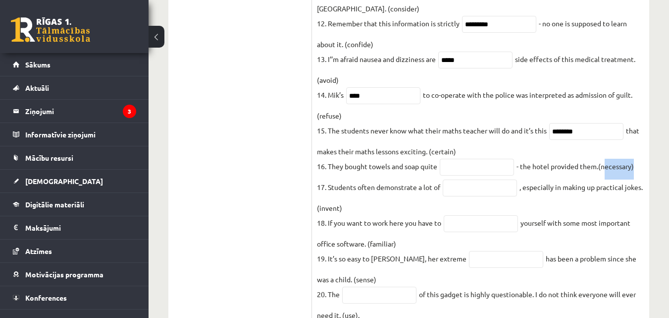
drag, startPoint x: 602, startPoint y: 180, endPoint x: 634, endPoint y: 182, distance: 31.3
click at [634, 182] on fieldset "**********" at bounding box center [480, 25] width 327 height 595
click at [494, 175] on input "text" at bounding box center [477, 167] width 74 height 17
type input "********"
click at [195, 149] on ul "Task 1 Task 2 Task 3 Task 4 Task 5 Task 6 Task 7 Task 8" at bounding box center [245, 4] width 134 height 645
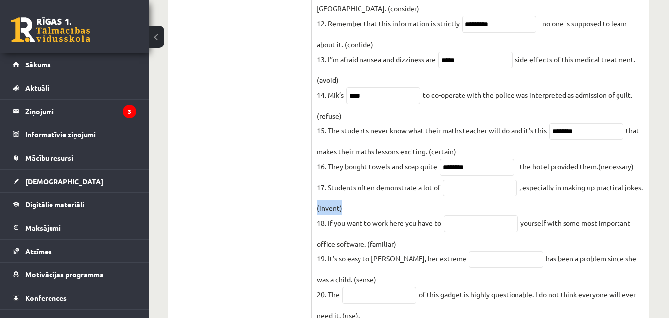
drag, startPoint x: 337, startPoint y: 224, endPoint x: 360, endPoint y: 224, distance: 22.8
click at [360, 224] on fieldset "**********" at bounding box center [480, 25] width 327 height 595
click at [222, 220] on ul "Task 1 Task 2 Task 3 Task 4 Task 5 Task 6 Task 7 Task 8" at bounding box center [245, 4] width 134 height 645
click at [474, 196] on input "text" at bounding box center [480, 187] width 74 height 17
type input "******"
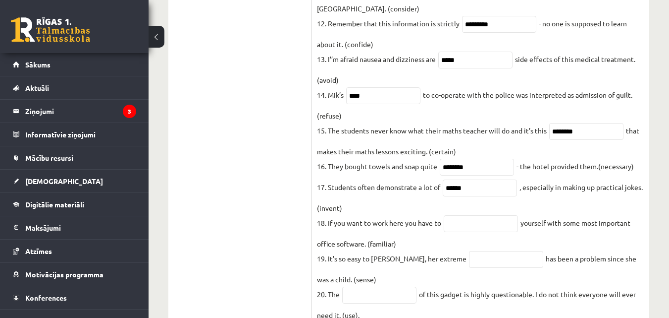
click at [259, 164] on ul "Task 1 Task 2 Task 3 Task 4 Task 5 Task 6 Task 7 Task 8" at bounding box center [245, 4] width 134 height 645
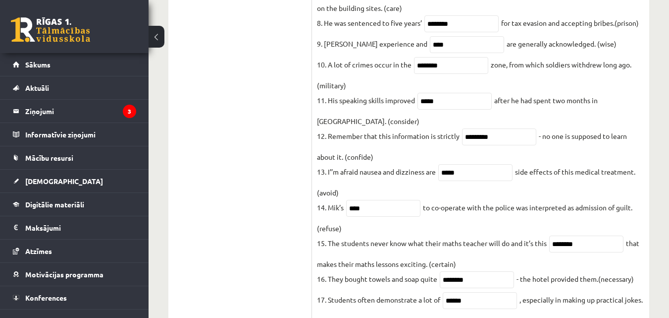
scroll to position [545, 0]
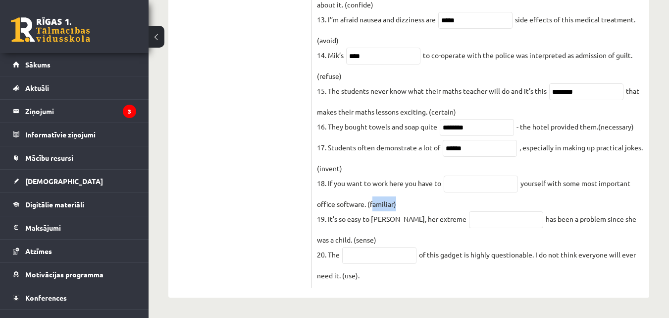
drag, startPoint x: 370, startPoint y: 211, endPoint x: 394, endPoint y: 211, distance: 24.3
click at [465, 188] on input "text" at bounding box center [481, 183] width 74 height 17
type input "*******"
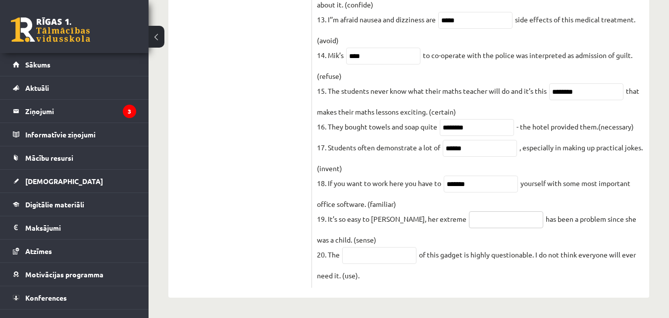
click at [469, 228] on input "text" at bounding box center [506, 219] width 74 height 17
type input "*********"
click at [375, 264] on input "text" at bounding box center [379, 255] width 74 height 17
type input "******"
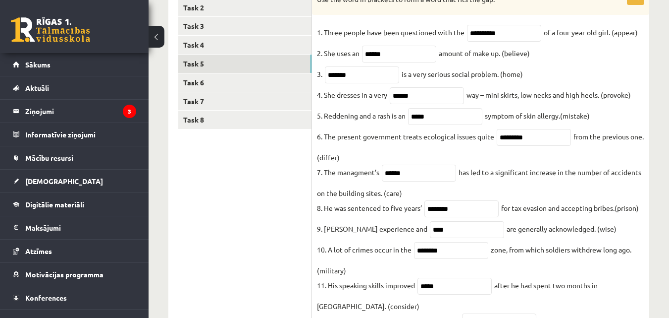
scroll to position [50, 0]
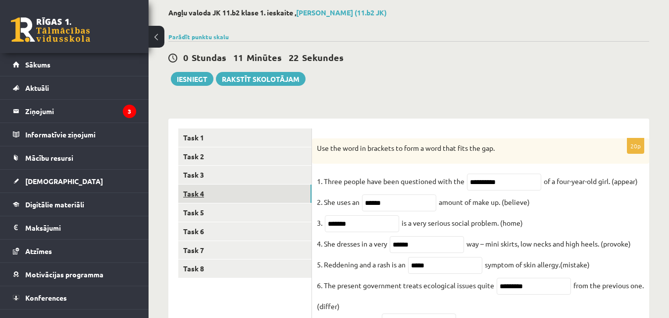
click at [264, 194] on link "Task 4" at bounding box center [244, 193] width 133 height 18
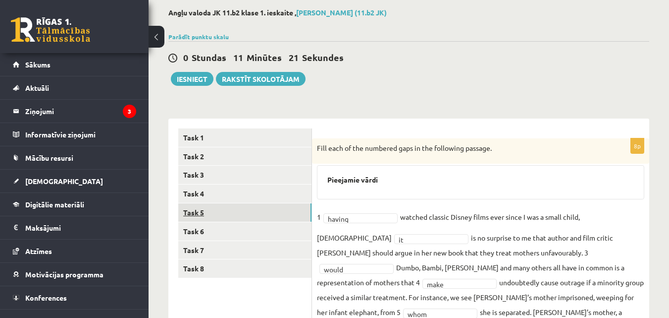
click at [259, 209] on link "Task 5" at bounding box center [244, 212] width 133 height 18
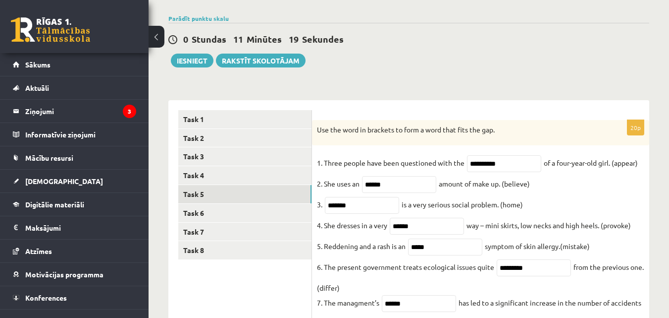
scroll to position [0, 0]
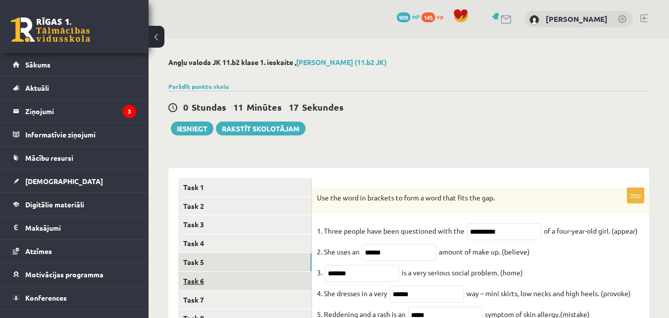
click at [239, 279] on link "Task 6" at bounding box center [244, 280] width 133 height 18
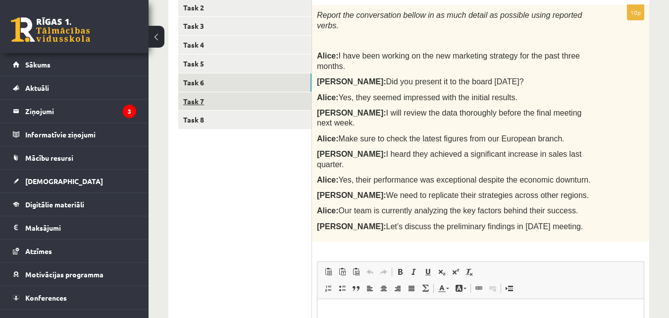
click at [249, 99] on link "Task 7" at bounding box center [244, 101] width 133 height 18
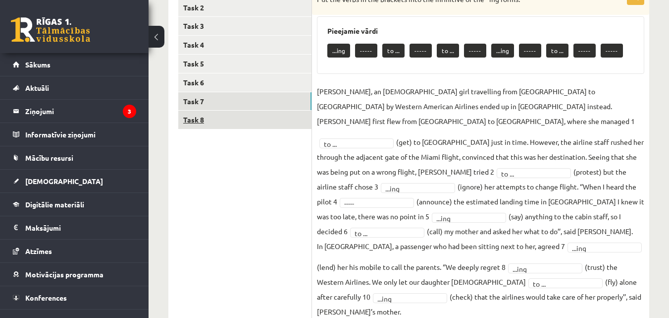
click at [252, 119] on link "Task 8" at bounding box center [244, 119] width 133 height 18
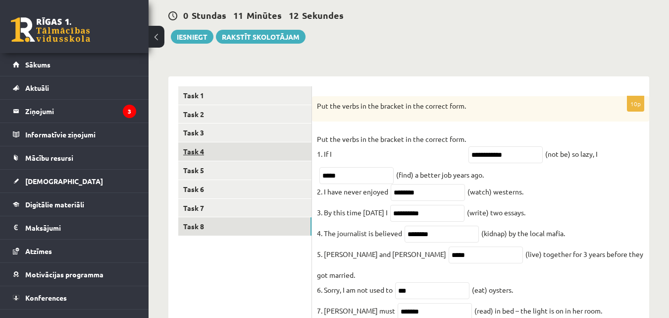
scroll to position [91, 0]
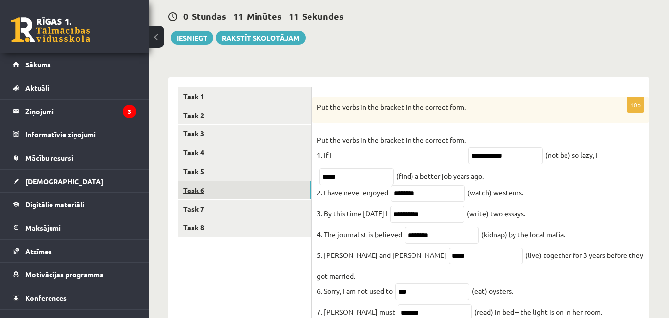
click at [238, 190] on link "Task 6" at bounding box center [244, 190] width 133 height 18
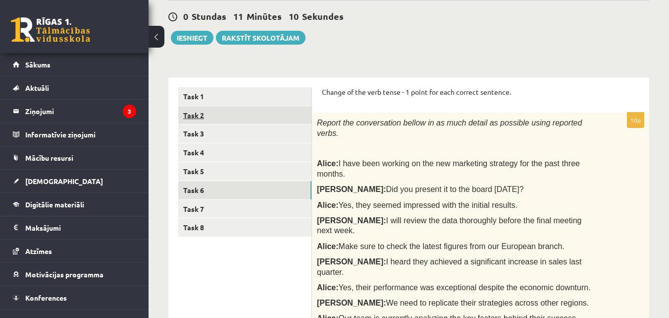
scroll to position [0, 0]
click at [245, 115] on link "Task 2" at bounding box center [244, 115] width 133 height 18
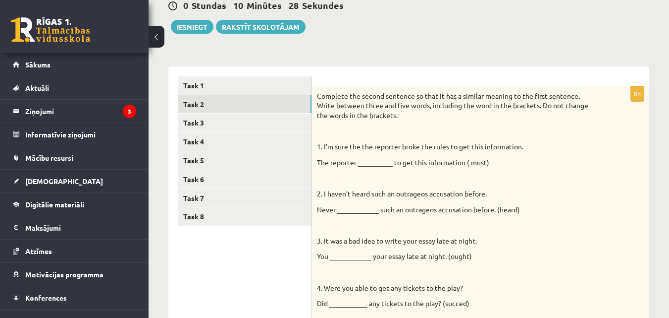
scroll to position [41, 0]
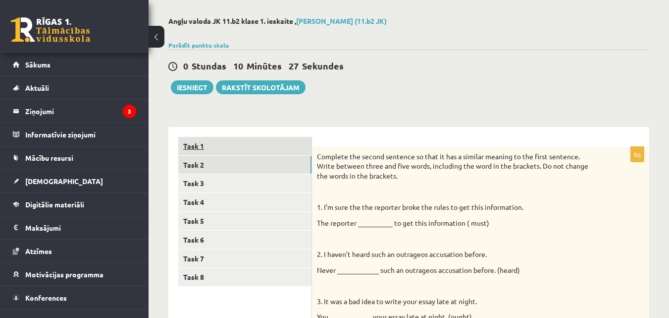
click at [267, 144] on link "Task 1" at bounding box center [244, 146] width 133 height 18
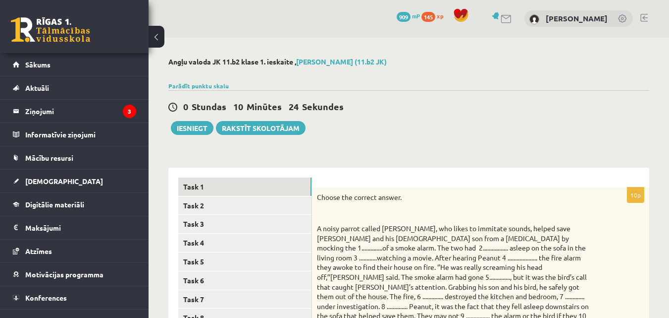
scroll to position [0, 0]
click at [206, 84] on link "Parādīt punktu skalu" at bounding box center [198, 86] width 60 height 8
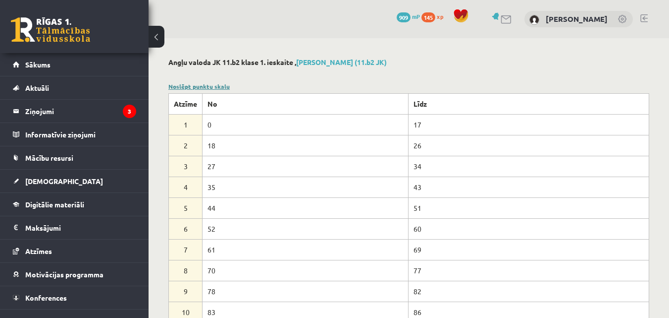
click at [212, 83] on link "Noslēpt punktu skalu" at bounding box center [198, 86] width 61 height 8
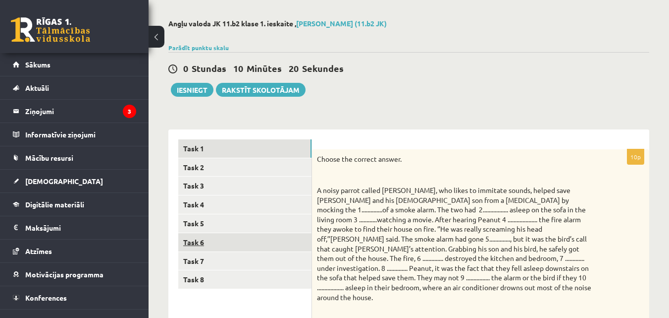
scroll to position [149, 0]
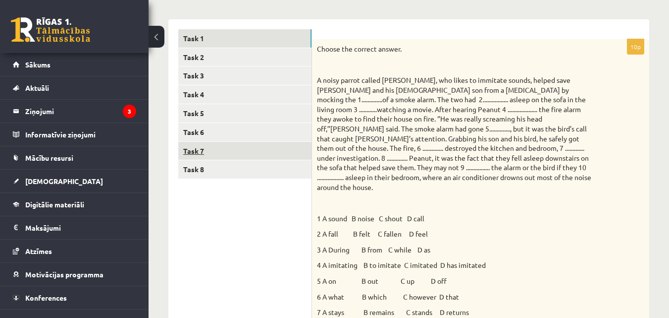
click at [244, 151] on link "Task 7" at bounding box center [244, 151] width 133 height 18
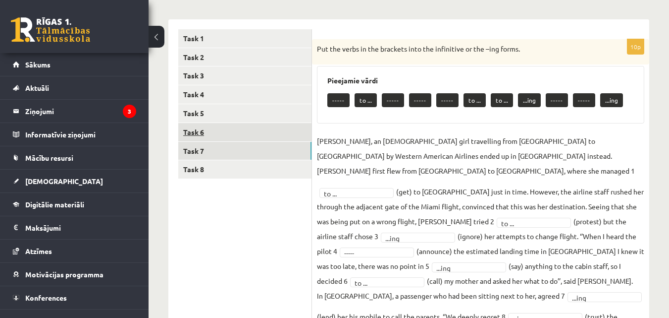
click at [248, 141] on link "Task 6" at bounding box center [244, 132] width 133 height 18
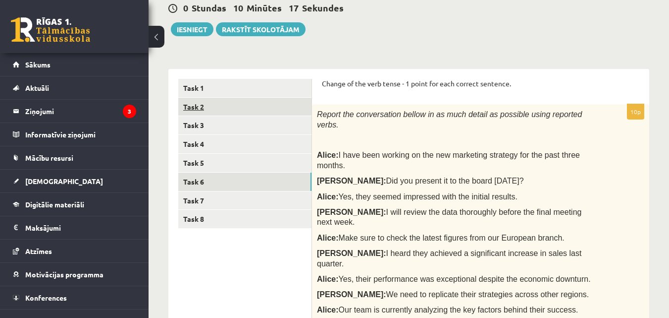
scroll to position [0, 0]
click at [238, 111] on link "Task 2" at bounding box center [244, 107] width 133 height 18
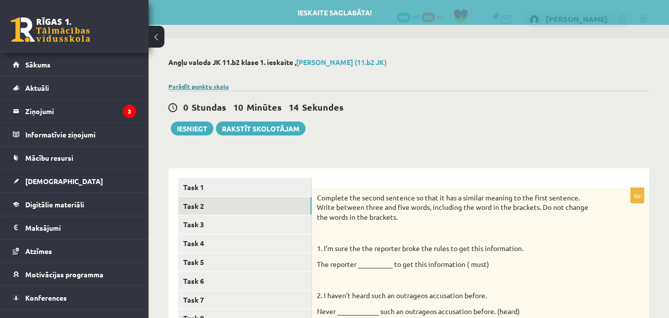
click at [224, 83] on link "Parādīt punktu skalu" at bounding box center [198, 86] width 60 height 8
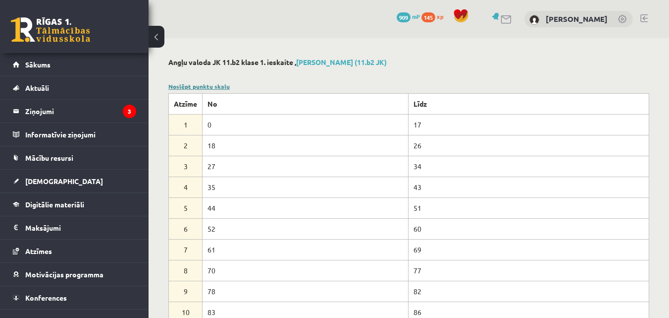
click at [225, 84] on link "Noslēpt punktu skalu" at bounding box center [198, 86] width 61 height 8
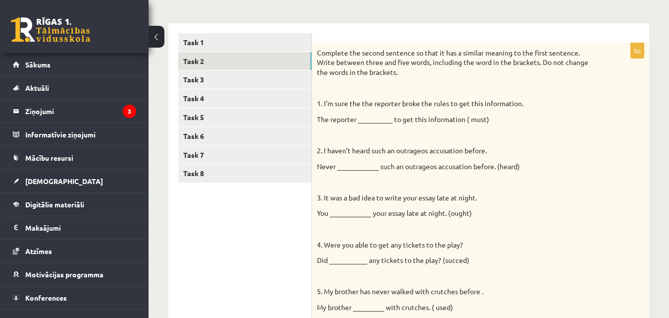
scroll to position [149, 0]
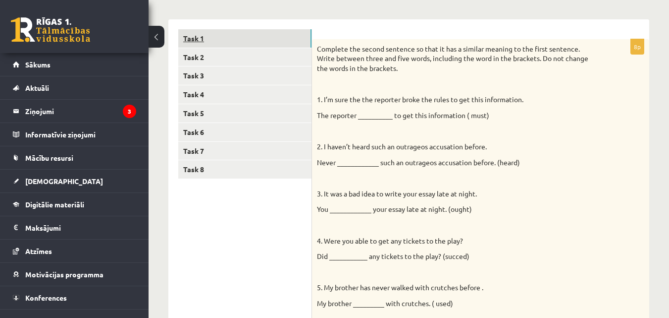
click at [263, 37] on link "Task 1" at bounding box center [244, 38] width 133 height 18
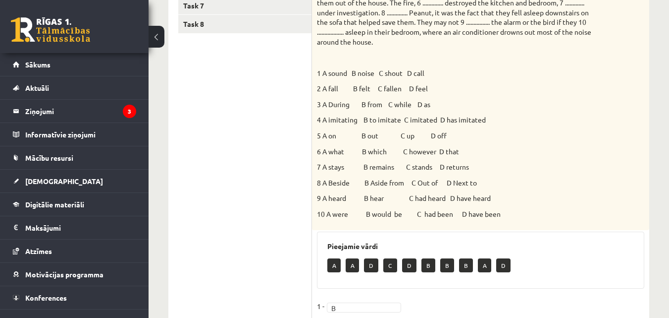
scroll to position [248, 0]
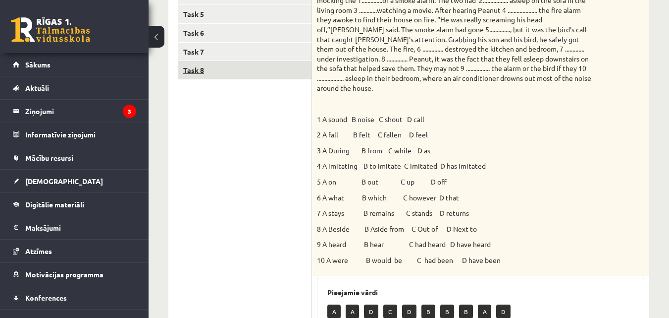
click at [241, 65] on link "Task 8" at bounding box center [244, 70] width 133 height 18
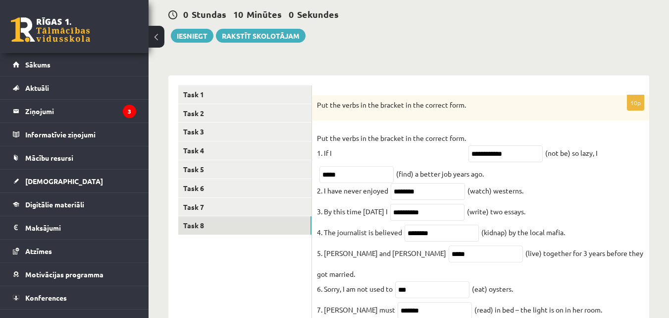
scroll to position [0, 0]
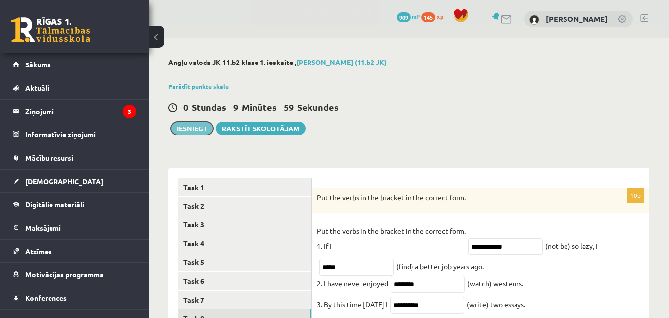
click at [199, 124] on button "Iesniegt" at bounding box center [192, 128] width 43 height 14
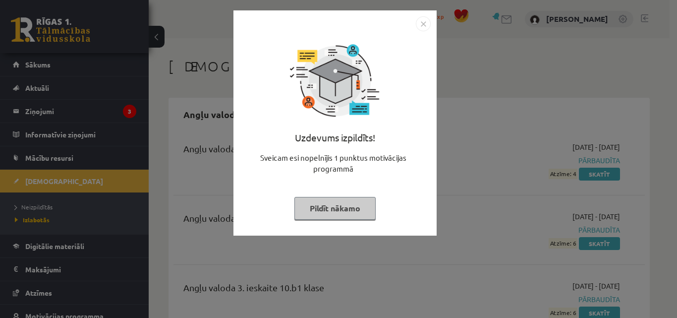
click at [421, 19] on img "Close" at bounding box center [423, 23] width 15 height 15
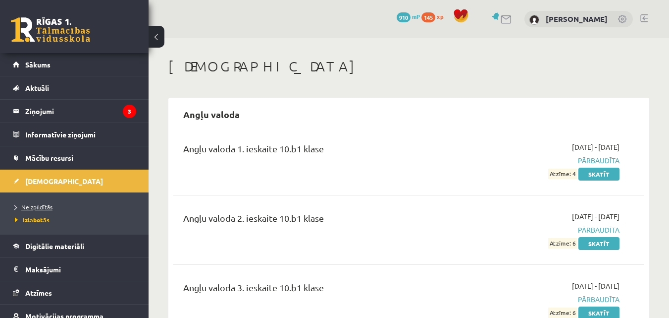
click at [48, 204] on span "Neizpildītās" at bounding box center [34, 207] width 38 height 8
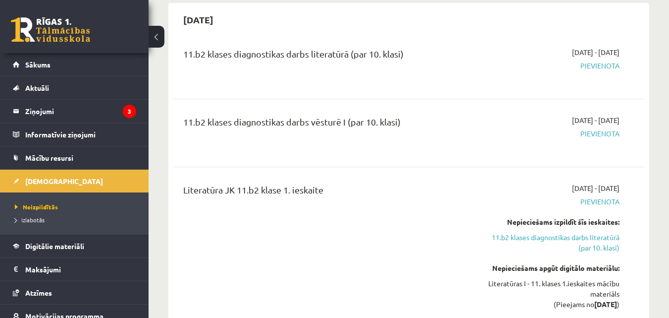
scroll to position [297, 0]
